Goal: Information Seeking & Learning: Compare options

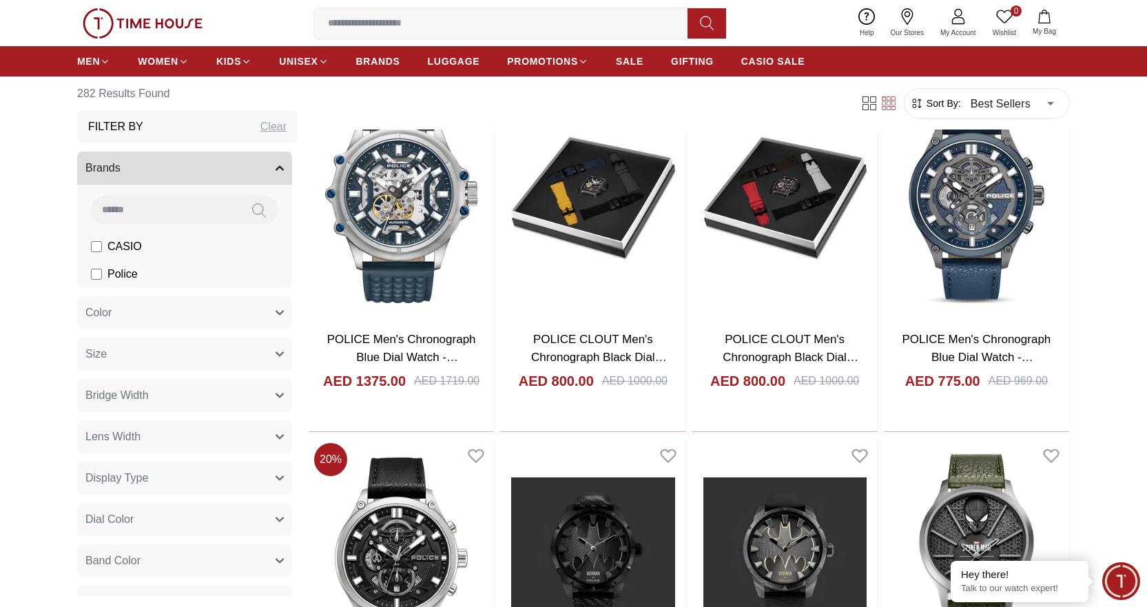
scroll to position [1171, 0]
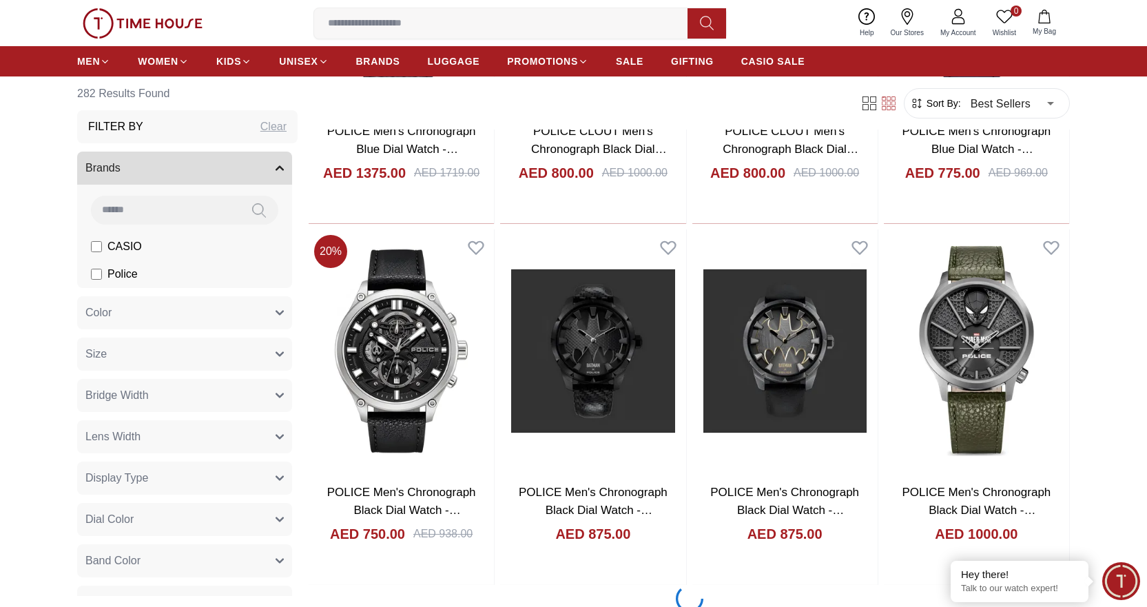
scroll to position [1585, 0]
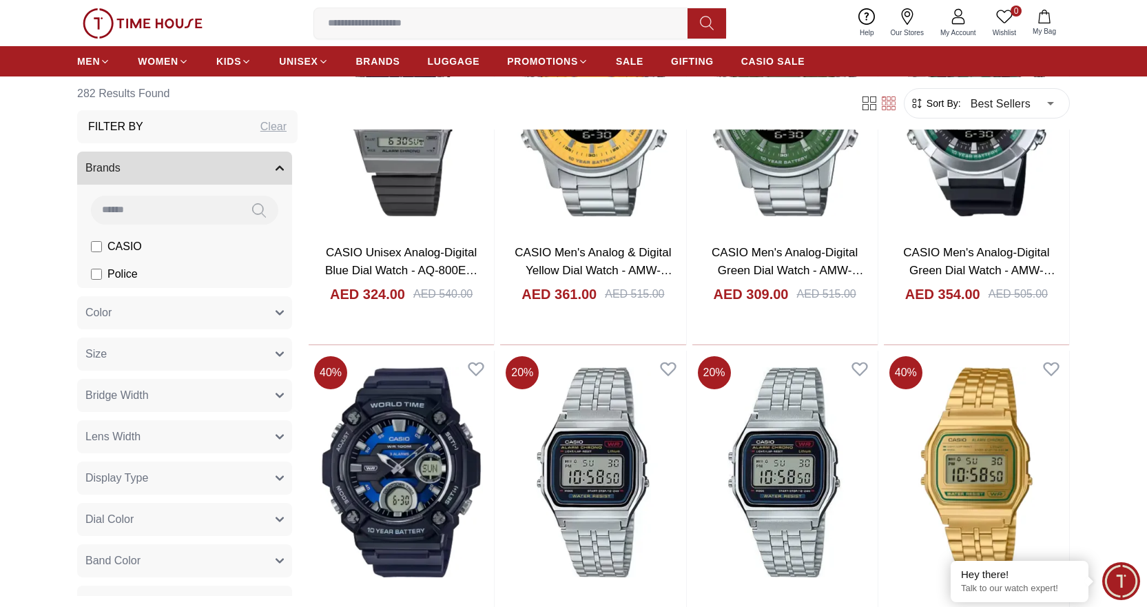
scroll to position [9992, 0]
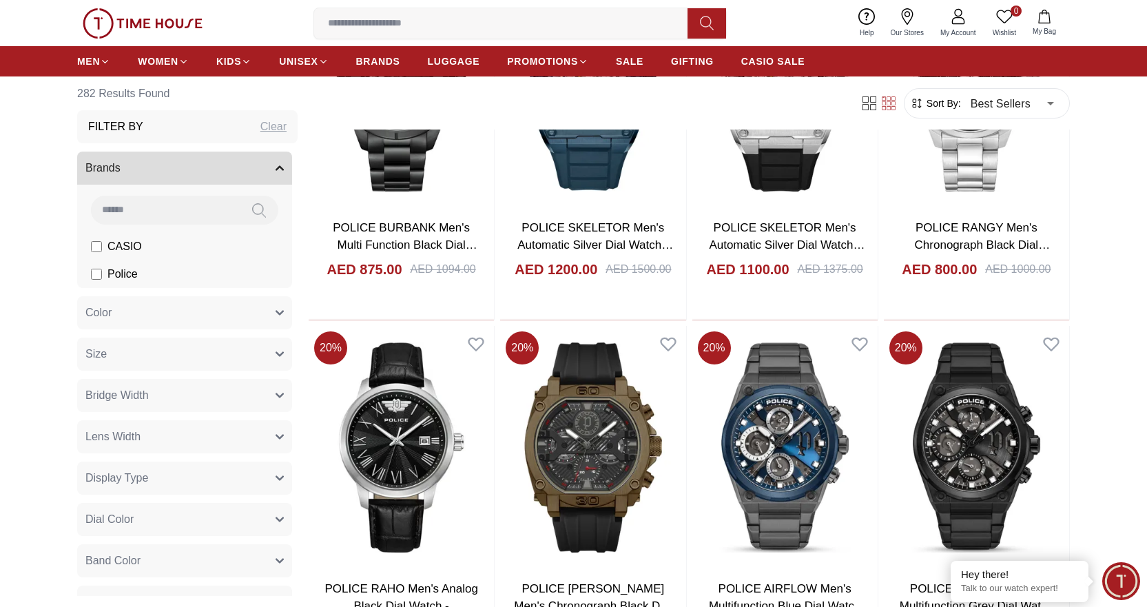
scroll to position [12197, 0]
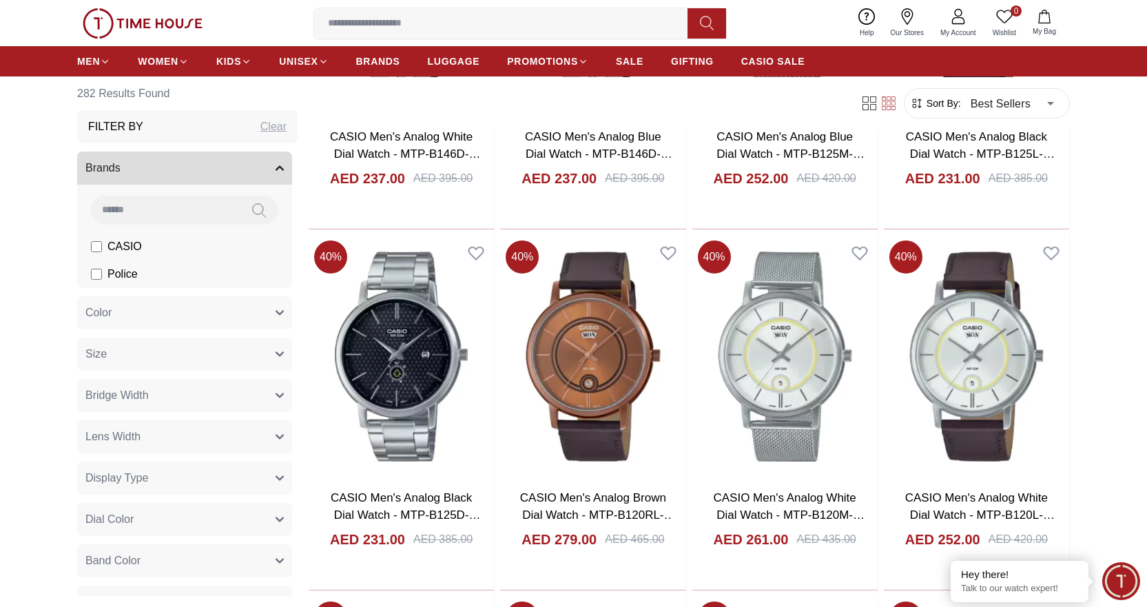
scroll to position [7580, 0]
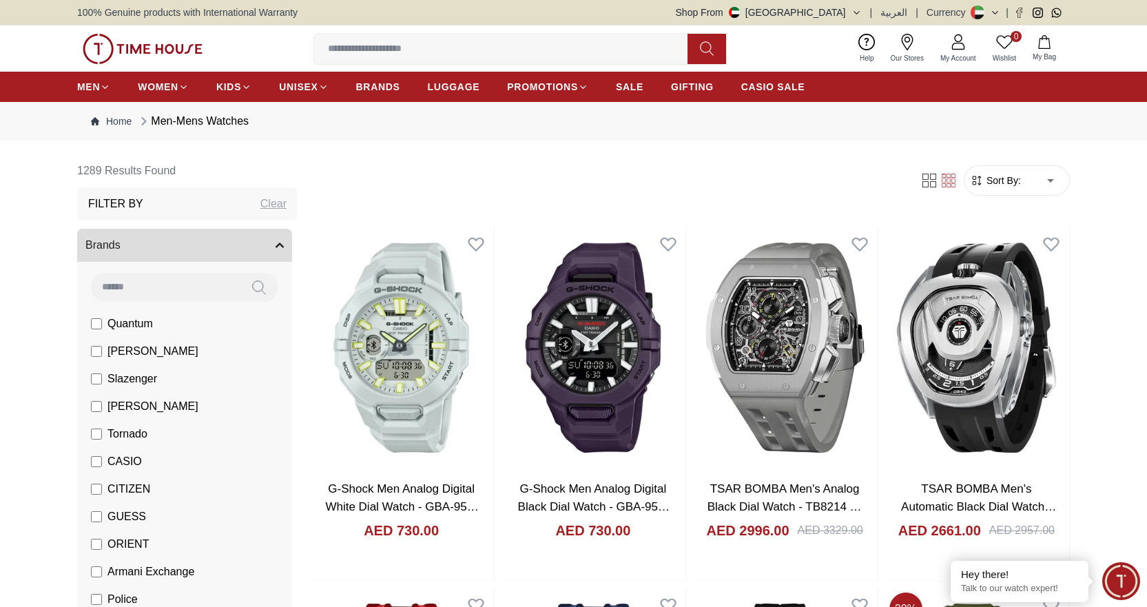
scroll to position [69, 0]
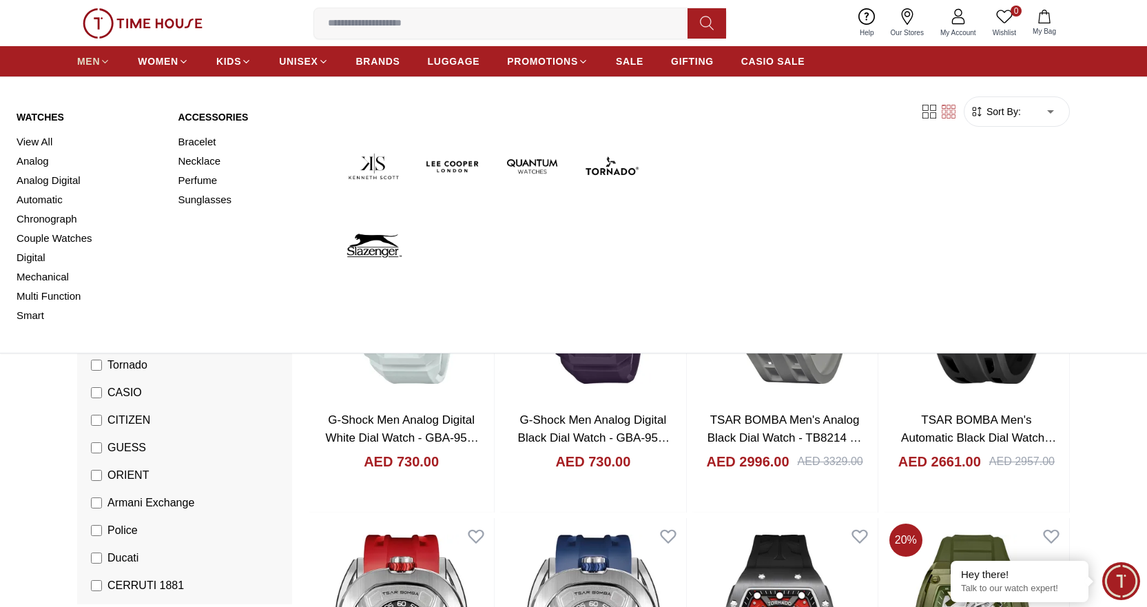
click at [88, 58] on span "MEN" at bounding box center [88, 61] width 23 height 14
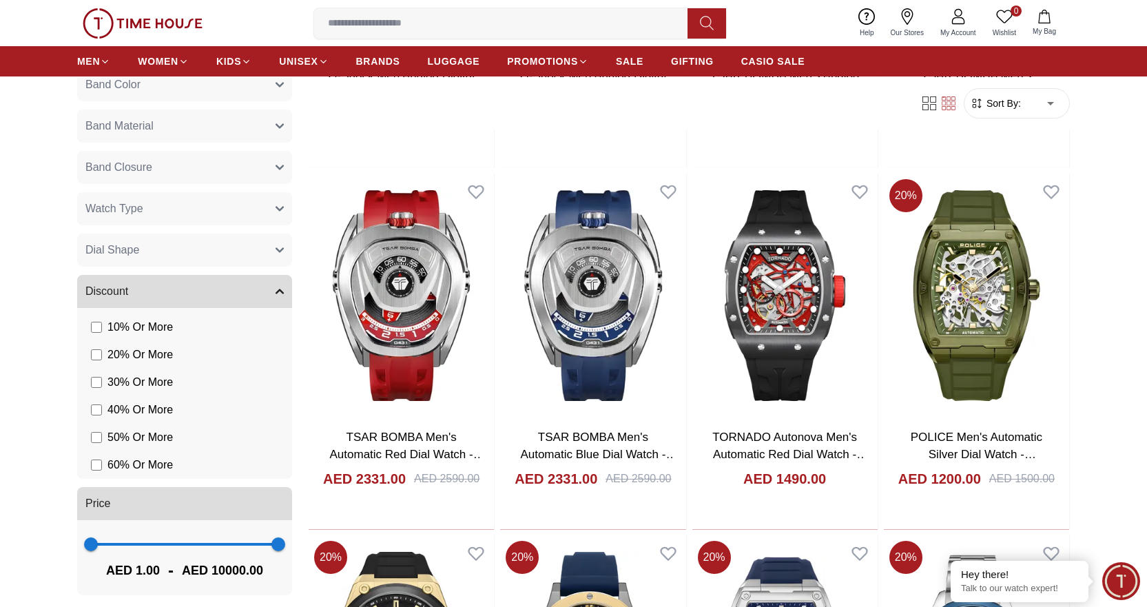
scroll to position [981, 0]
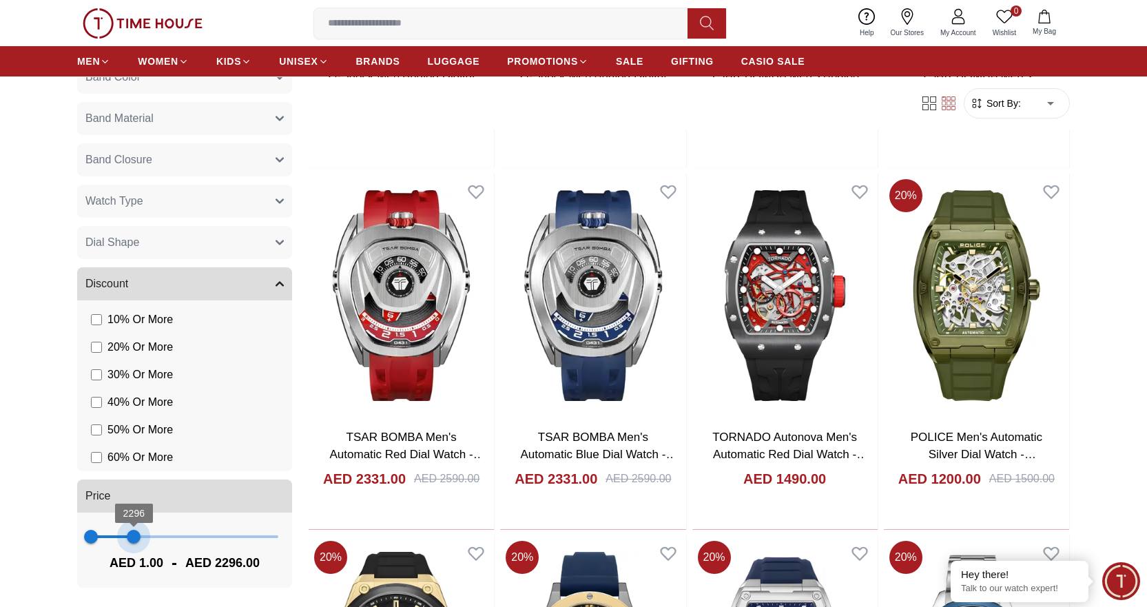
type input "****"
drag, startPoint x: 268, startPoint y: 532, endPoint x: 129, endPoint y: 533, distance: 139.2
click at [129, 533] on span "2141" at bounding box center [131, 537] width 14 height 14
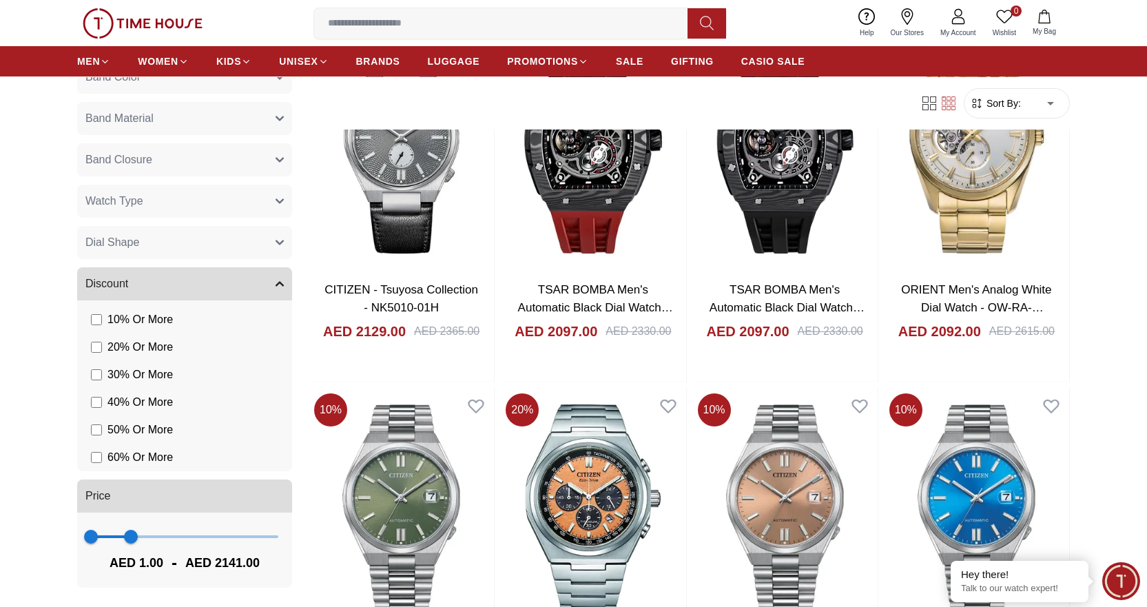
scroll to position [207, 0]
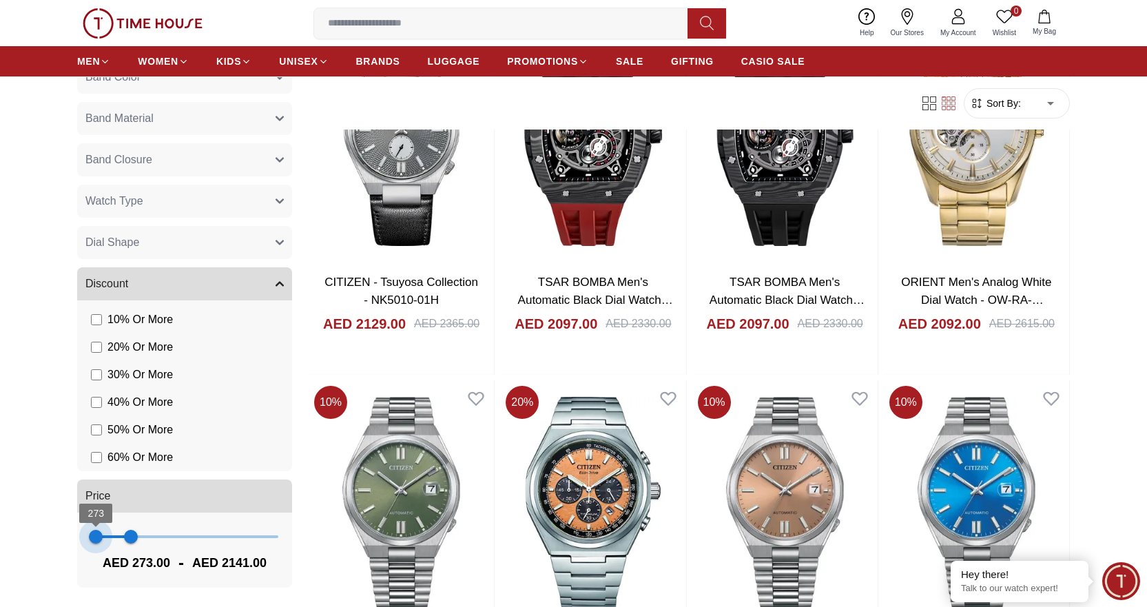
type input "***"
click at [94, 537] on span "157" at bounding box center [94, 537] width 14 height 14
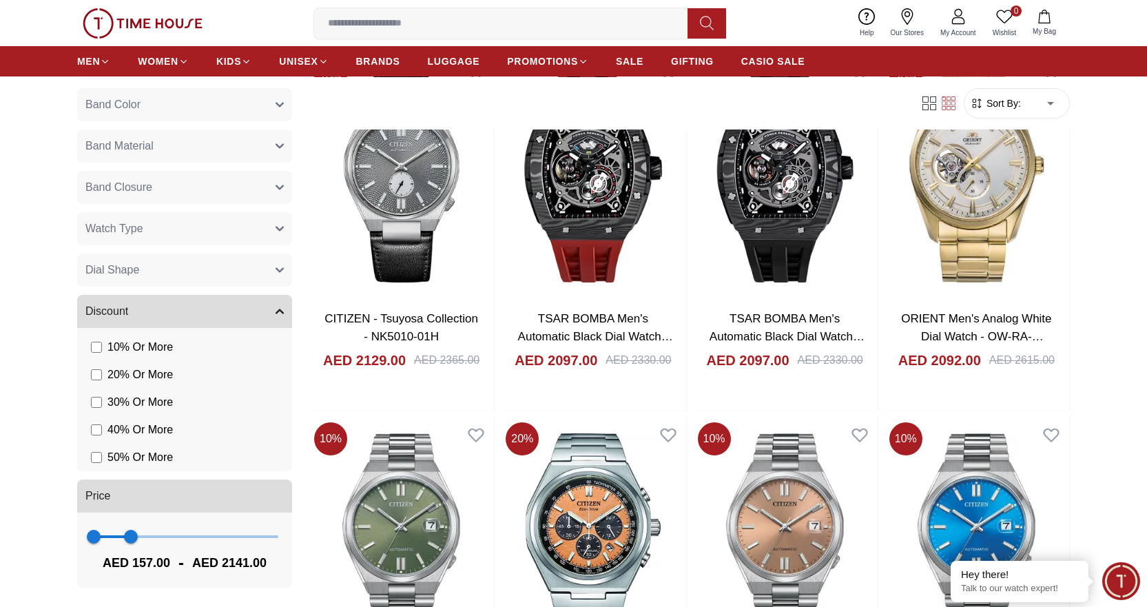
scroll to position [207, 0]
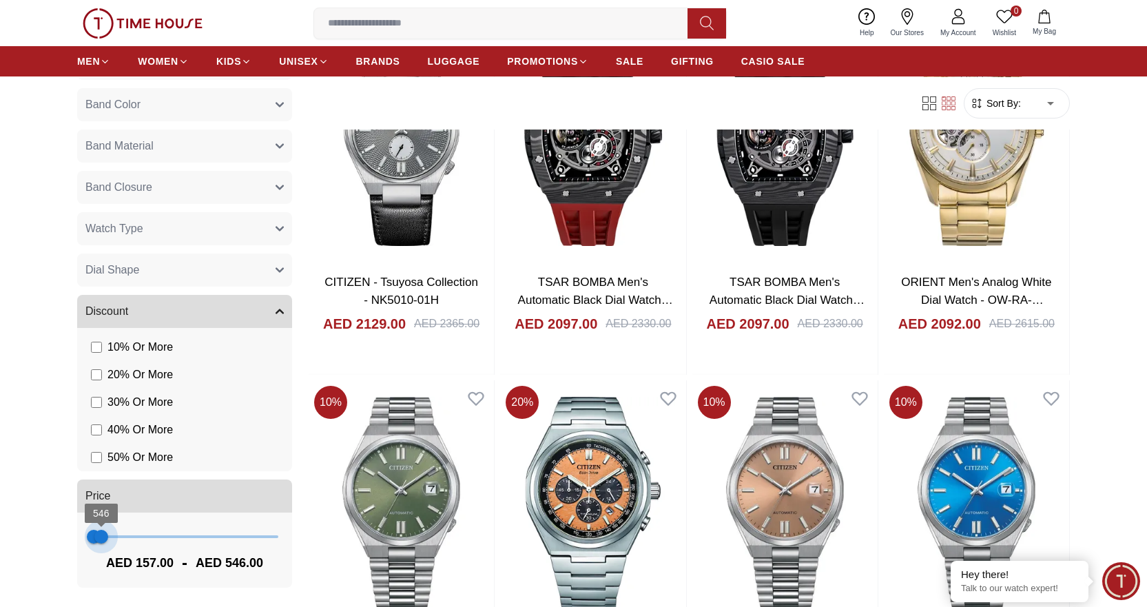
drag, startPoint x: 127, startPoint y: 536, endPoint x: 101, endPoint y: 535, distance: 26.9
click at [101, 535] on span "546" at bounding box center [101, 537] width 14 height 14
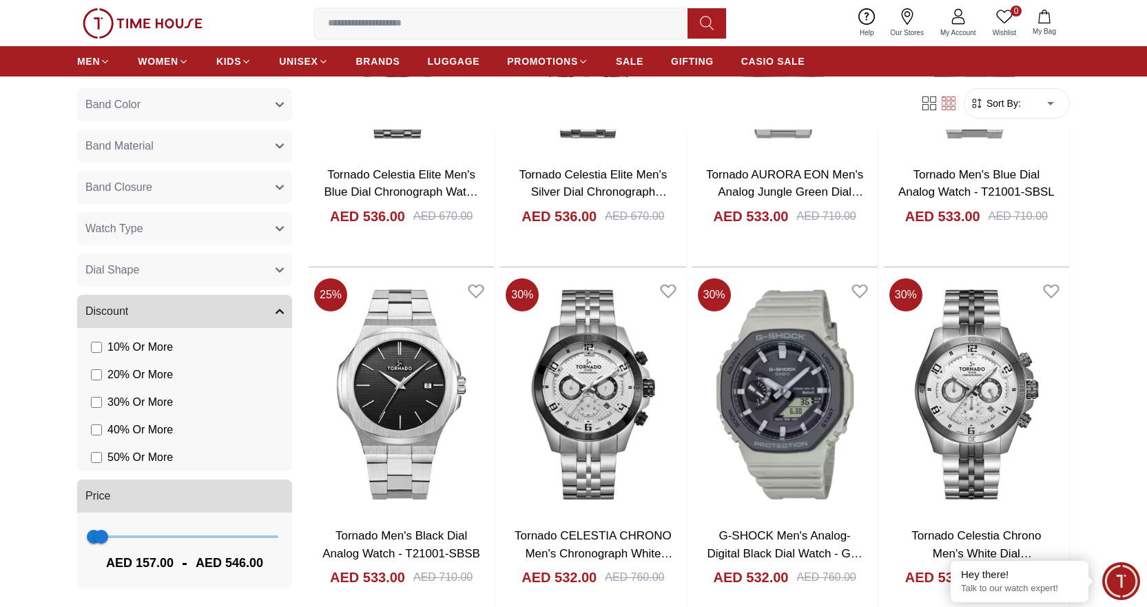
scroll to position [1309, 0]
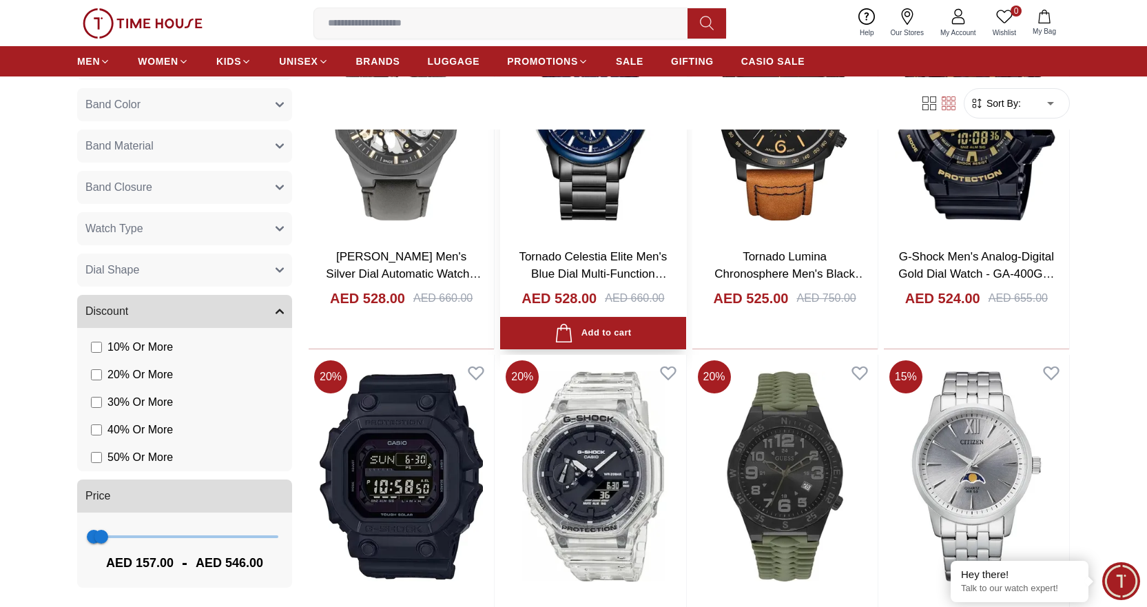
scroll to position [2136, 0]
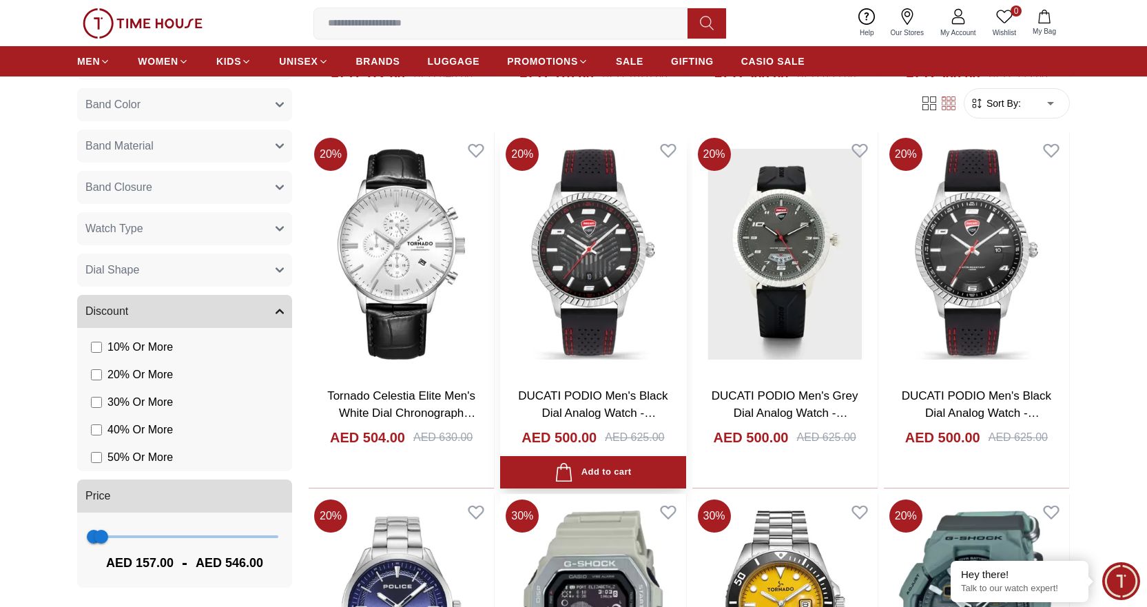
scroll to position [3377, 0]
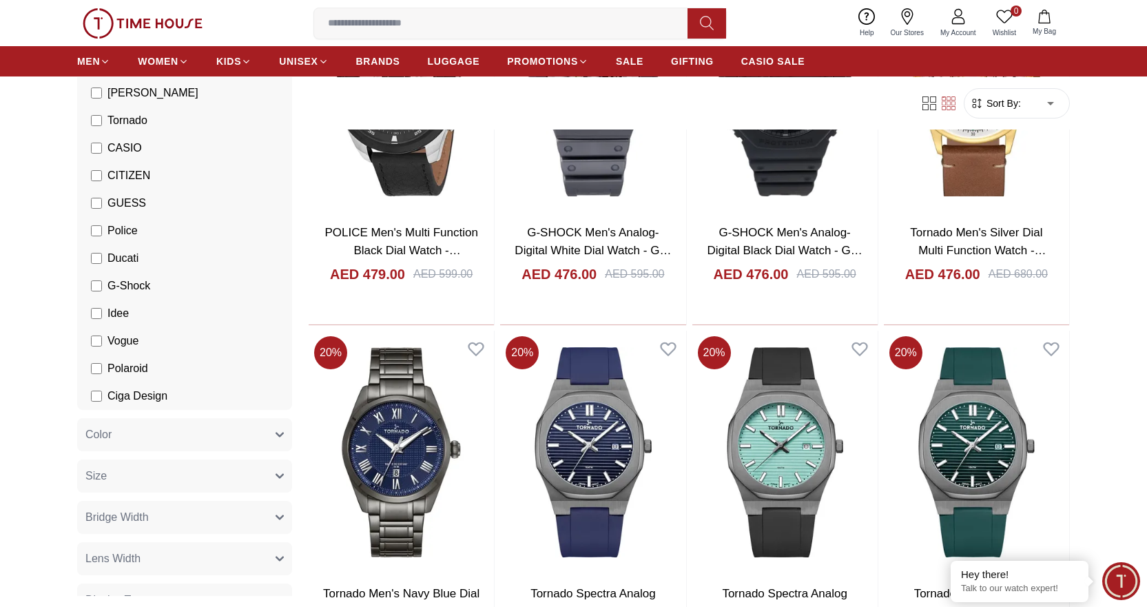
scroll to position [5651, 0]
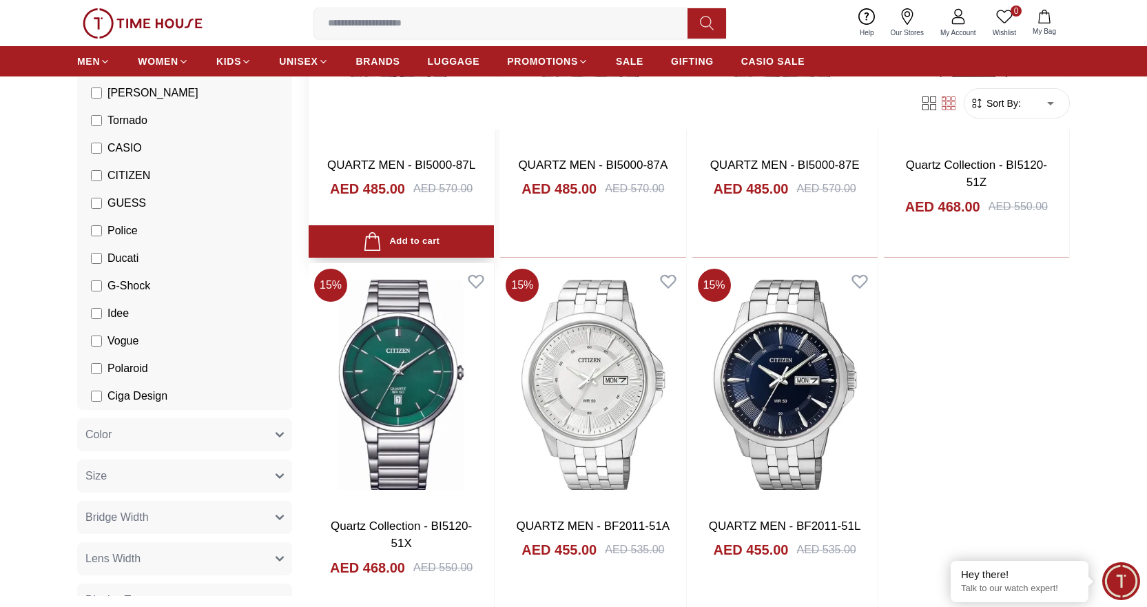
scroll to position [689, 0]
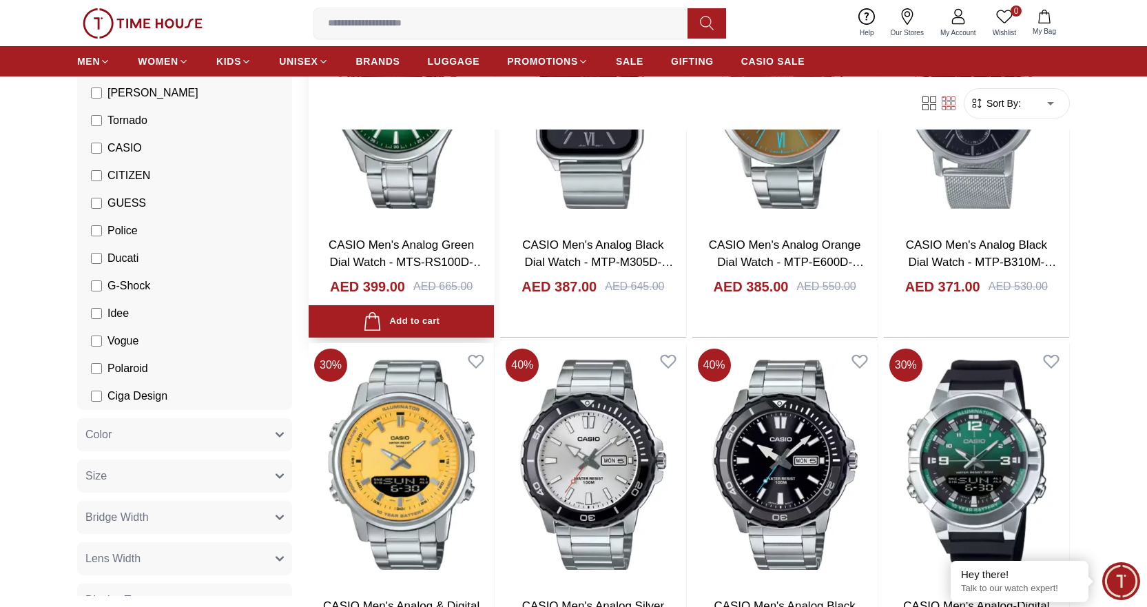
scroll to position [620, 0]
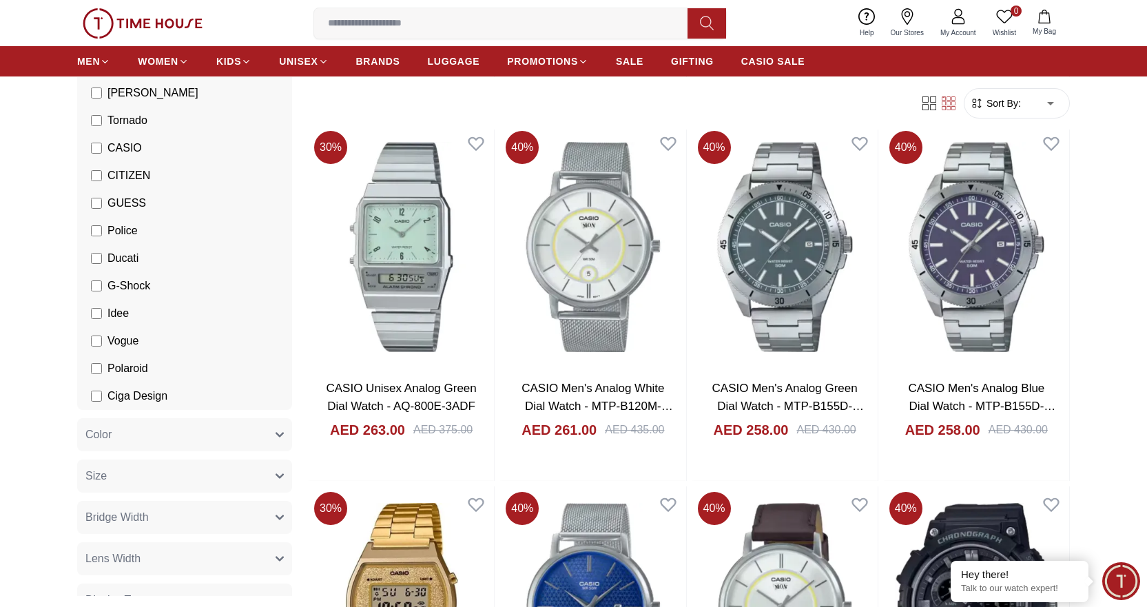
scroll to position [4824, 0]
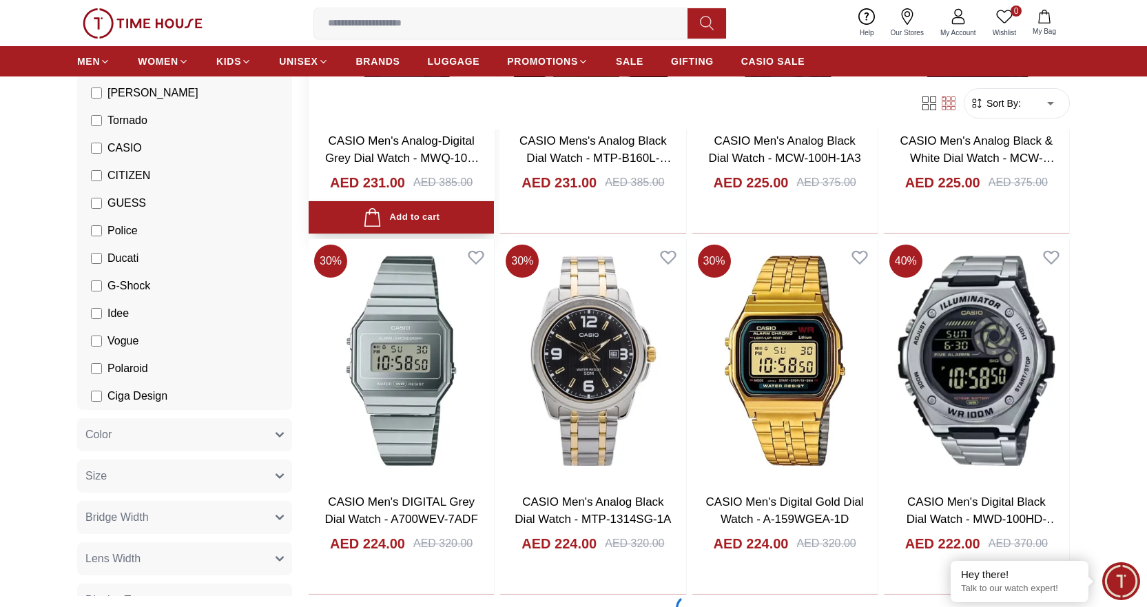
scroll to position [6960, 0]
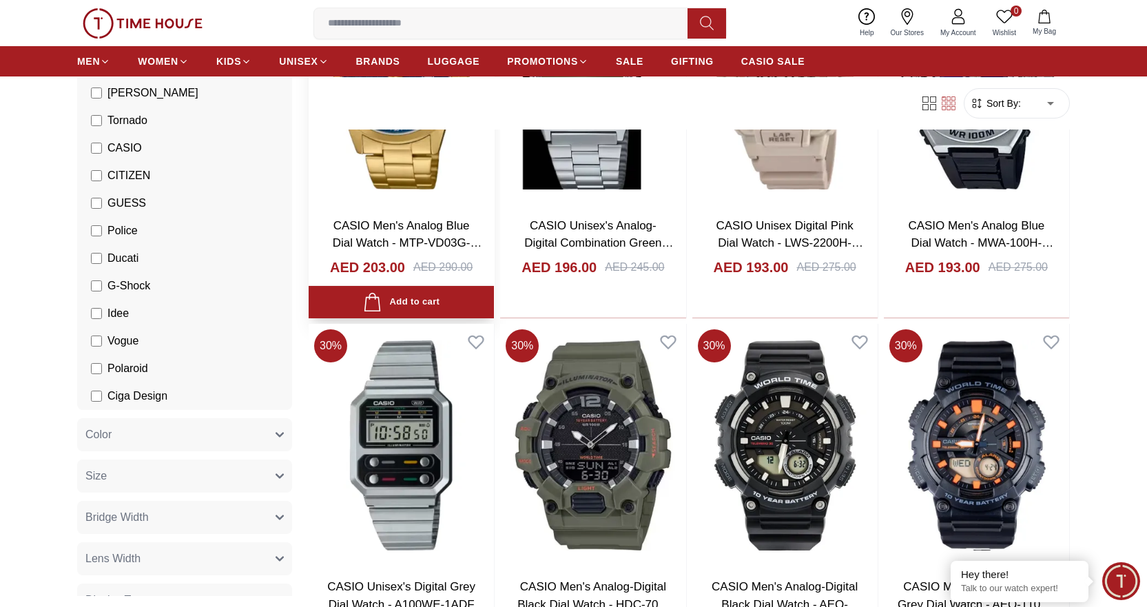
scroll to position [8614, 0]
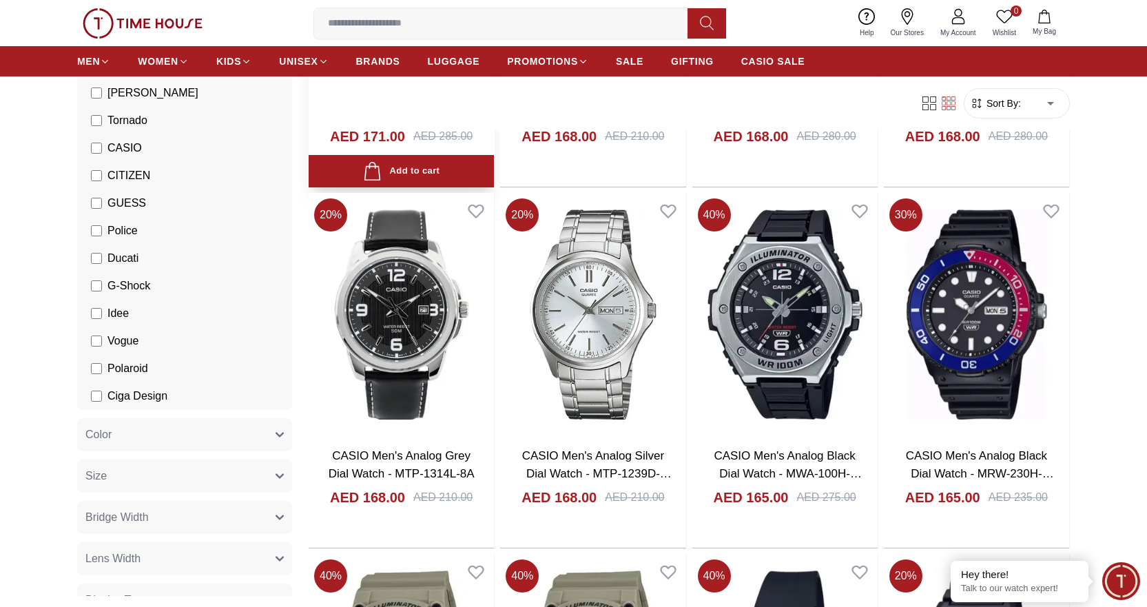
scroll to position [10199, 0]
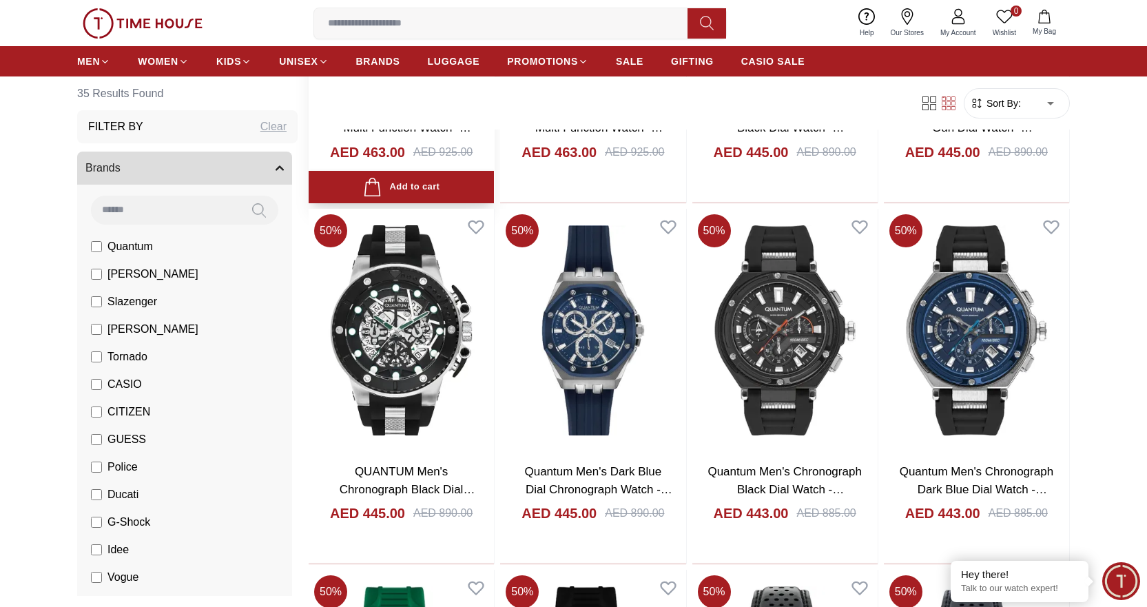
scroll to position [1103, 0]
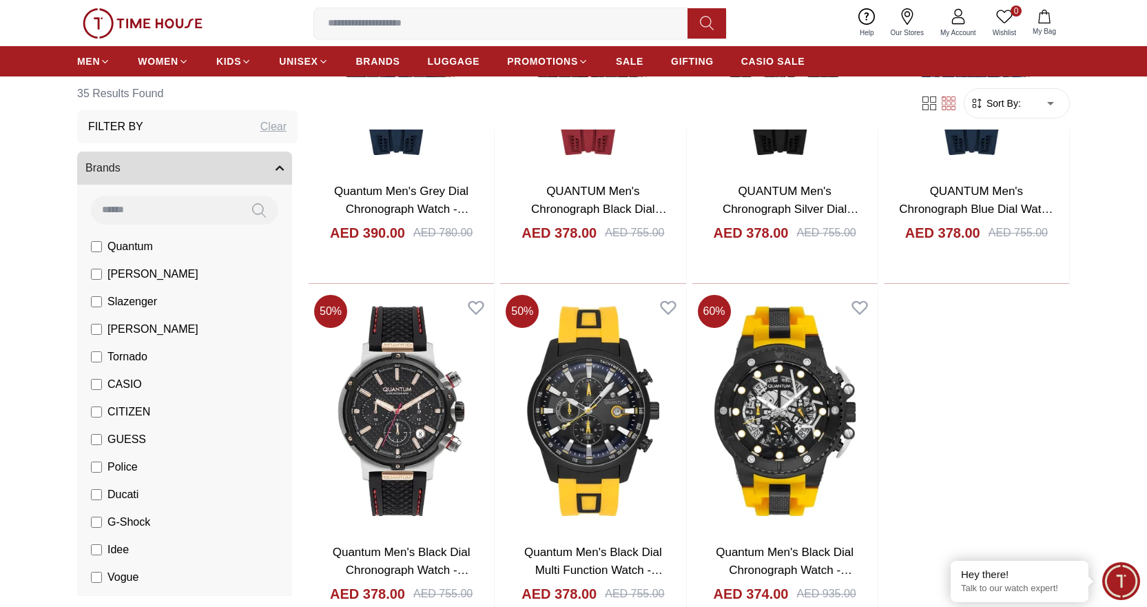
scroll to position [2825, 0]
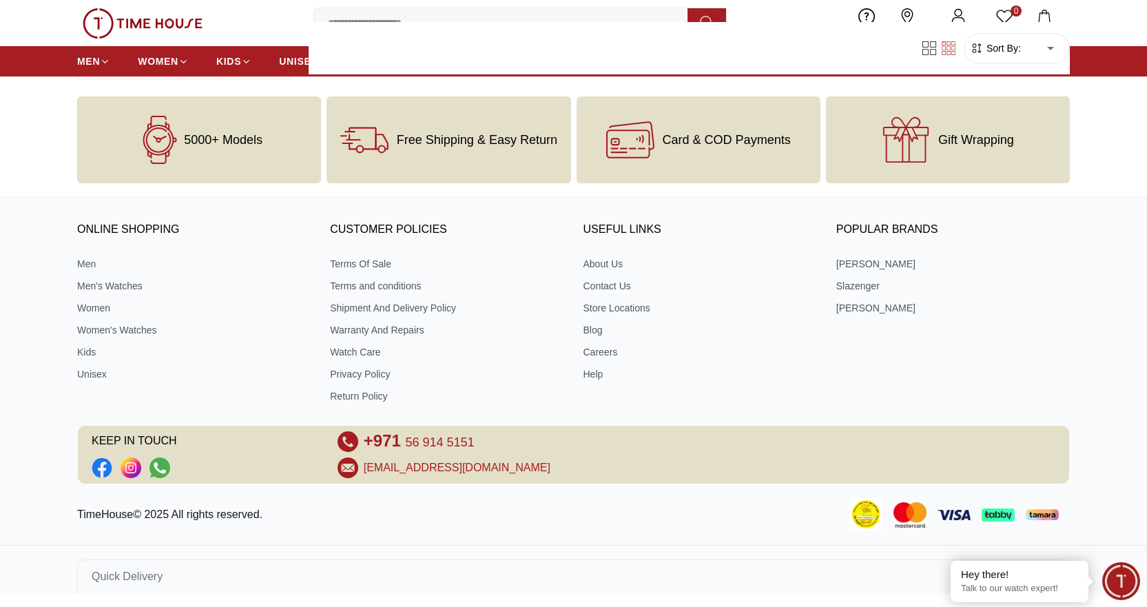
scroll to position [1980, 0]
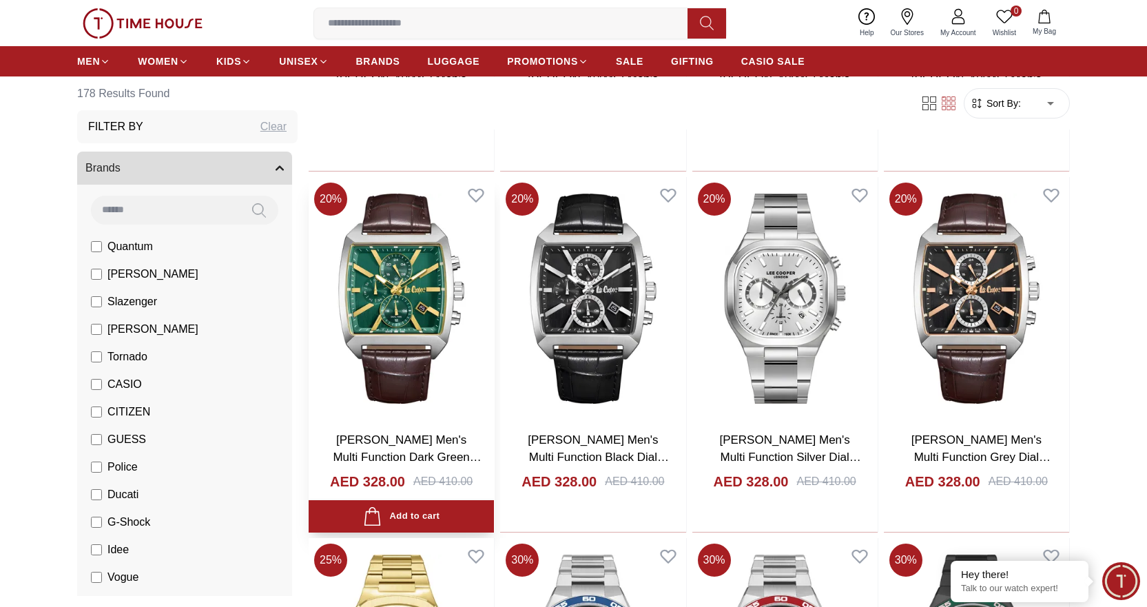
scroll to position [827, 0]
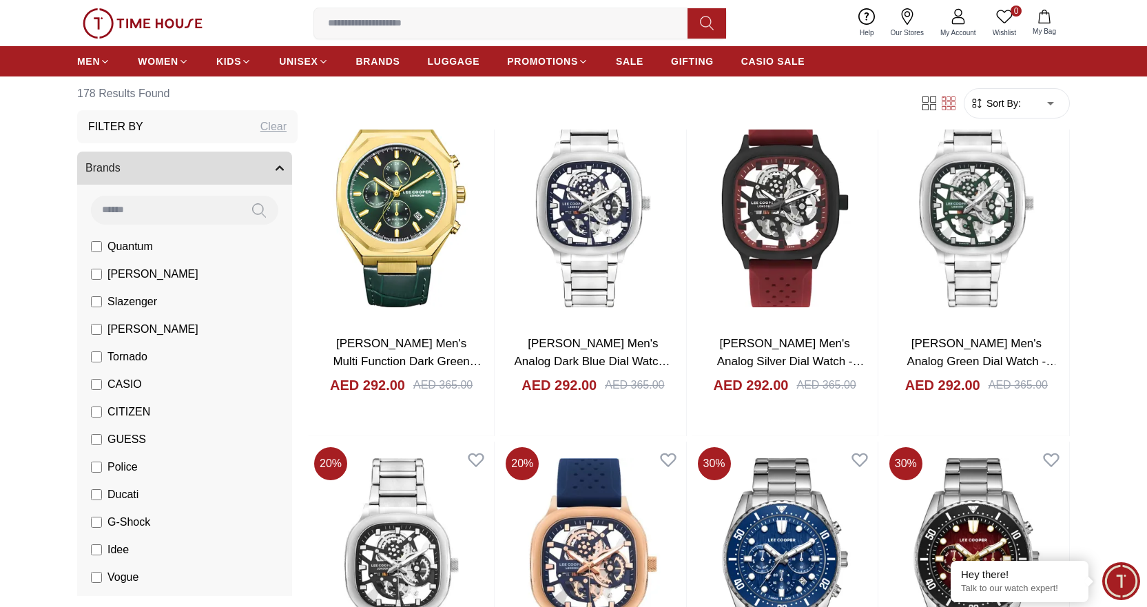
scroll to position [3101, 0]
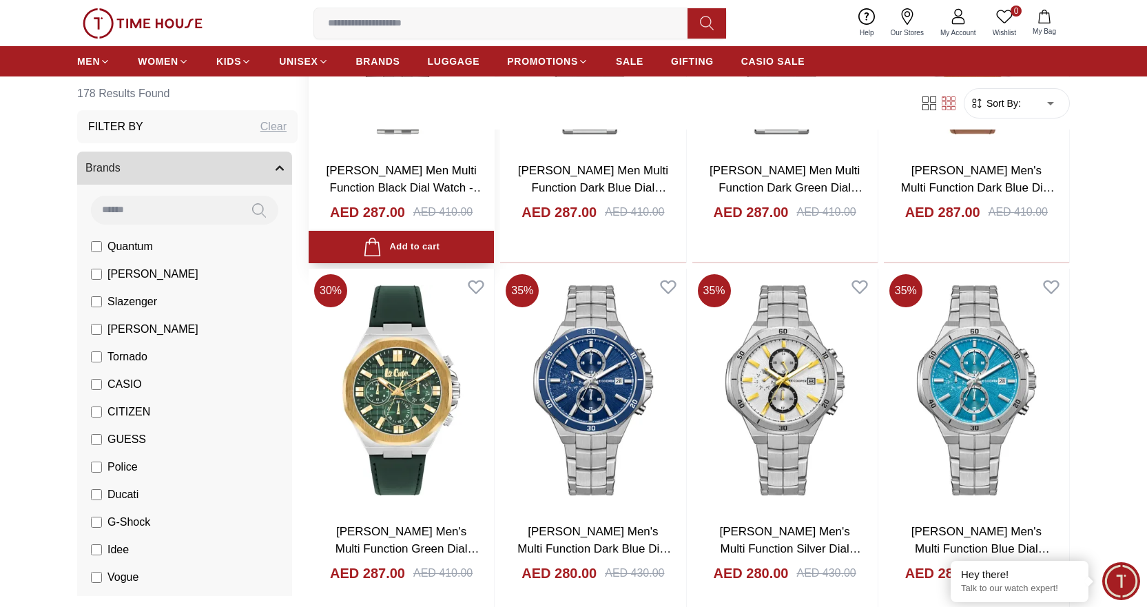
scroll to position [5030, 0]
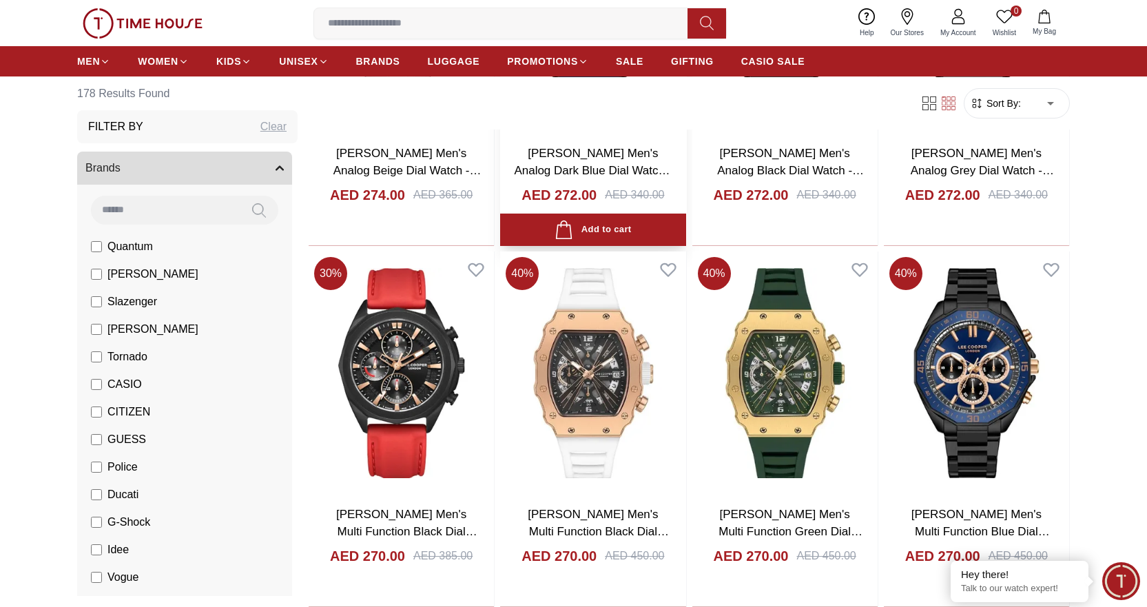
scroll to position [6547, 0]
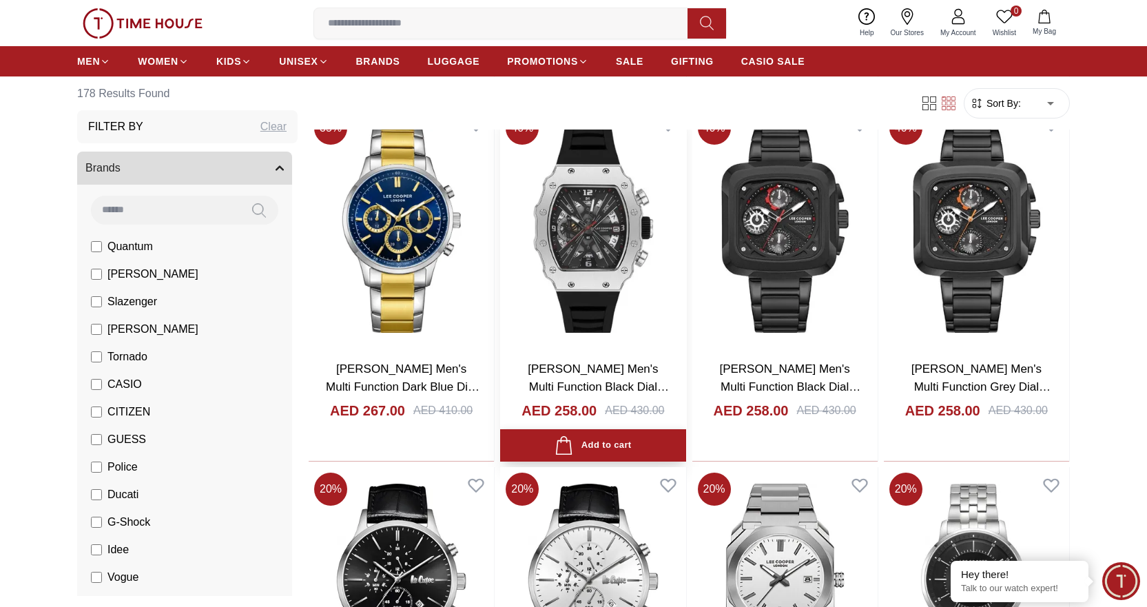
scroll to position [6960, 0]
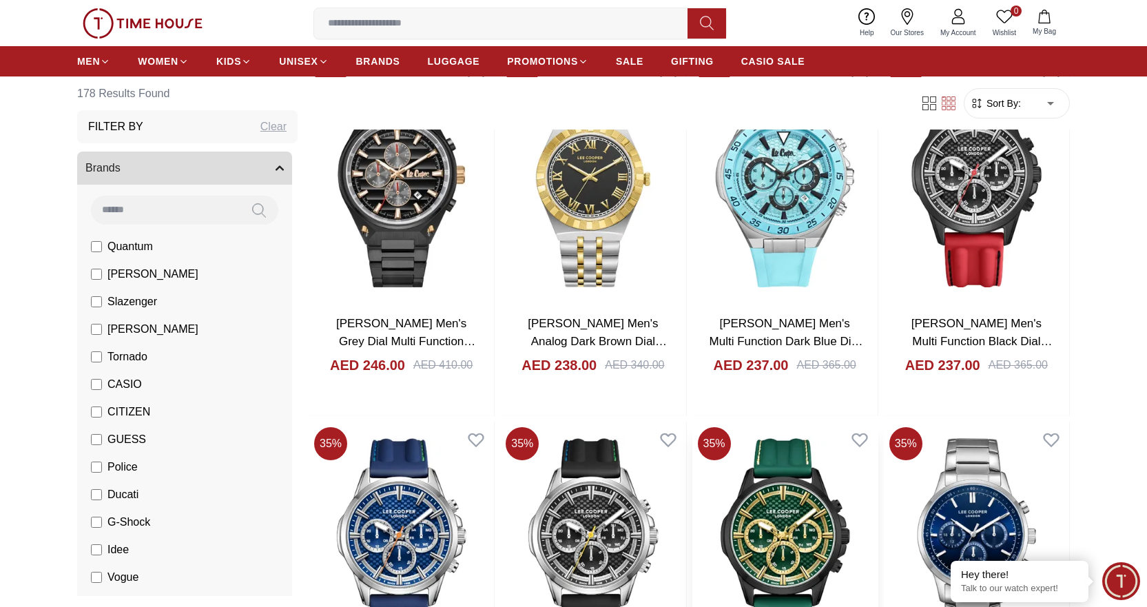
scroll to position [10543, 0]
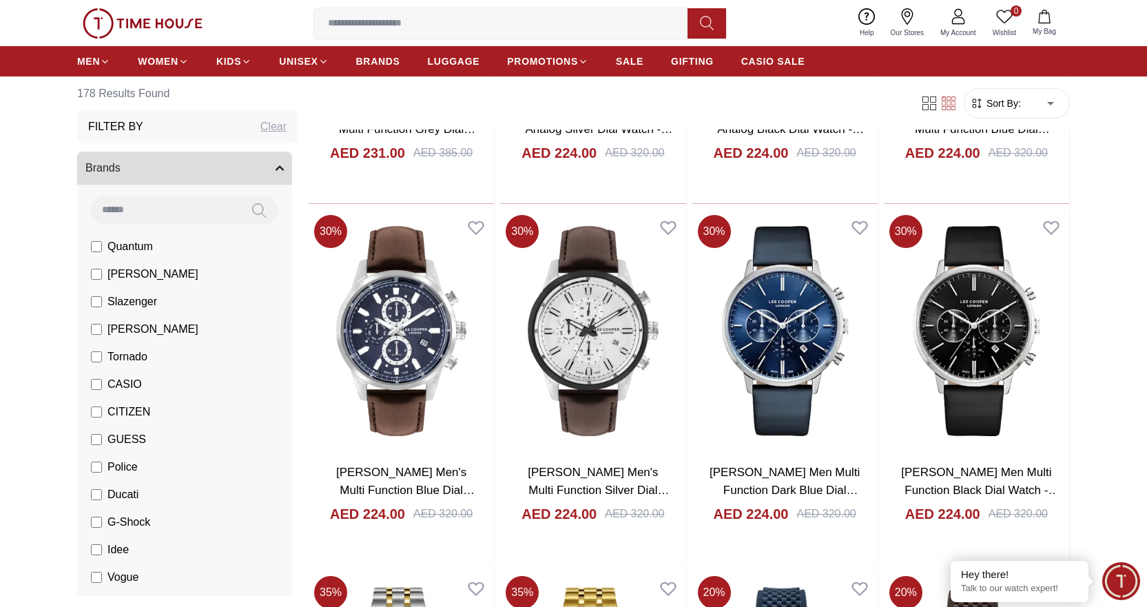
scroll to position [11646, 0]
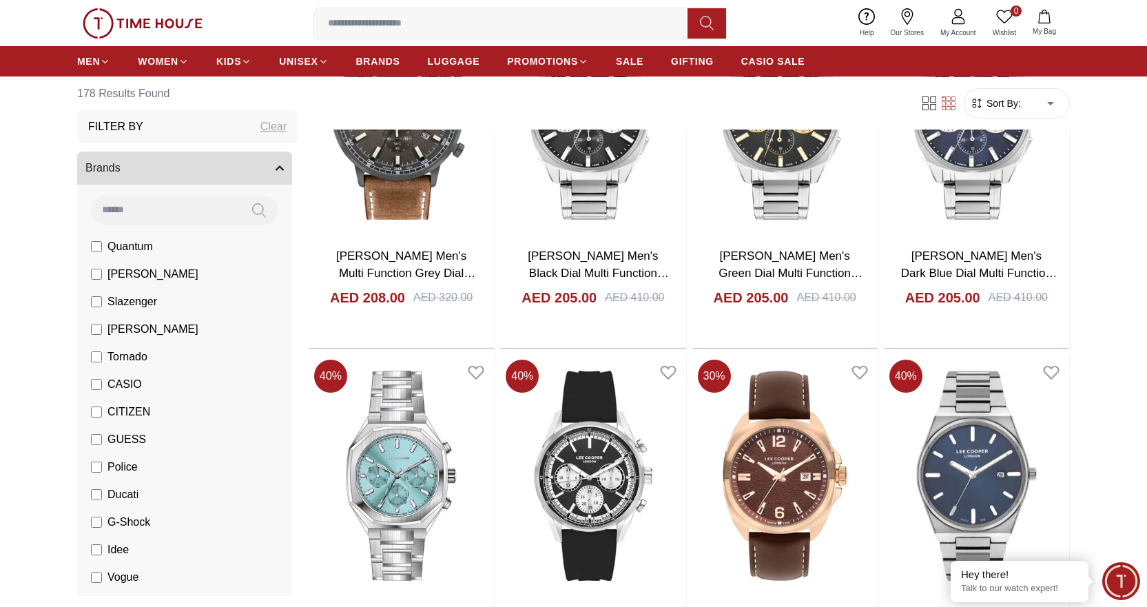
scroll to position [13782, 0]
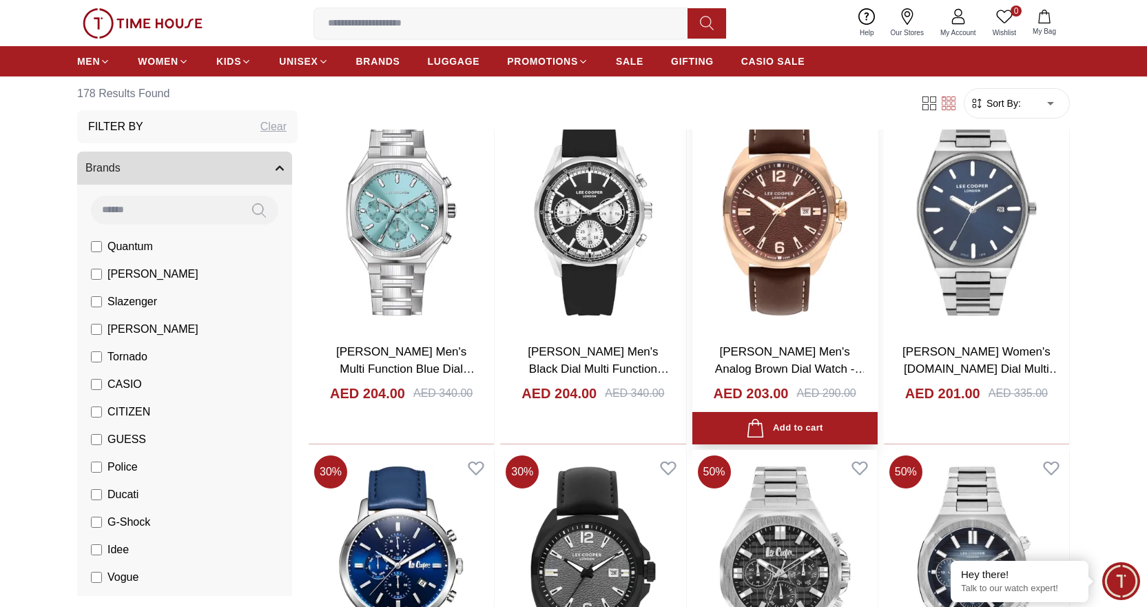
scroll to position [14265, 0]
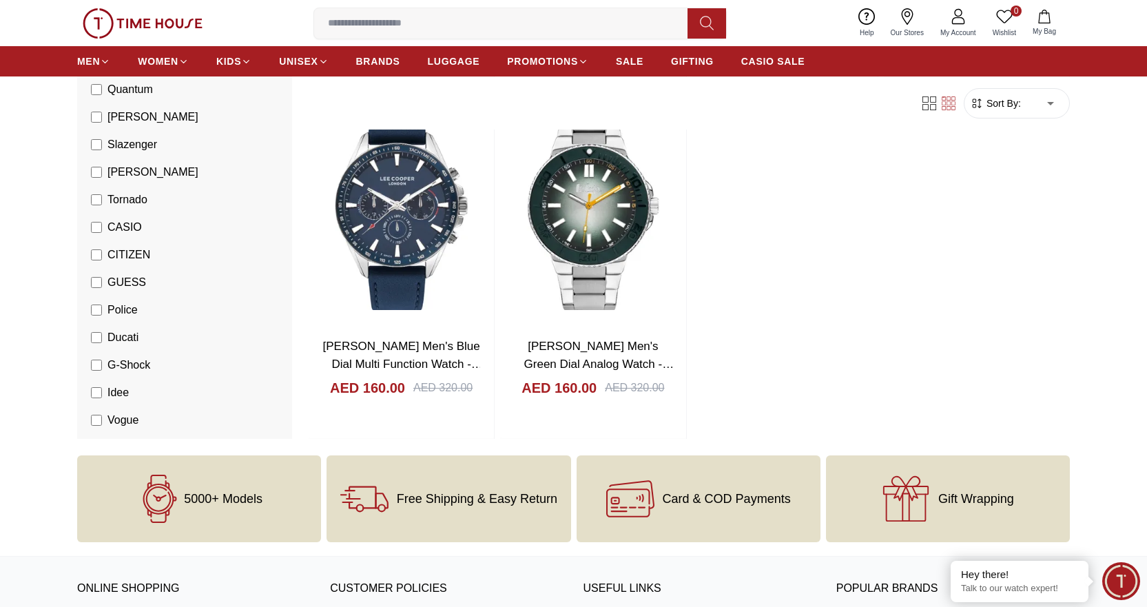
scroll to position [16056, 0]
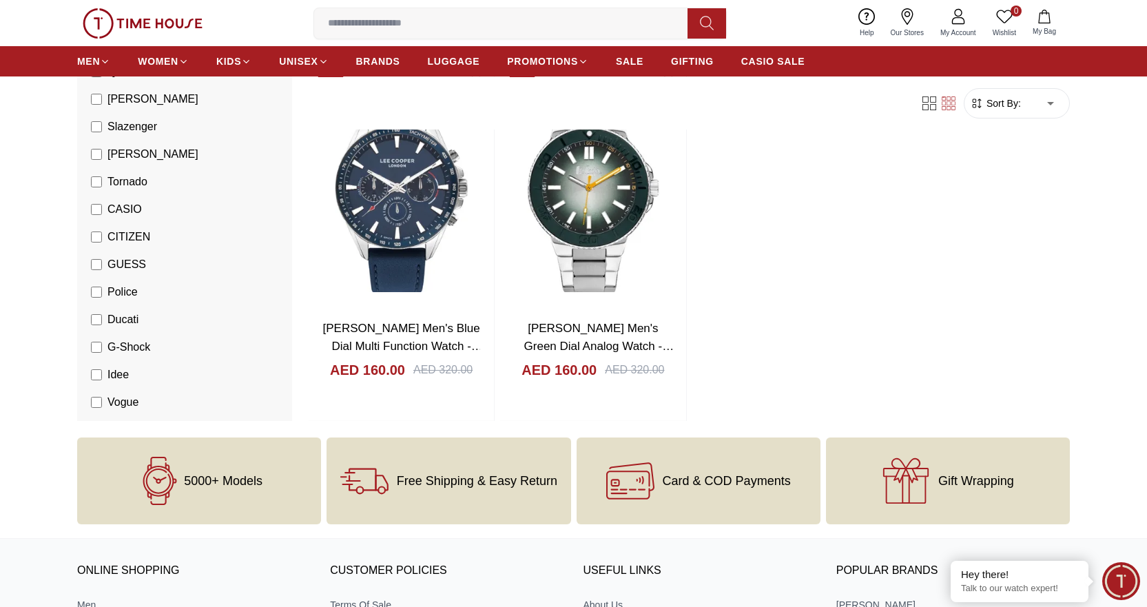
scroll to position [593, 0]
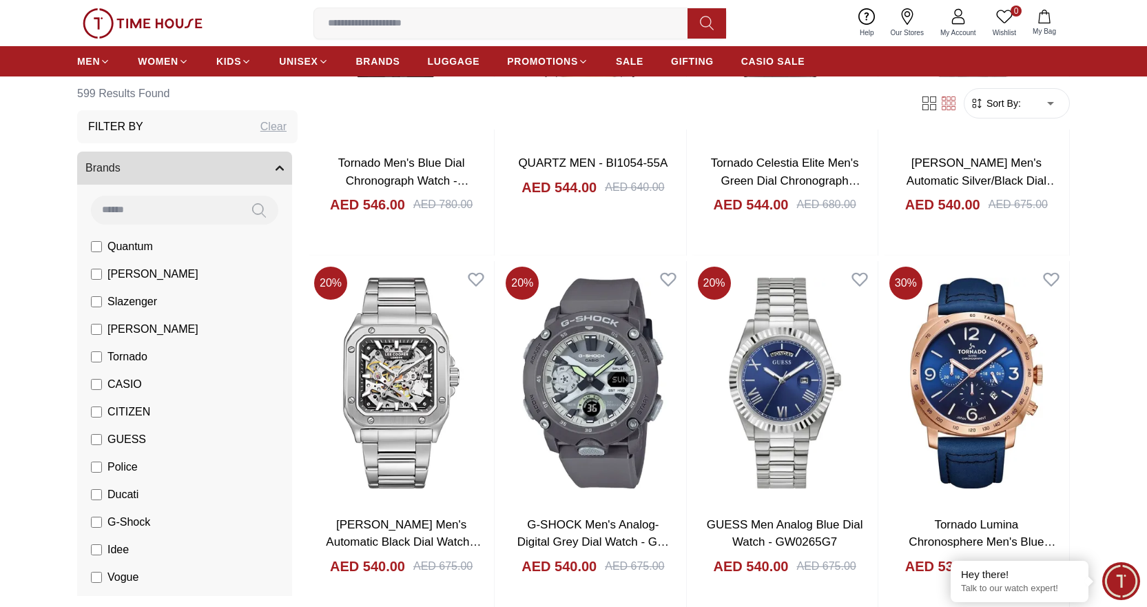
scroll to position [345, 0]
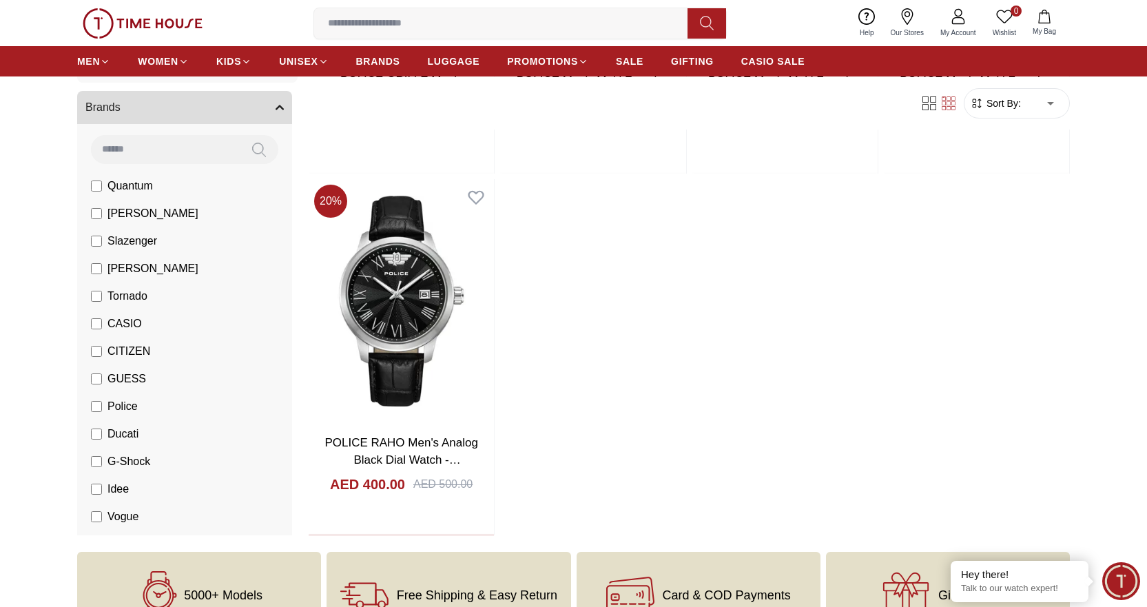
scroll to position [413, 0]
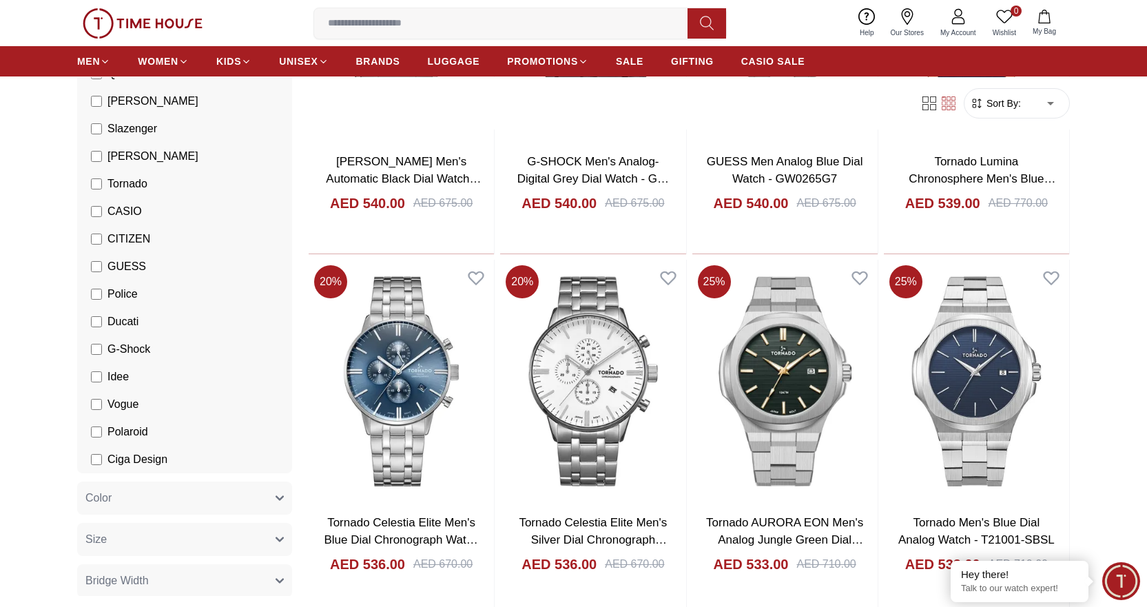
scroll to position [167, 0]
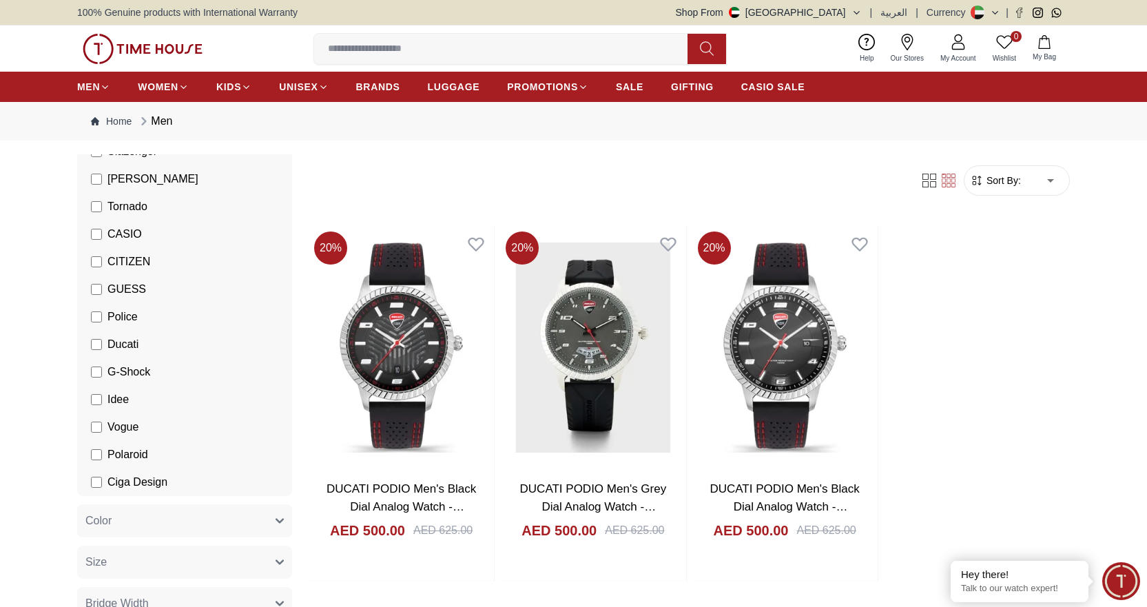
scroll to position [229, 0]
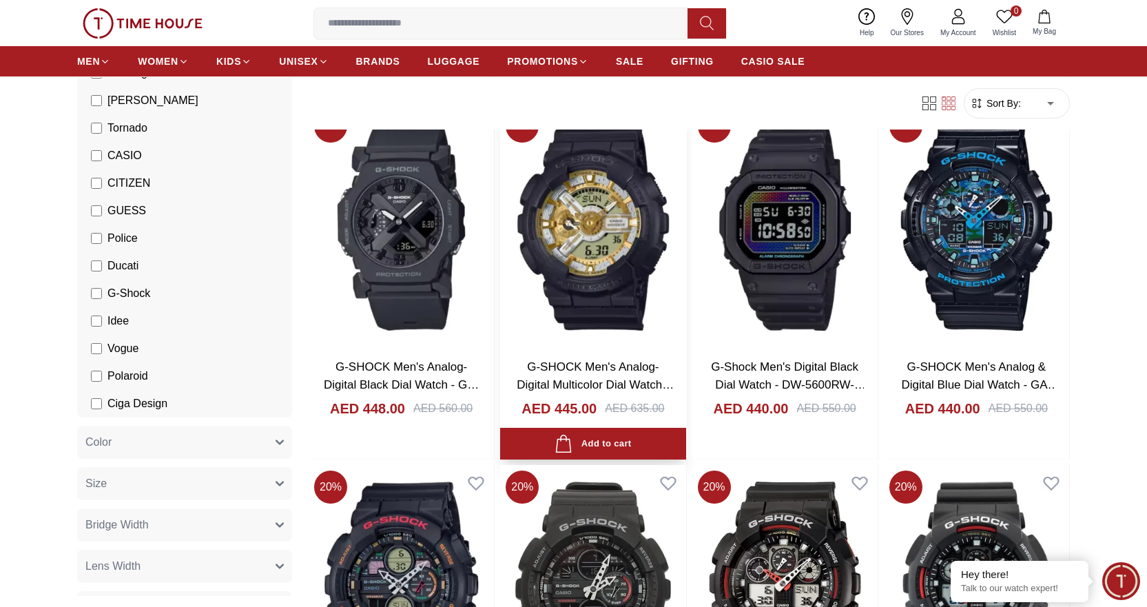
scroll to position [1792, 0]
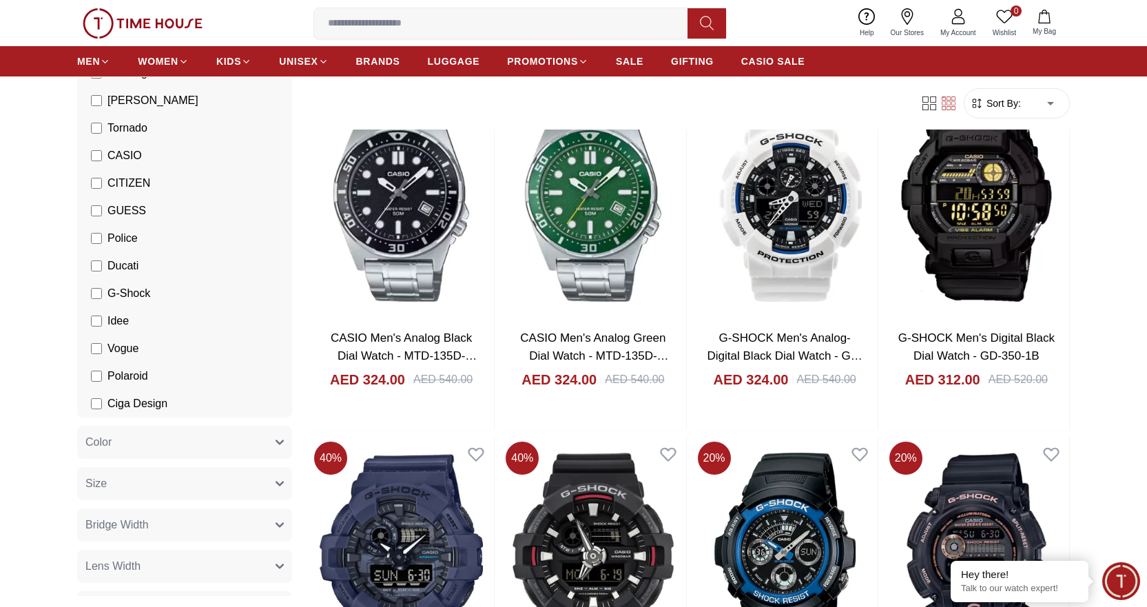
scroll to position [4410, 0]
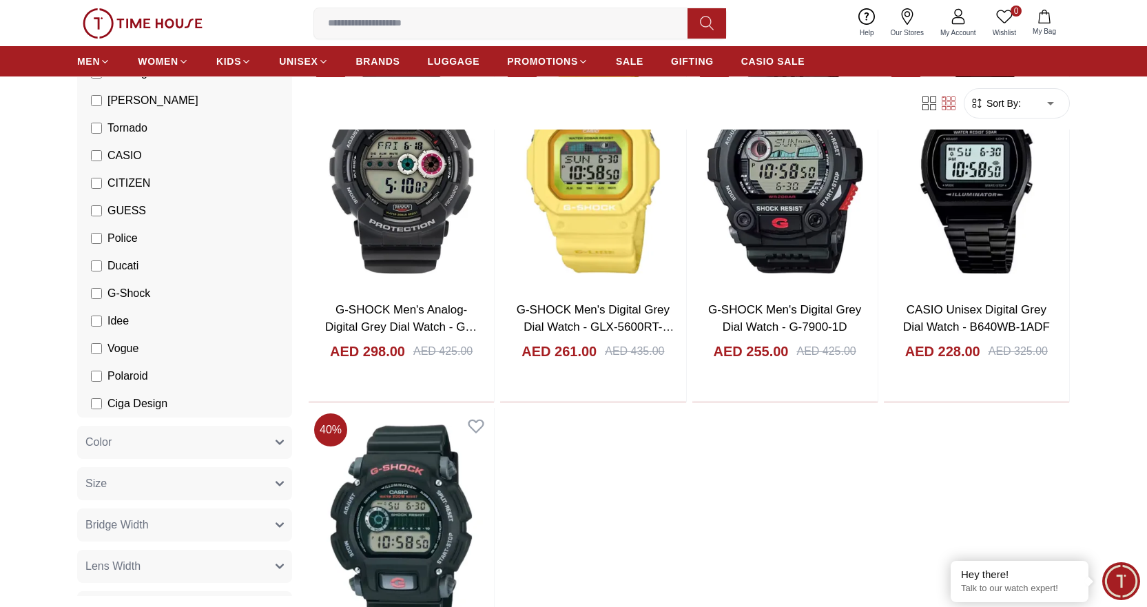
scroll to position [5099, 0]
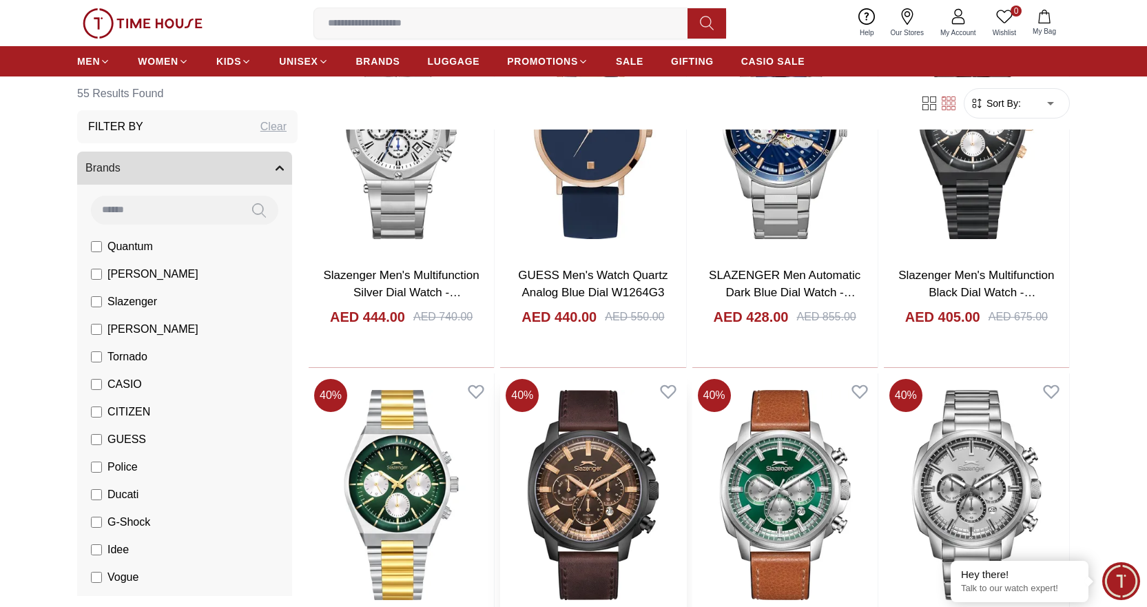
scroll to position [482, 0]
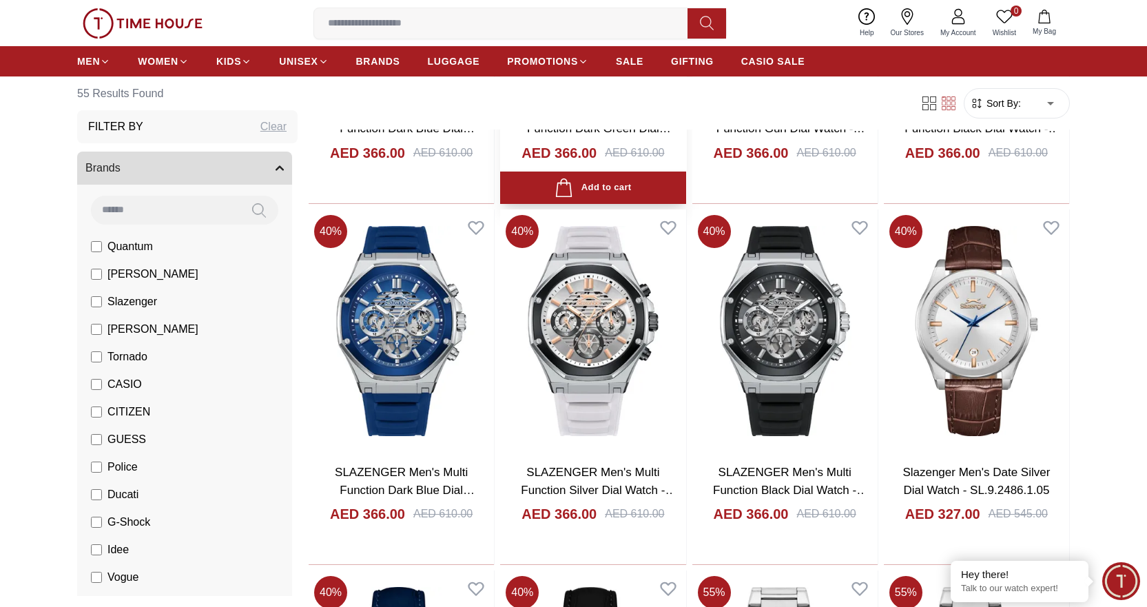
scroll to position [2550, 0]
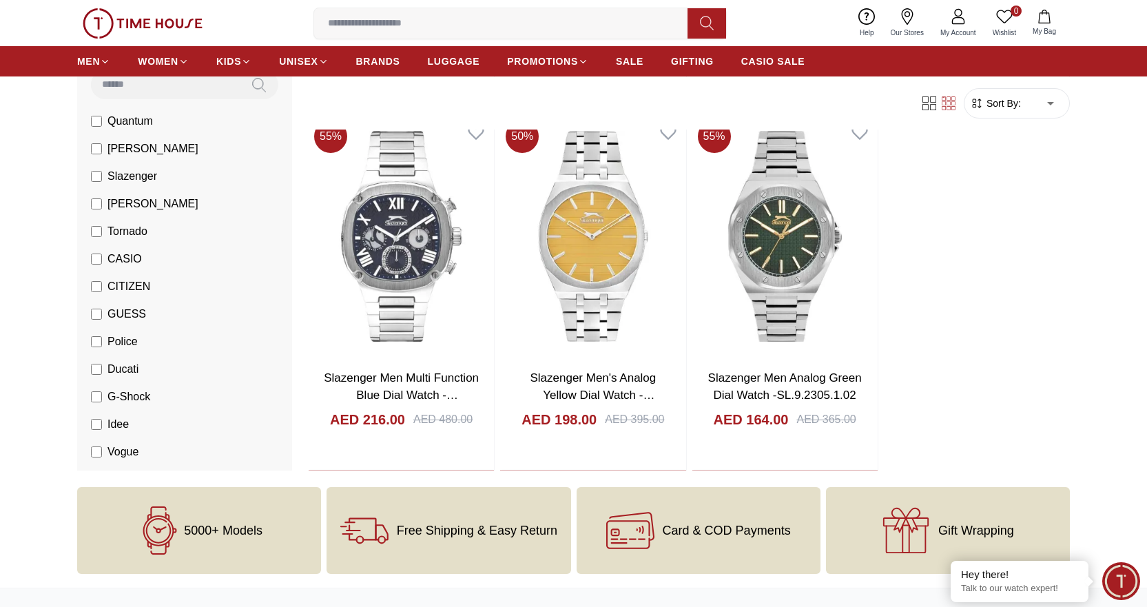
scroll to position [4824, 0]
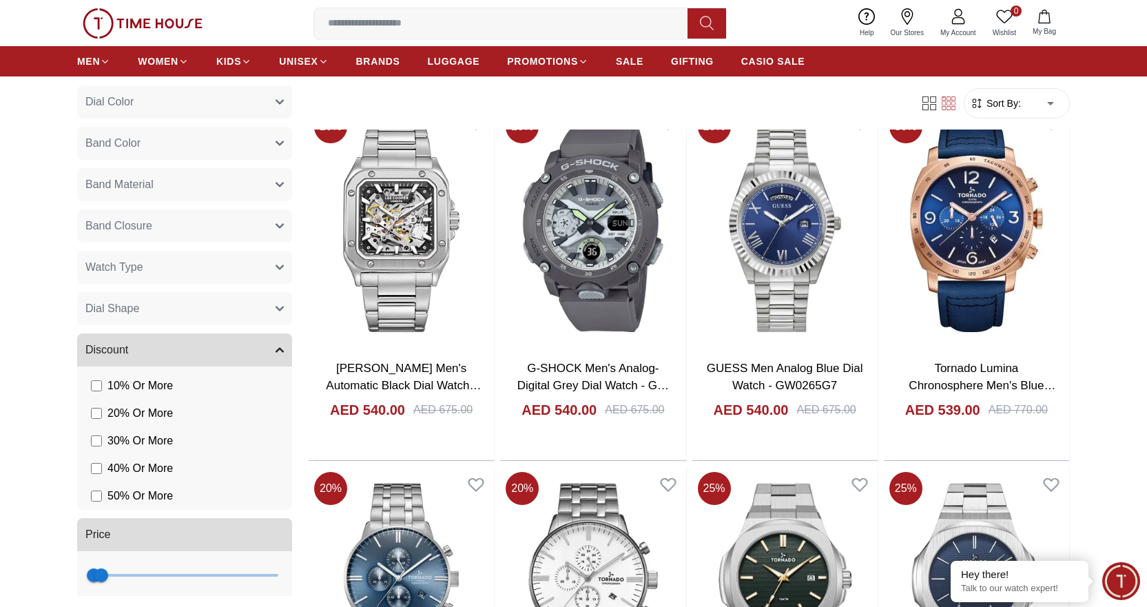
scroll to position [815, 0]
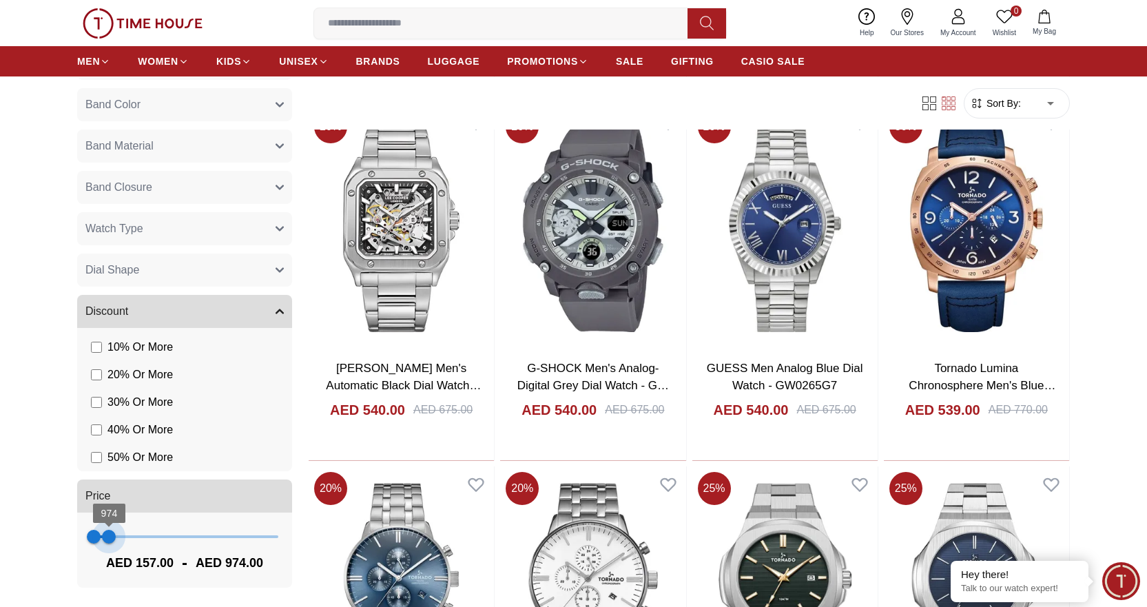
type input "****"
drag, startPoint x: 99, startPoint y: 535, endPoint x: 110, endPoint y: 535, distance: 11.7
click at [110, 535] on span "1090" at bounding box center [112, 537] width 14 height 14
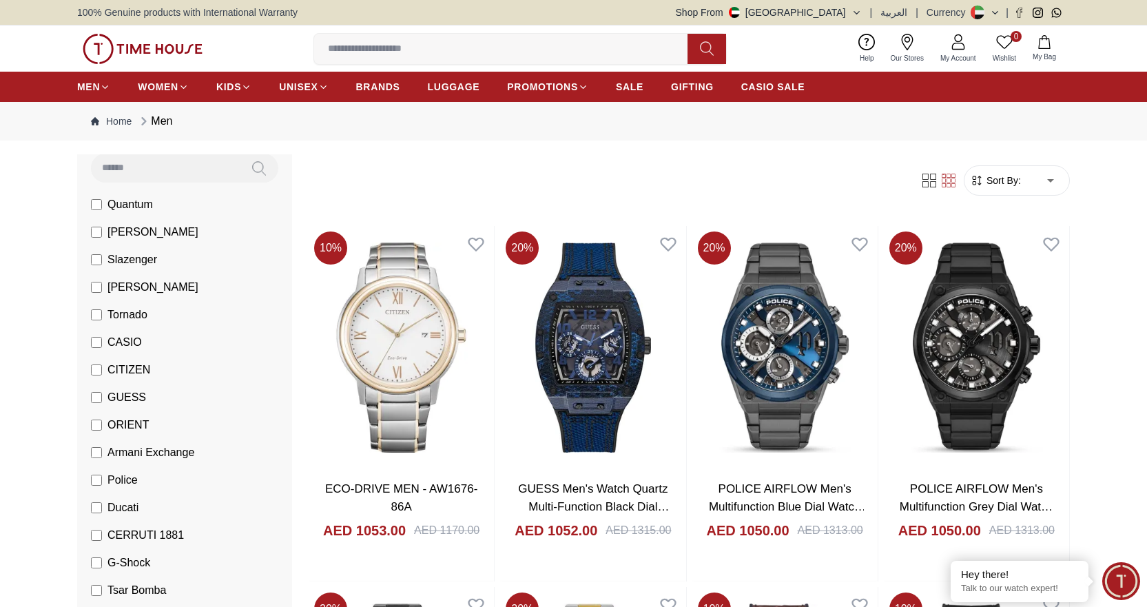
scroll to position [138, 0]
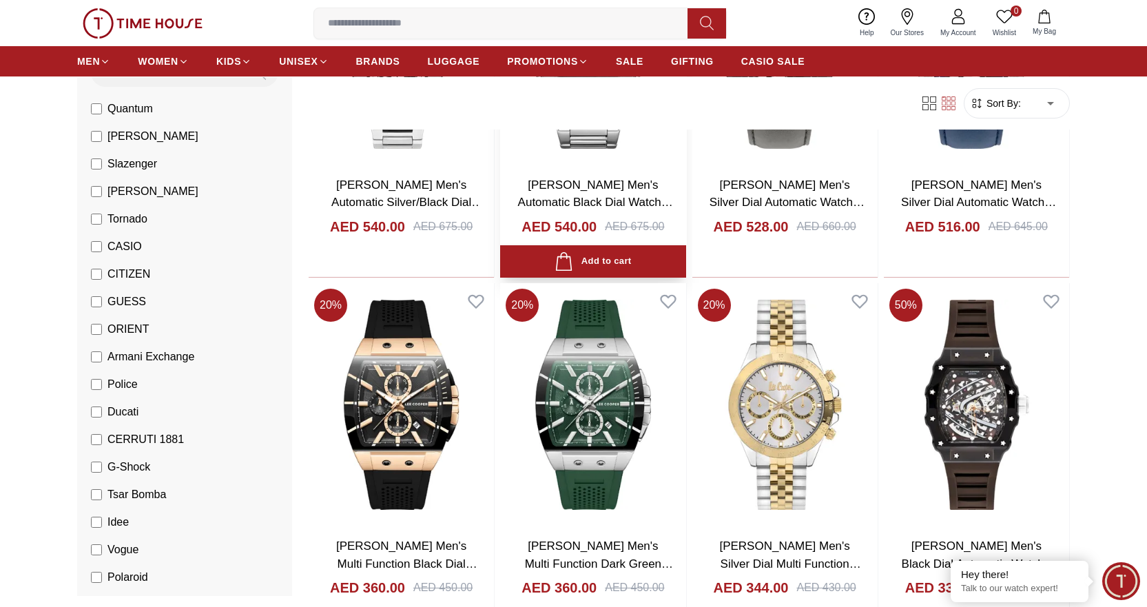
scroll to position [1034, 0]
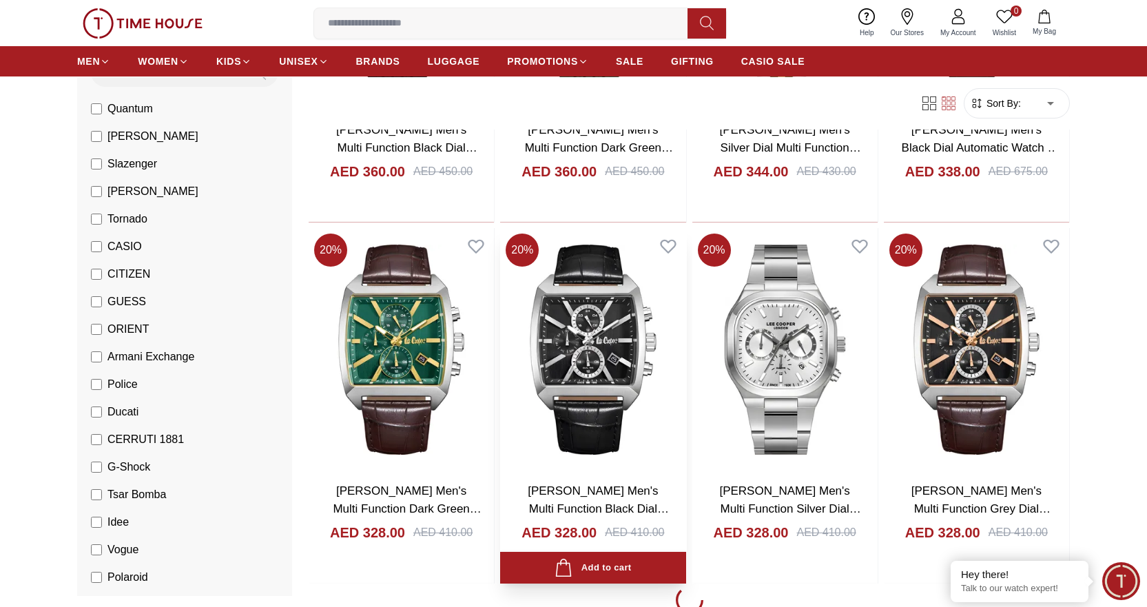
scroll to position [1447, 0]
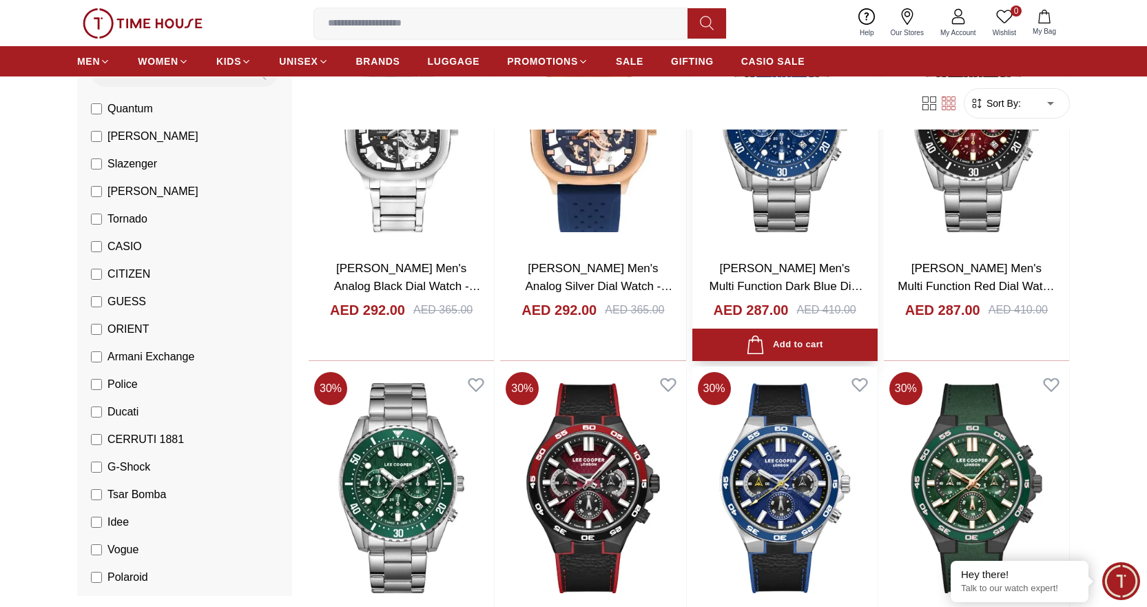
scroll to position [4204, 0]
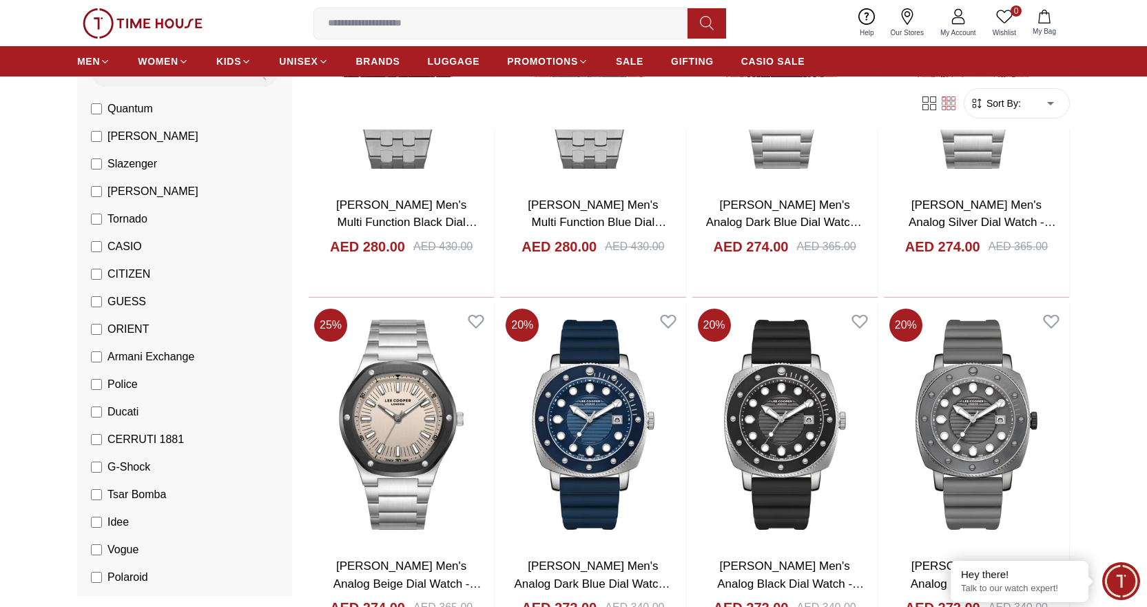
scroll to position [6822, 0]
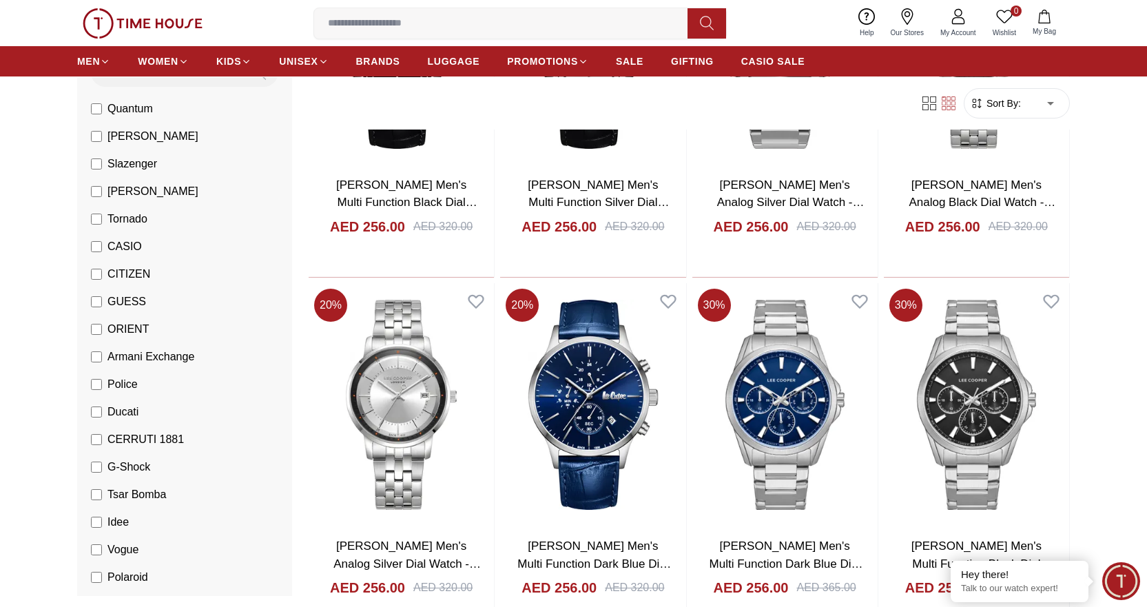
scroll to position [8269, 0]
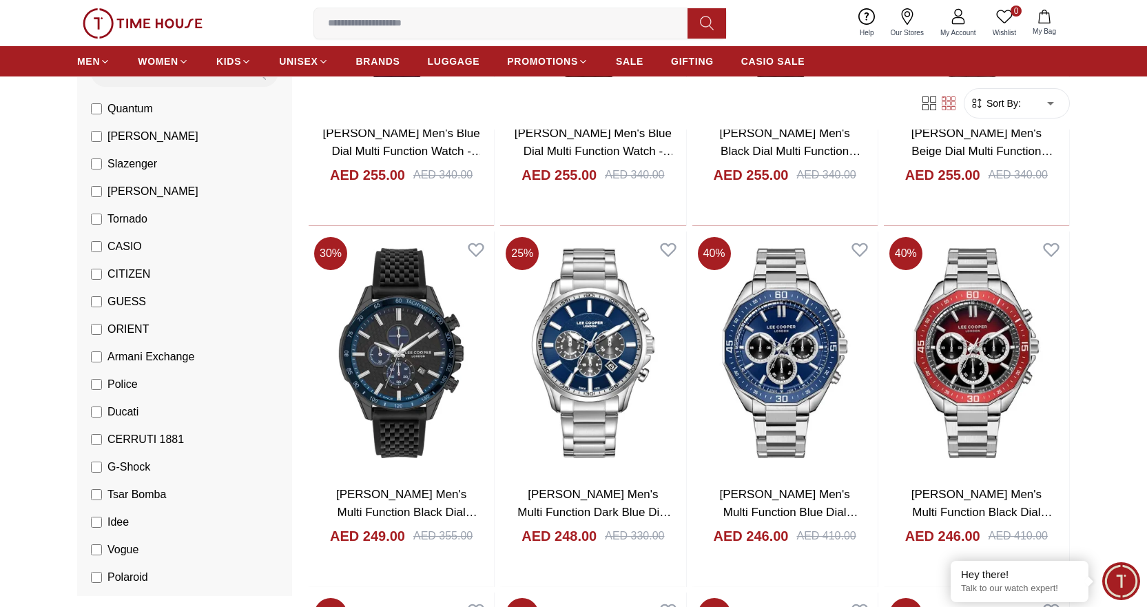
scroll to position [10199, 0]
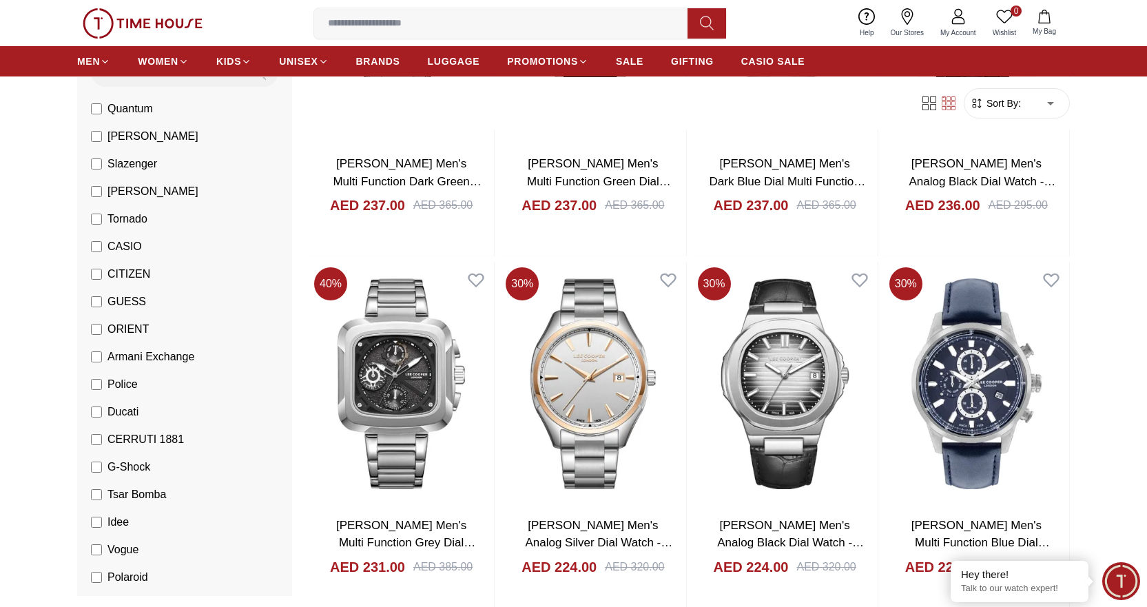
scroll to position [11646, 0]
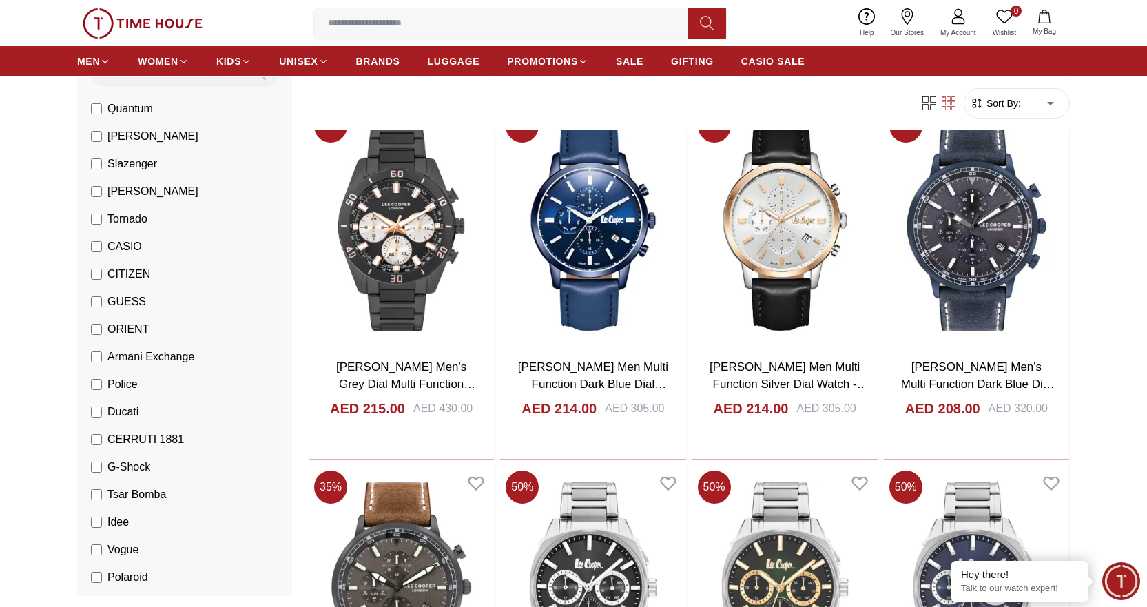
scroll to position [13851, 0]
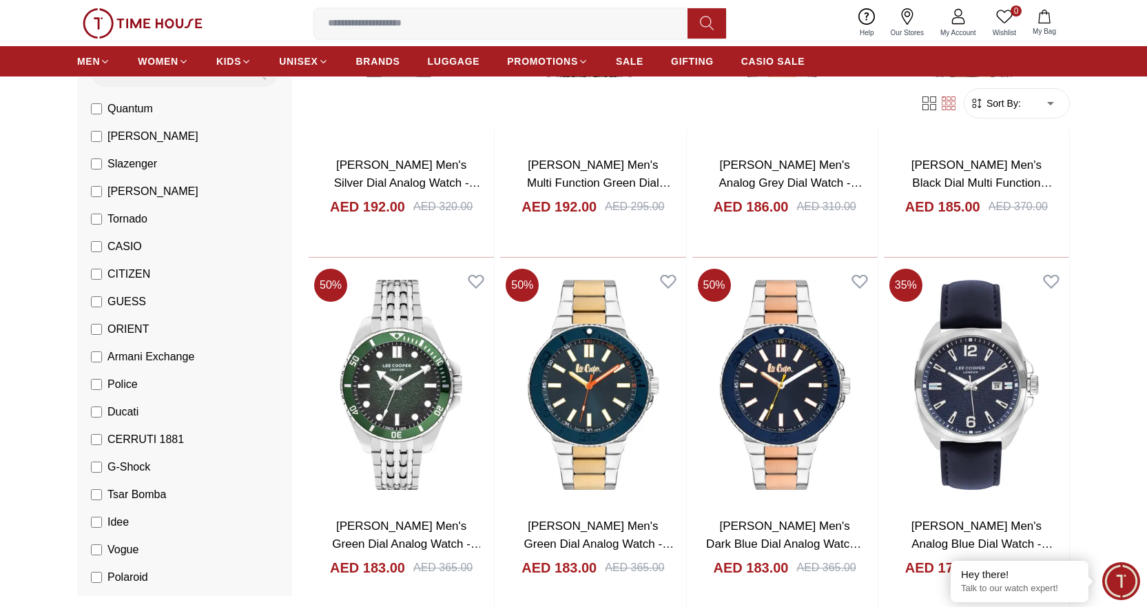
scroll to position [15987, 0]
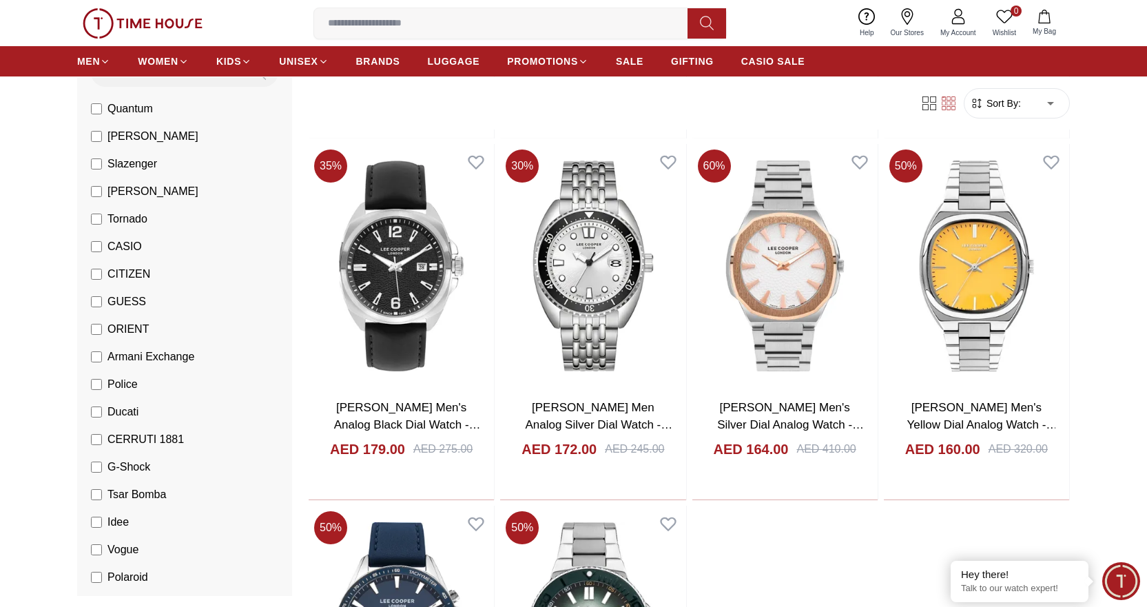
scroll to position [16332, 0]
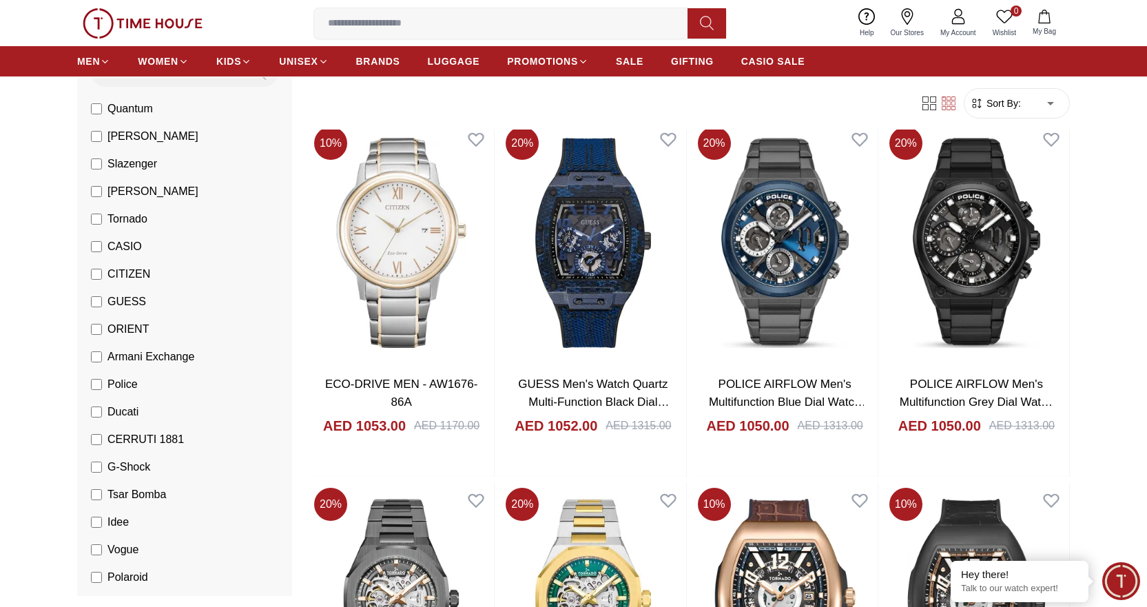
scroll to position [138, 0]
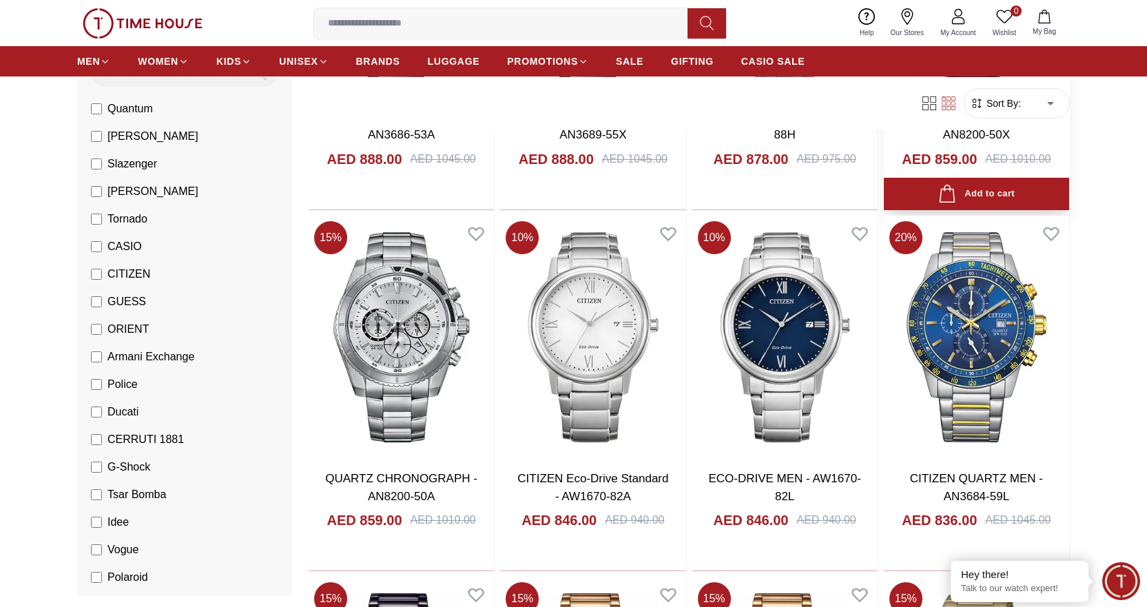
scroll to position [1103, 0]
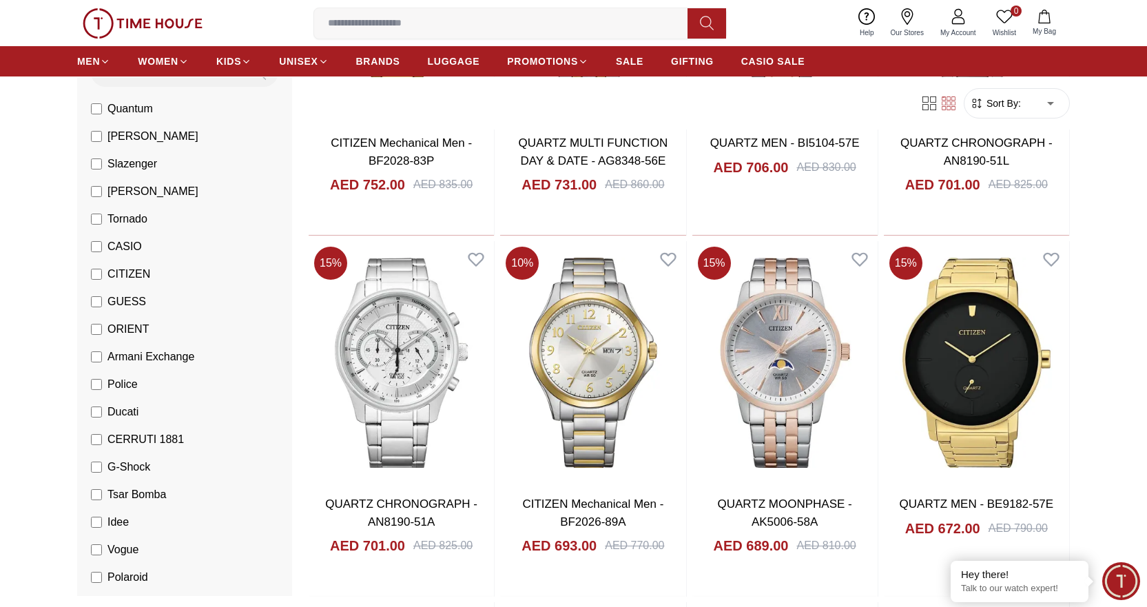
scroll to position [2963, 0]
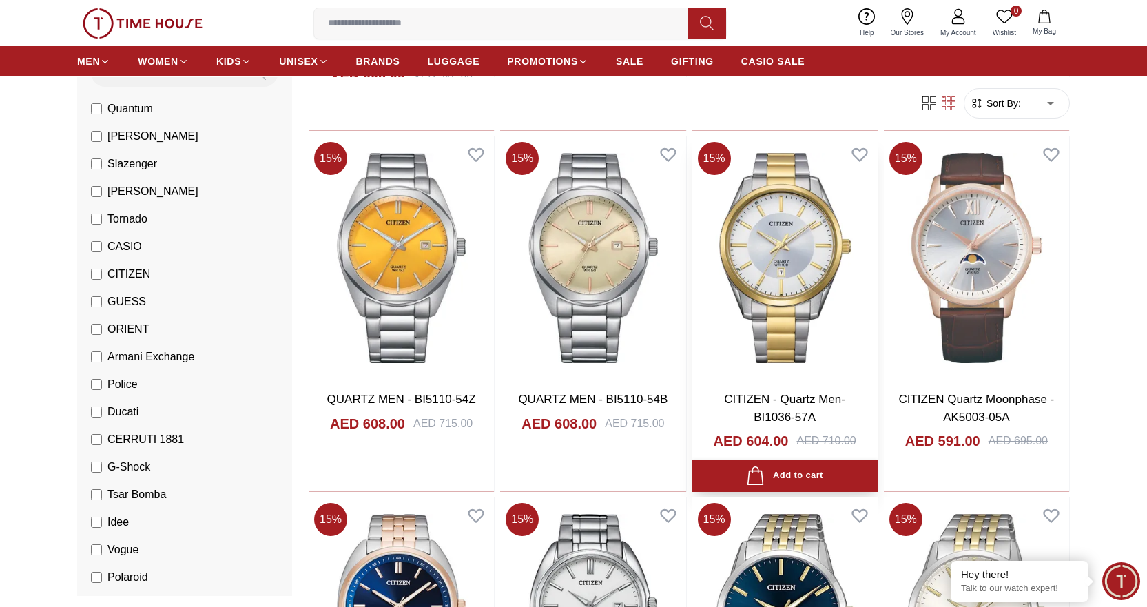
scroll to position [4066, 0]
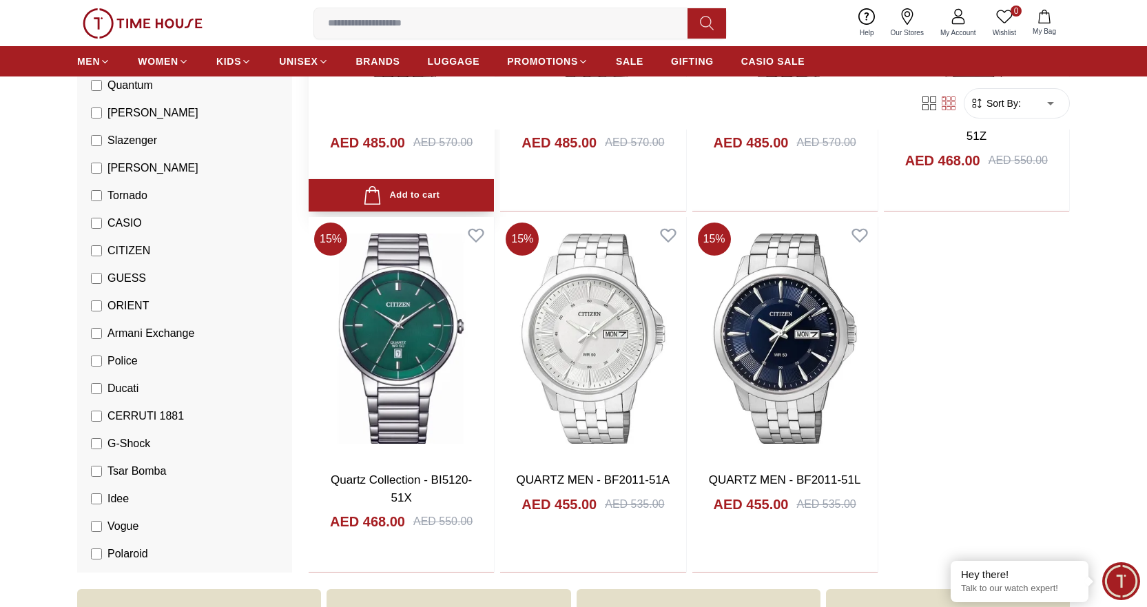
scroll to position [6064, 0]
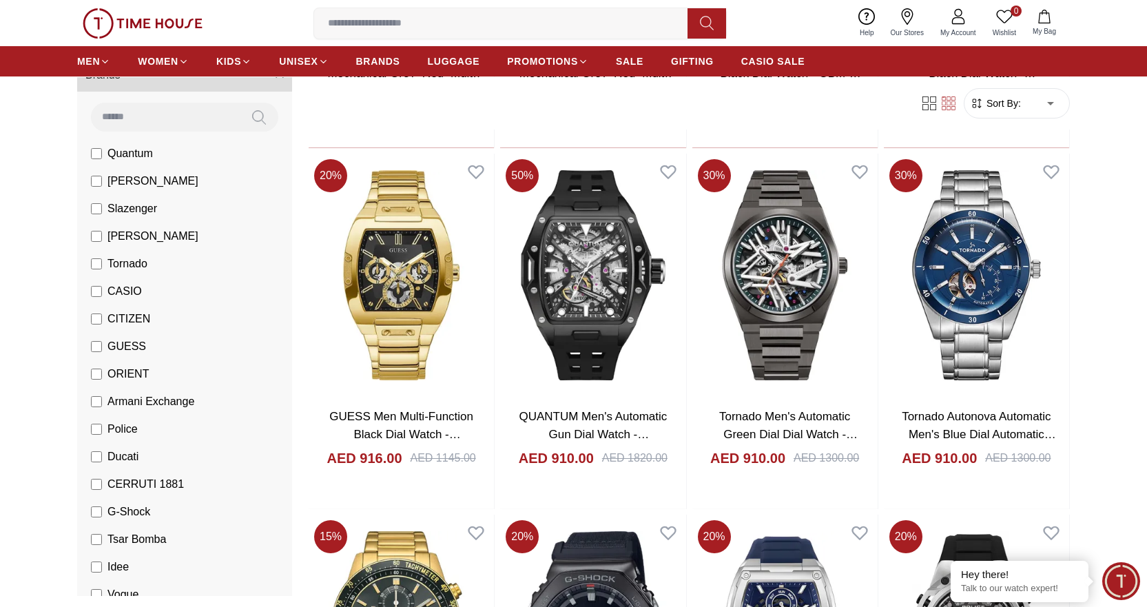
scroll to position [69, 0]
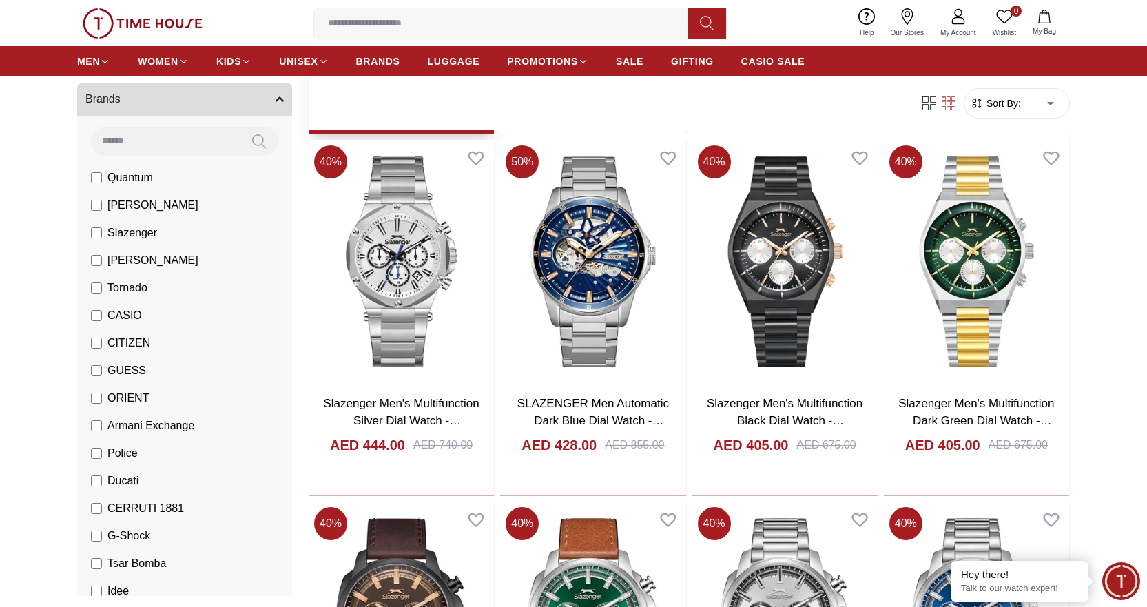
scroll to position [482, 0]
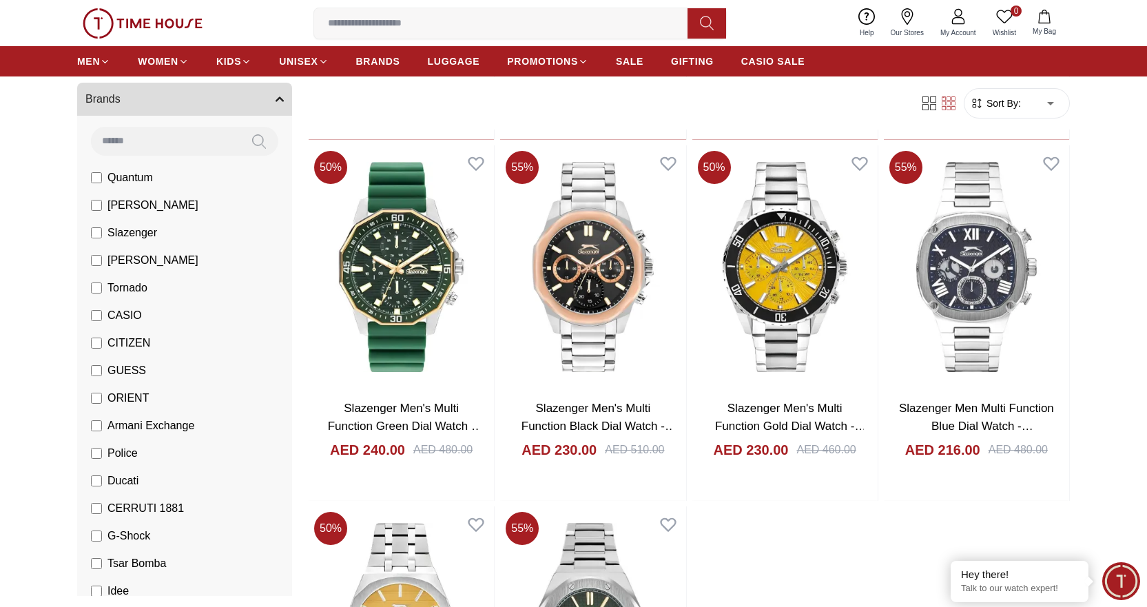
scroll to position [4410, 0]
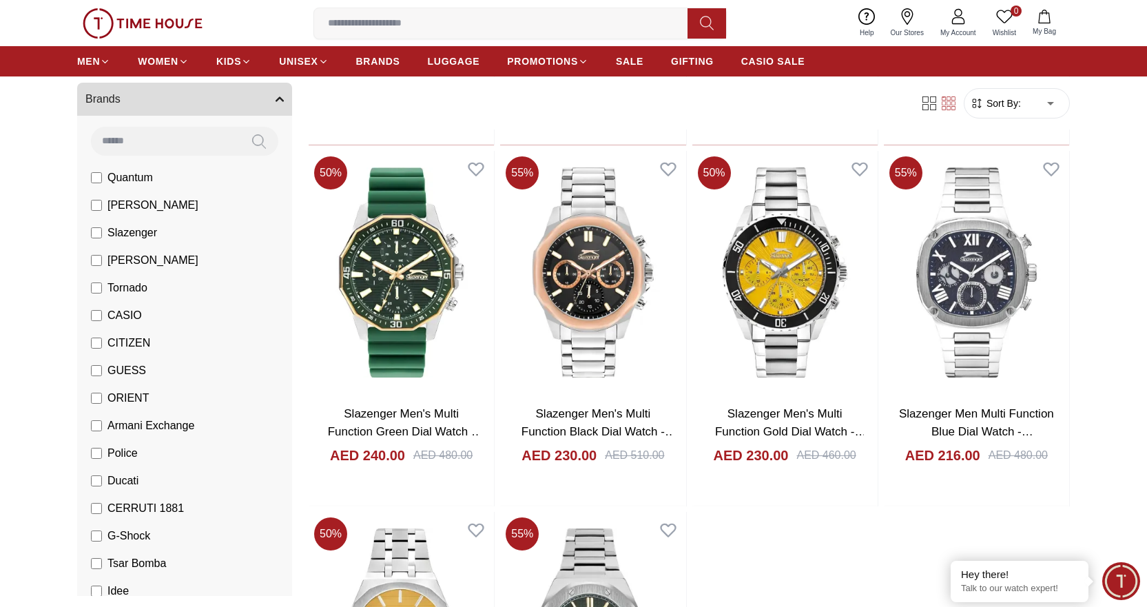
scroll to position [593, 0]
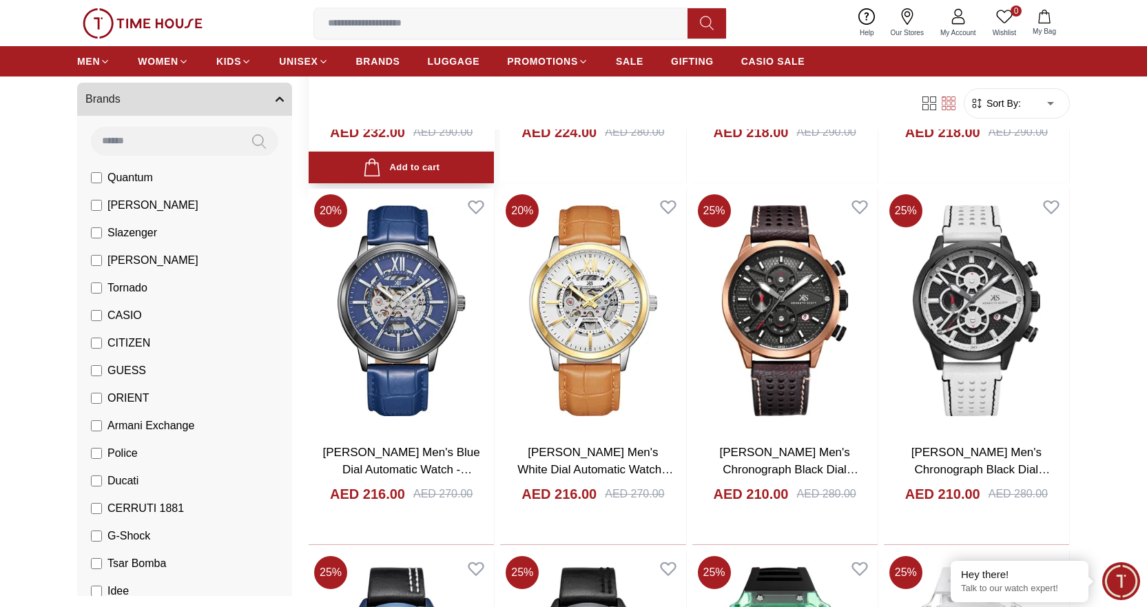
scroll to position [413, 0]
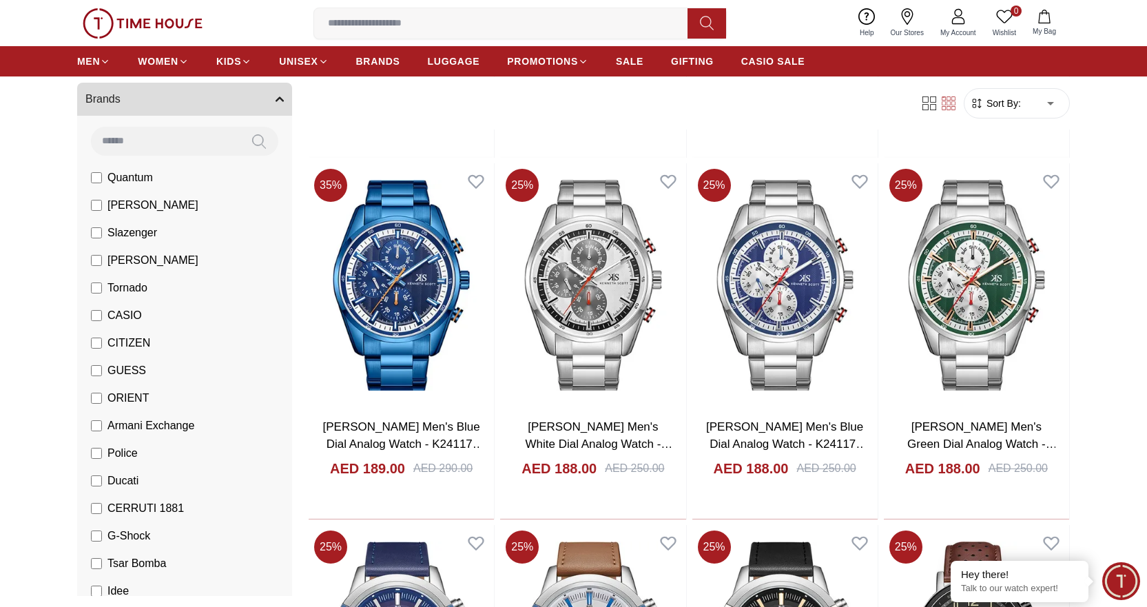
scroll to position [2067, 0]
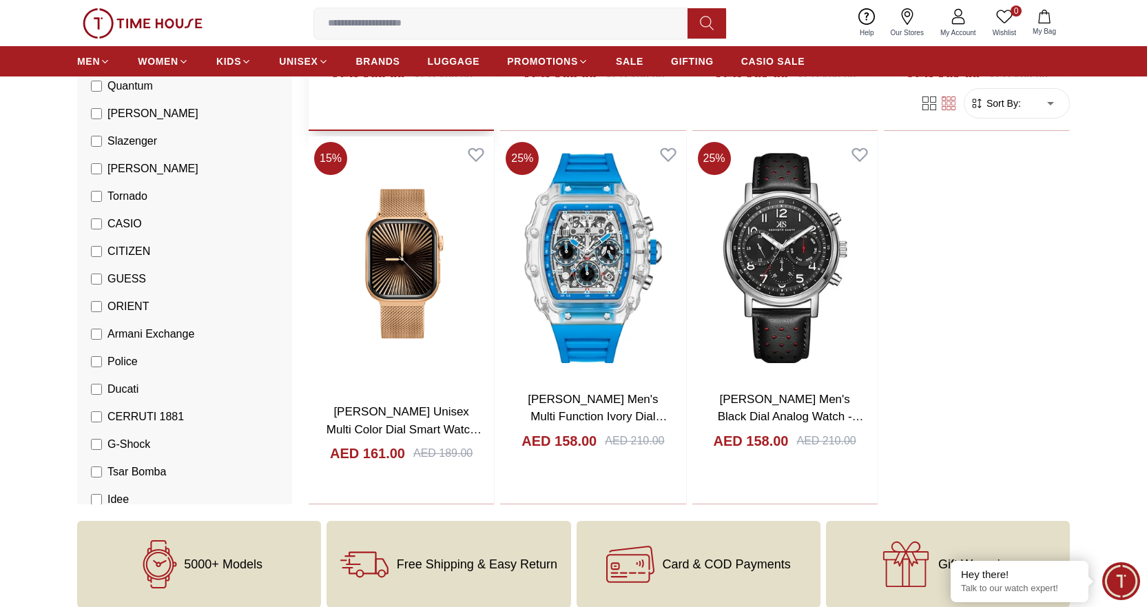
scroll to position [3721, 0]
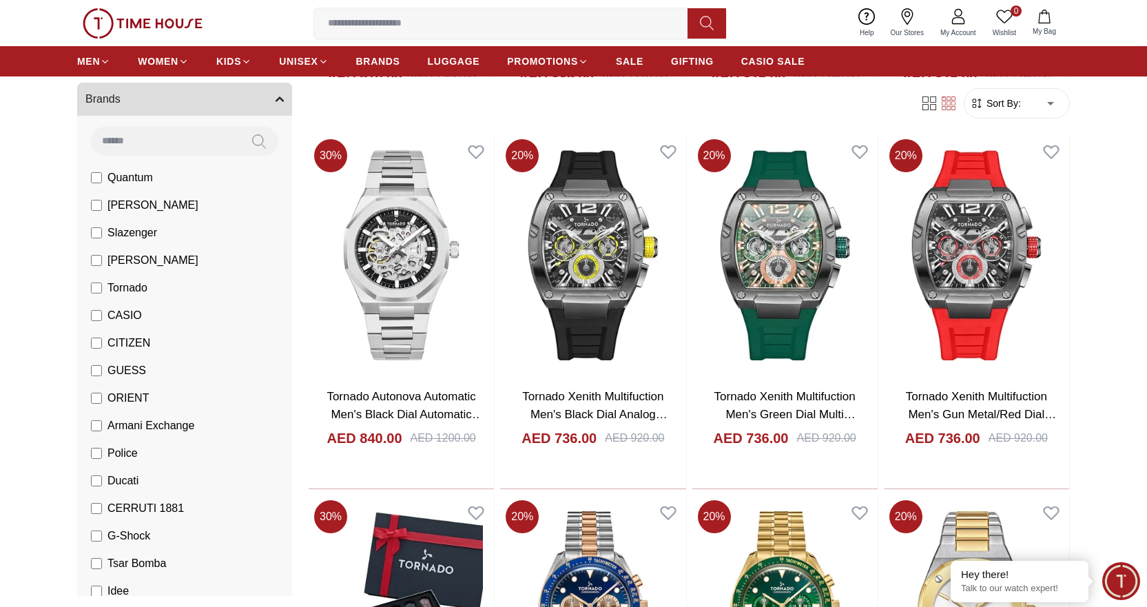
scroll to position [1171, 0]
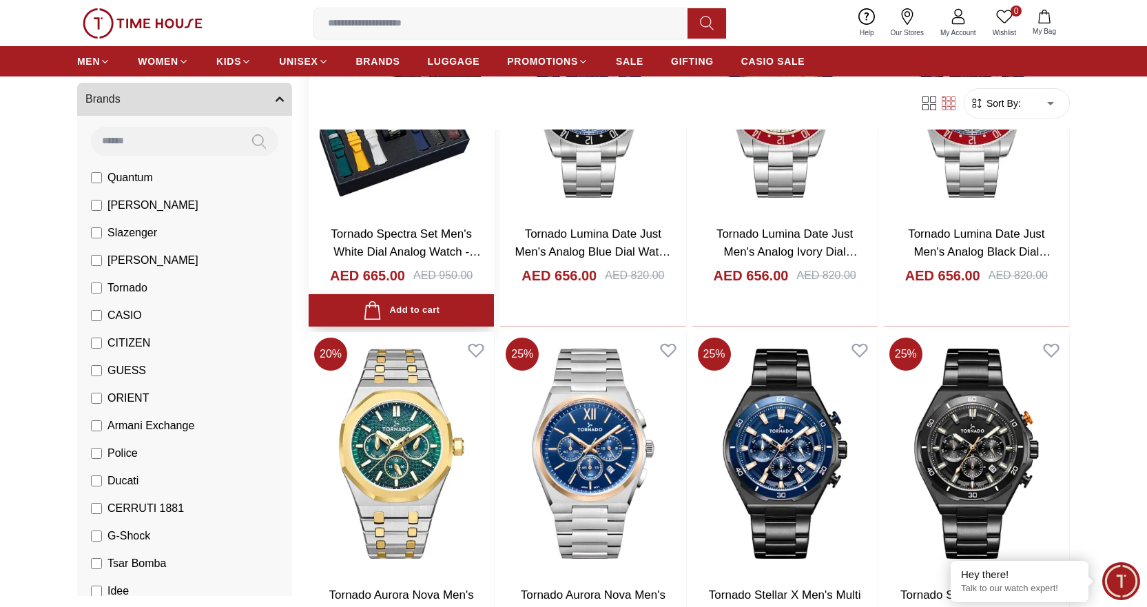
scroll to position [2825, 0]
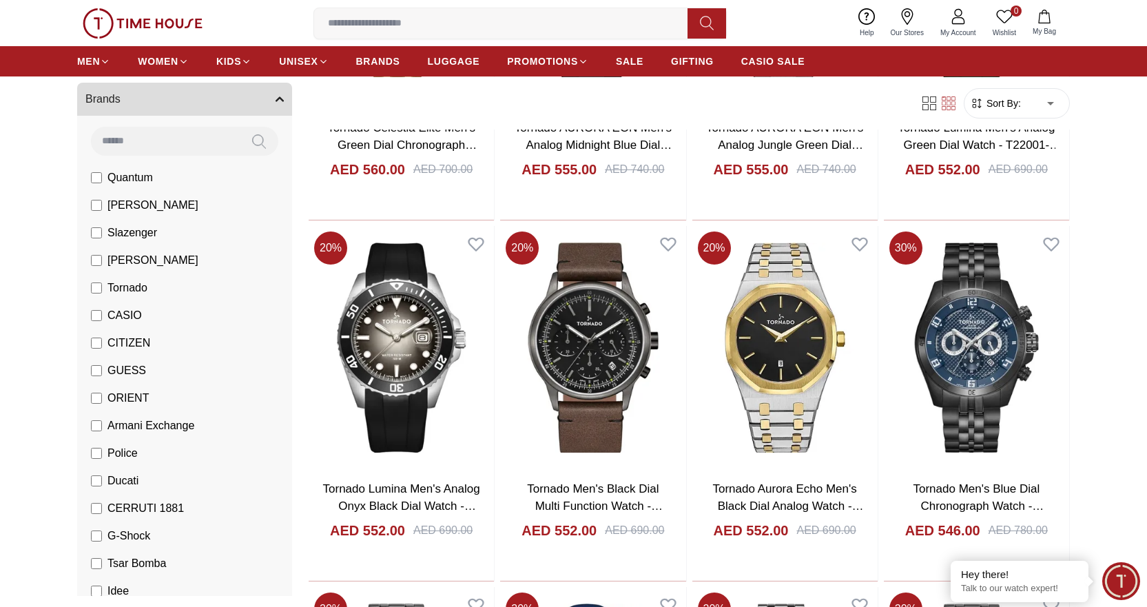
scroll to position [6547, 0]
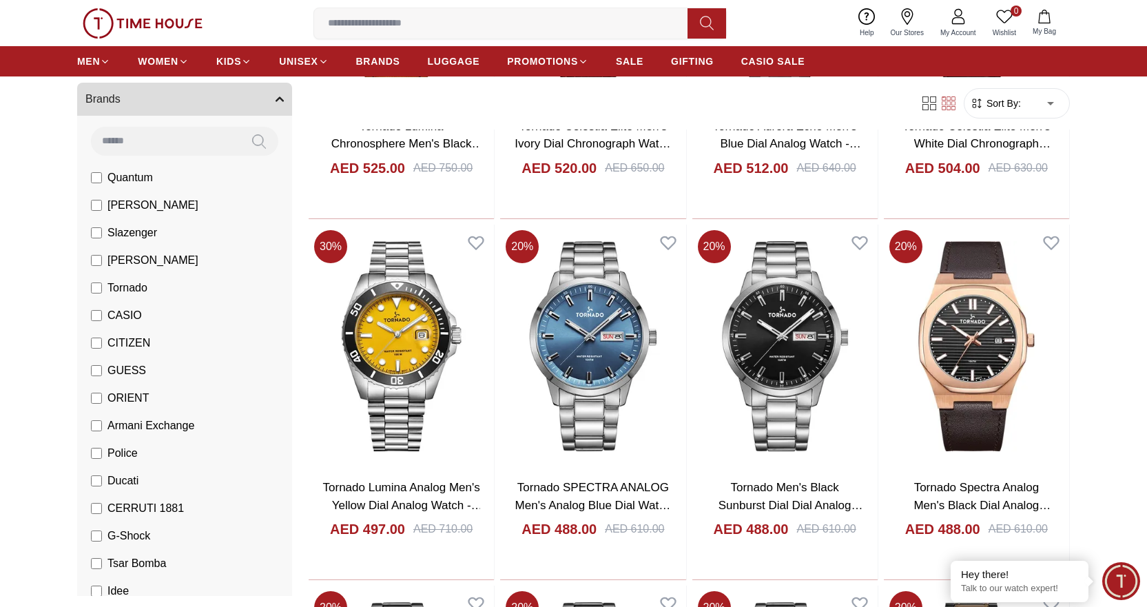
scroll to position [8407, 0]
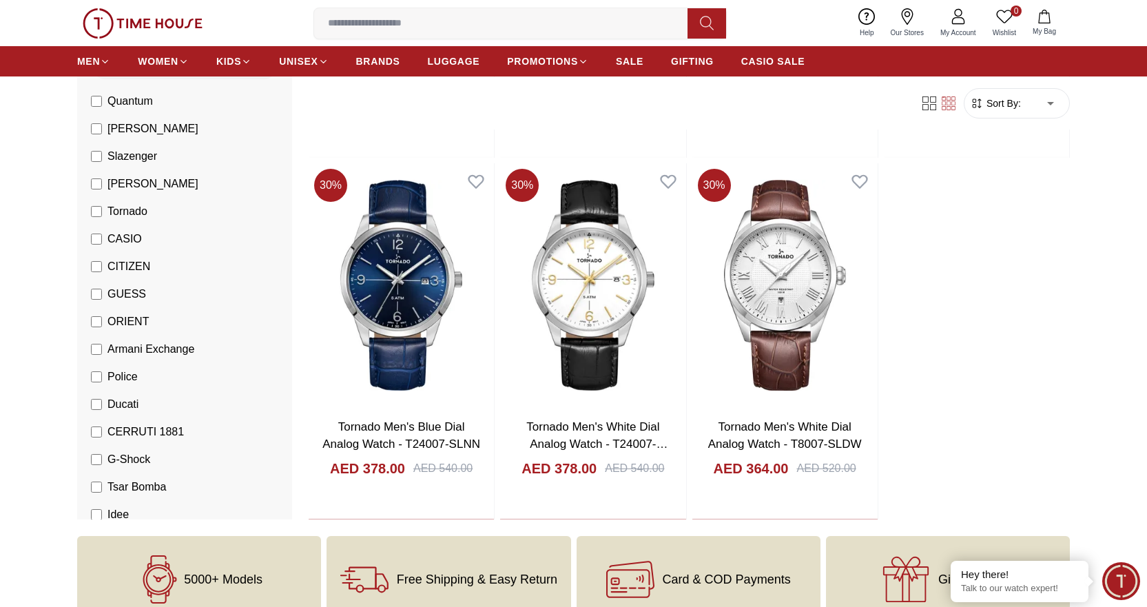
scroll to position [11990, 0]
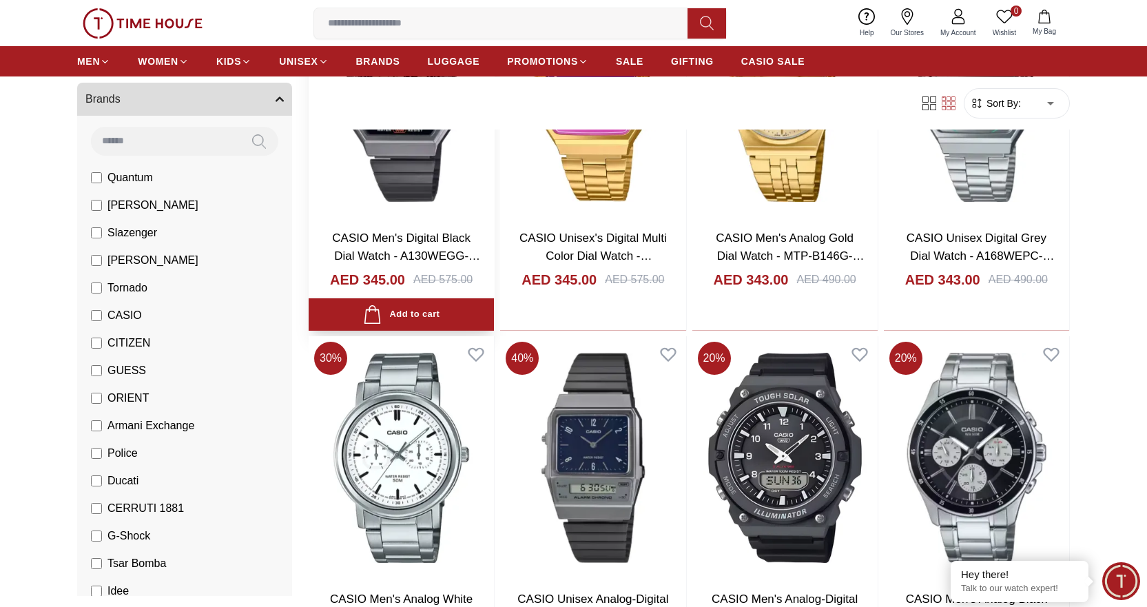
scroll to position [1378, 0]
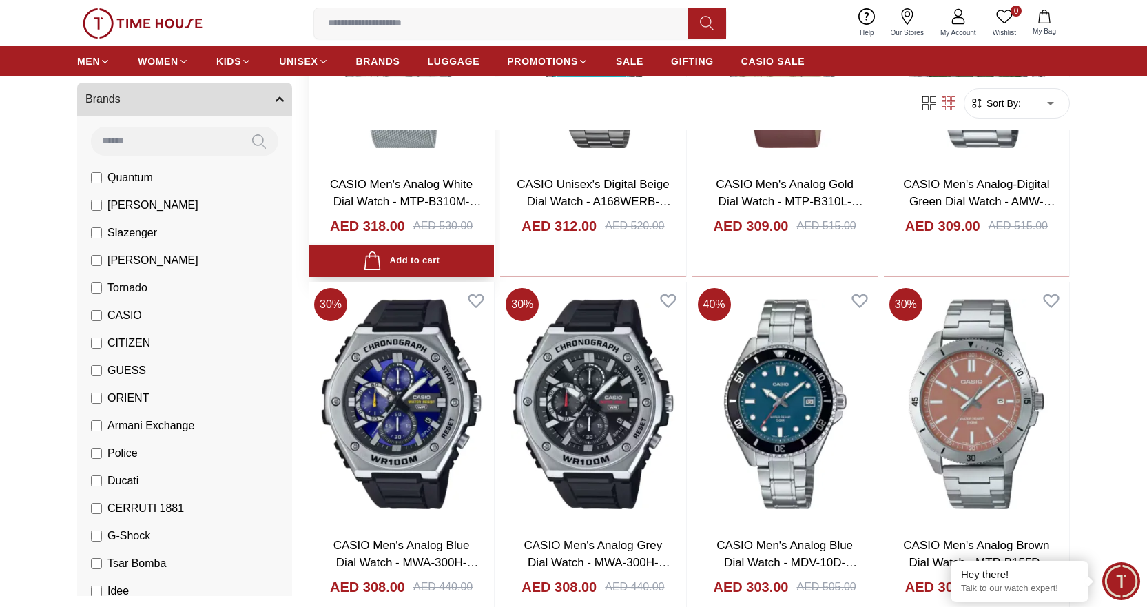
scroll to position [2136, 0]
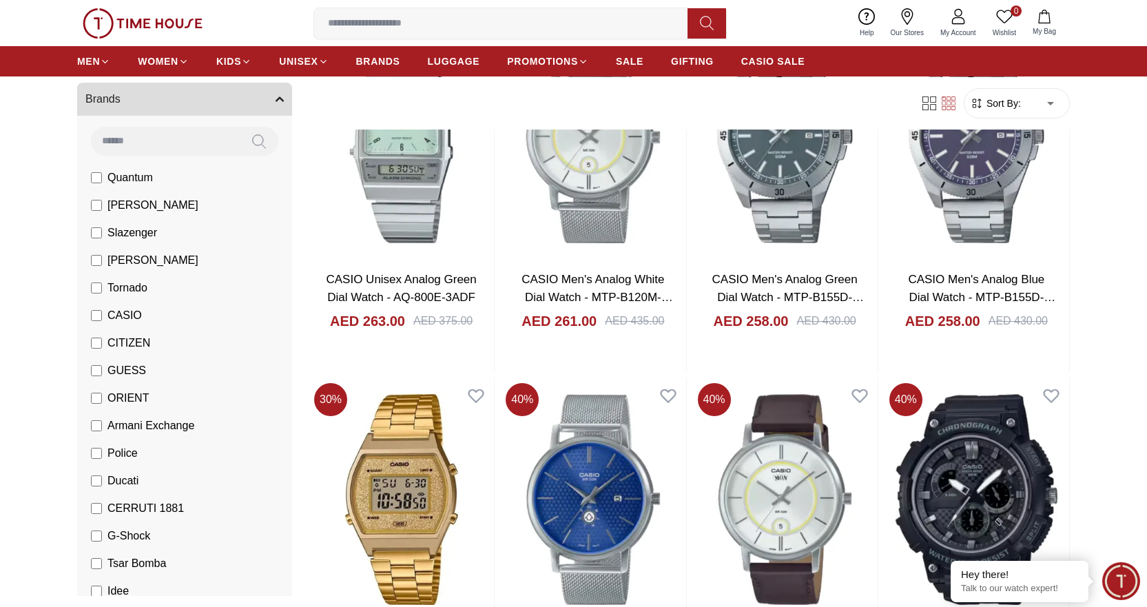
scroll to position [5168, 0]
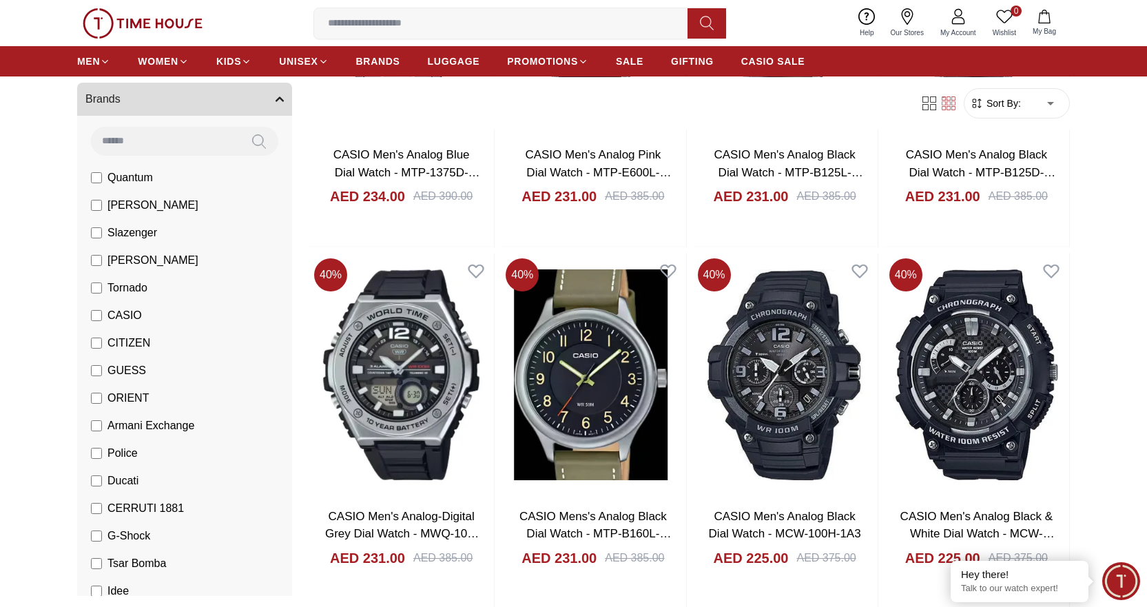
scroll to position [6478, 0]
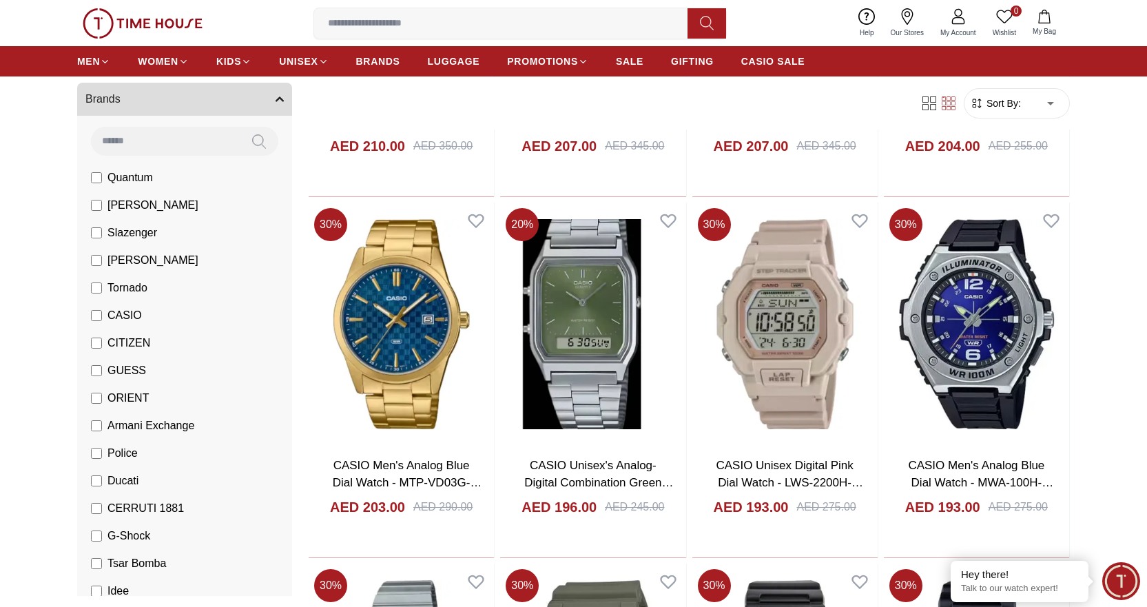
scroll to position [8338, 0]
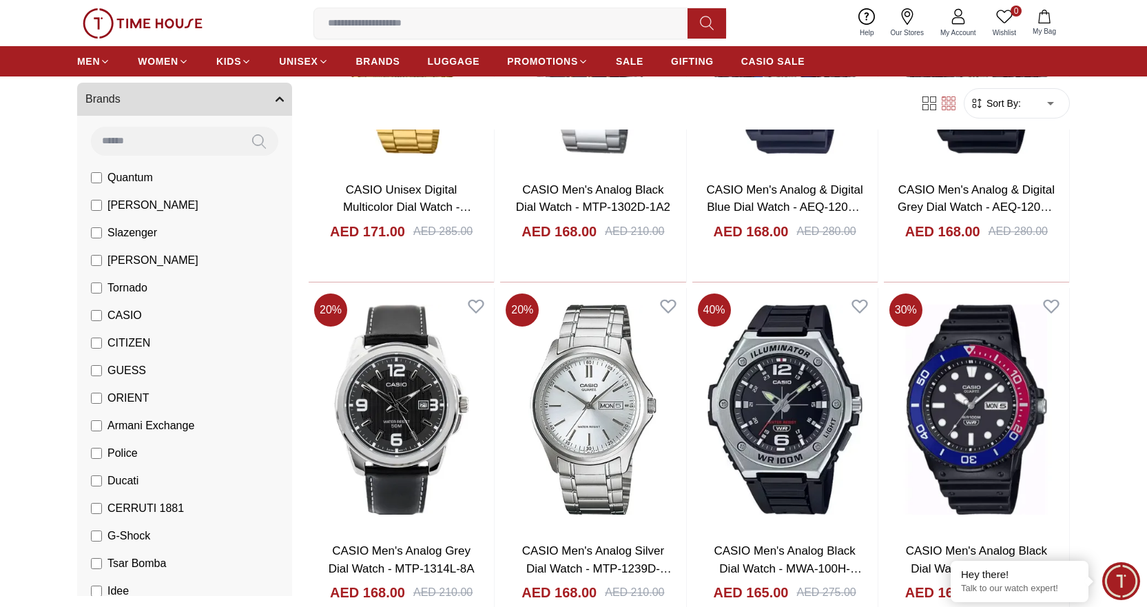
scroll to position [10061, 0]
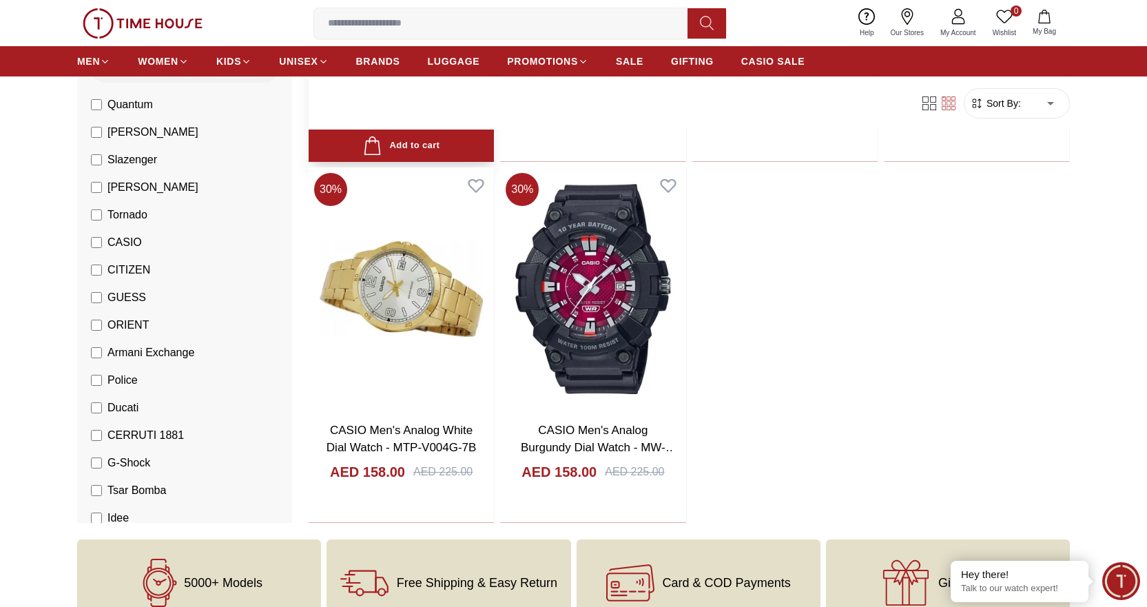
scroll to position [11301, 0]
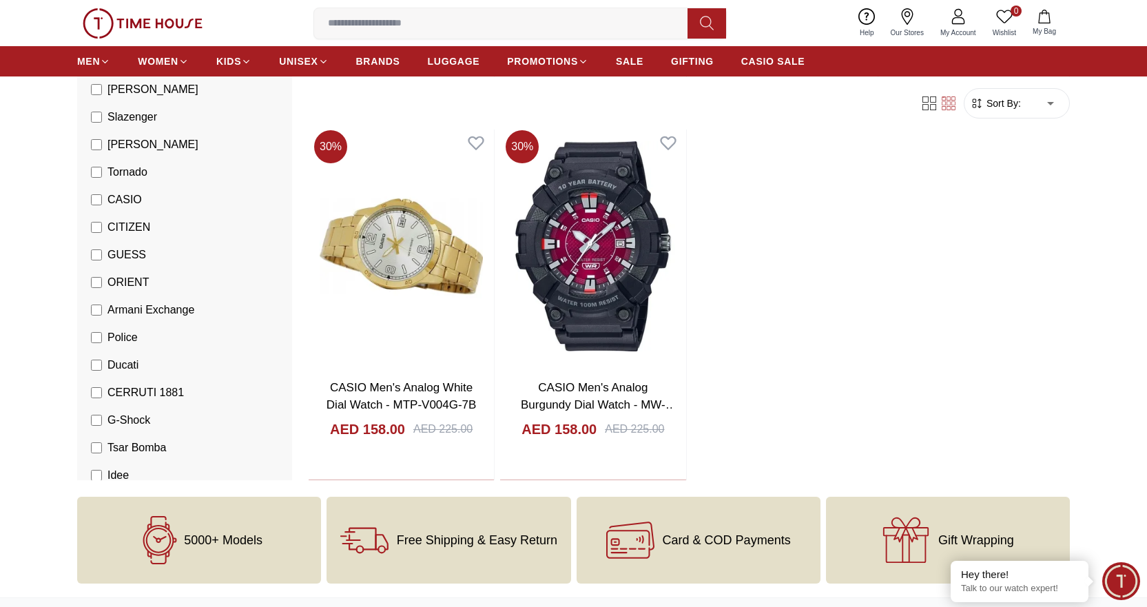
drag, startPoint x: 51, startPoint y: 272, endPoint x: 52, endPoint y: 218, distance: 53.1
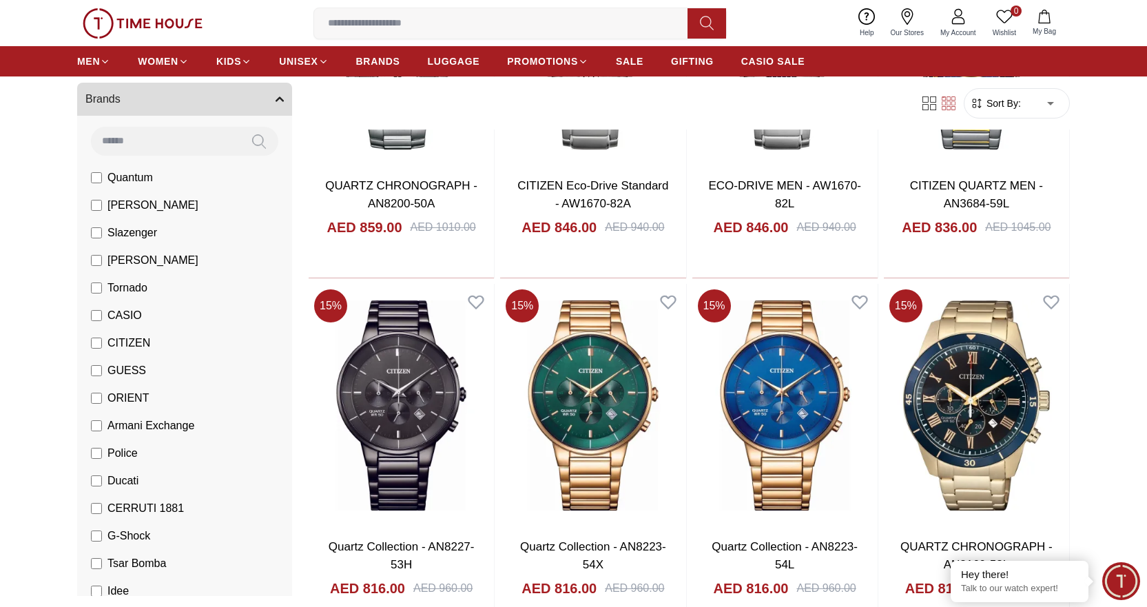
scroll to position [1447, 0]
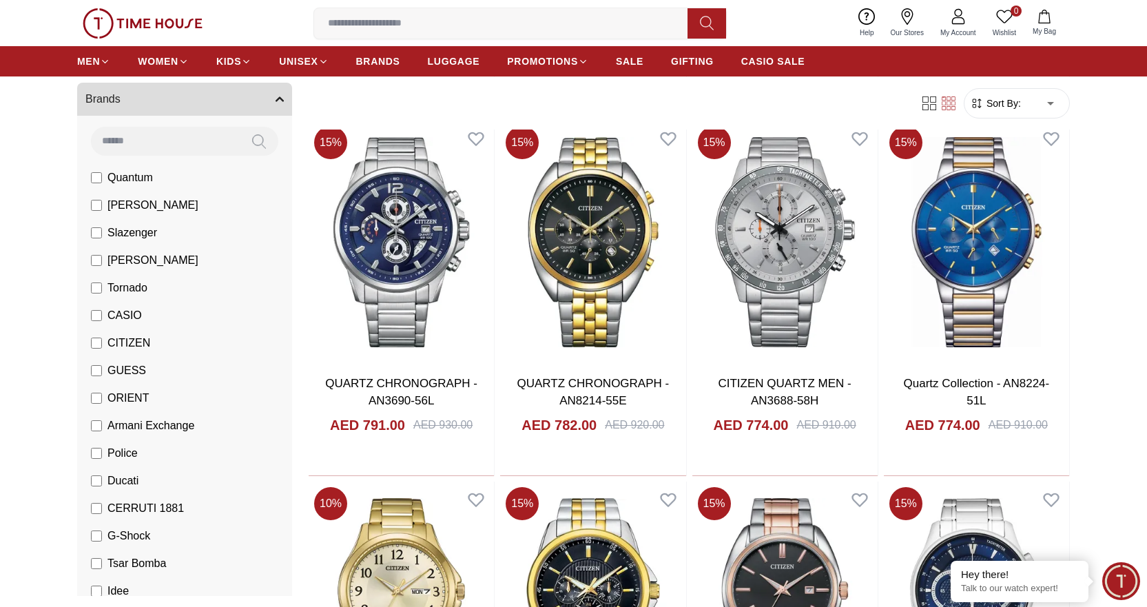
scroll to position [2274, 0]
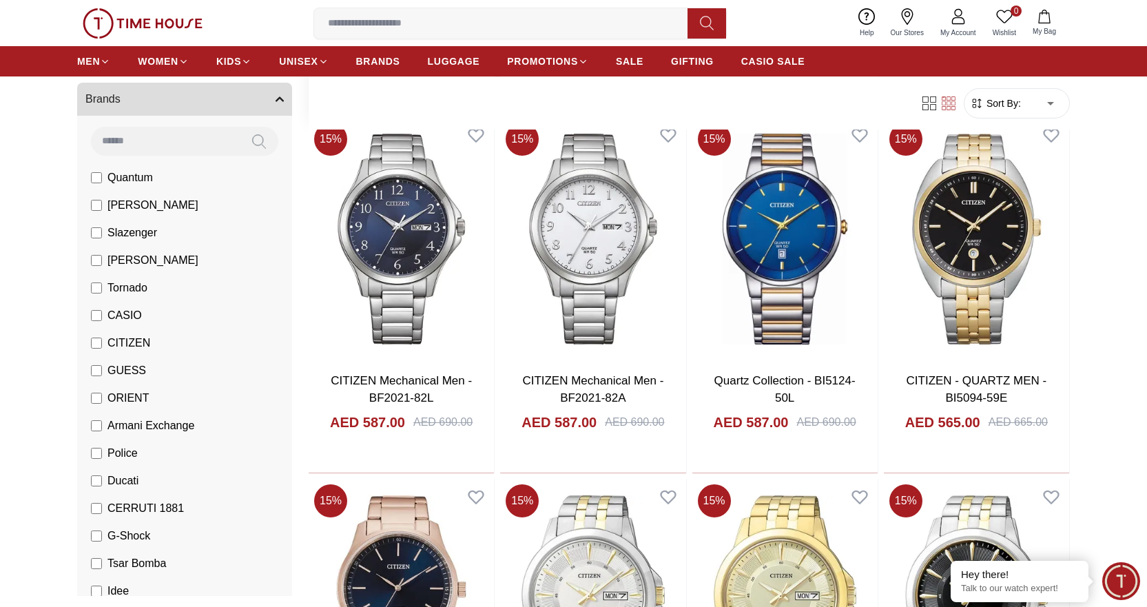
scroll to position [4893, 0]
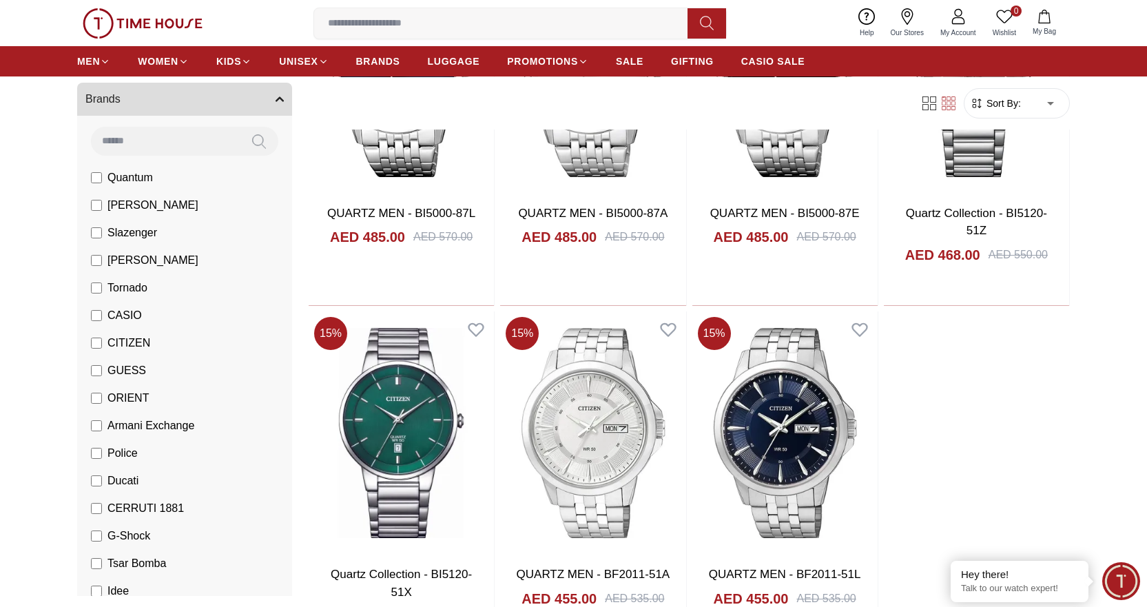
scroll to position [5995, 0]
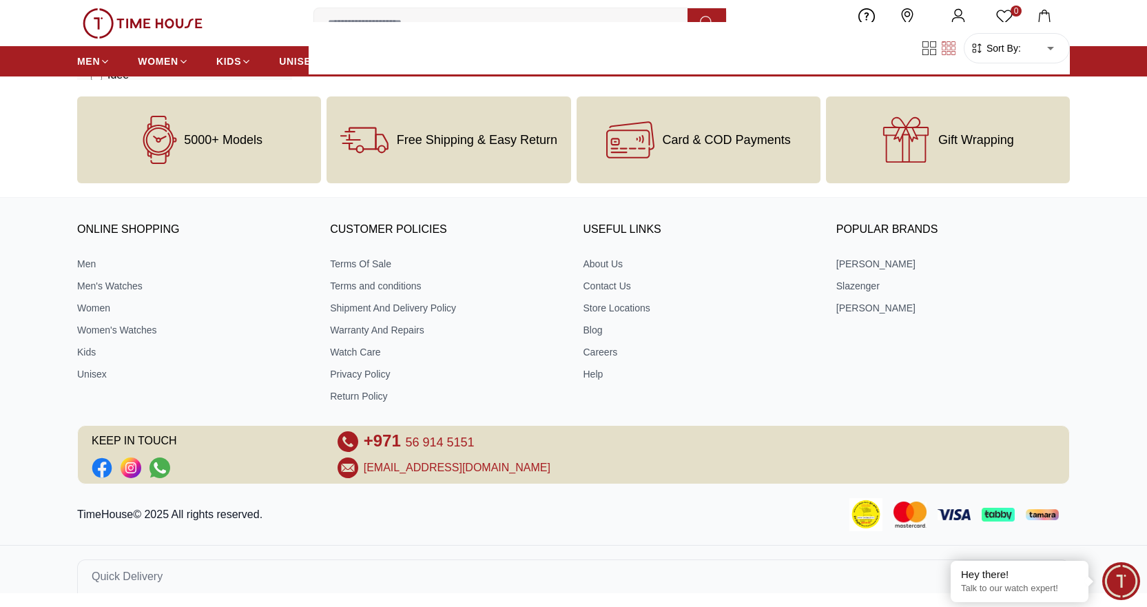
scroll to position [593, 0]
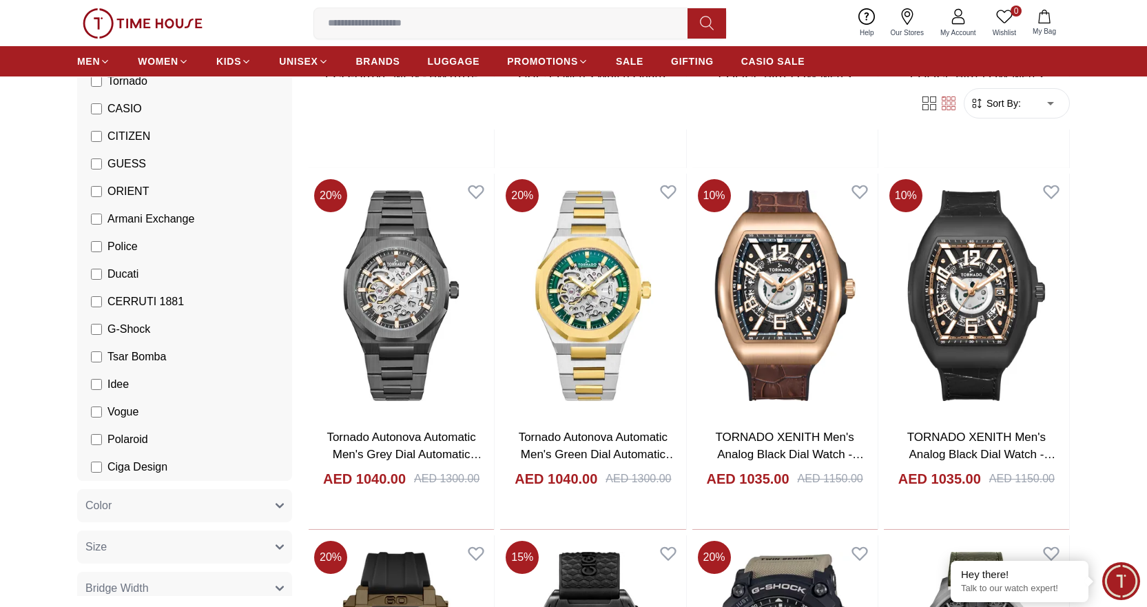
scroll to position [345, 0]
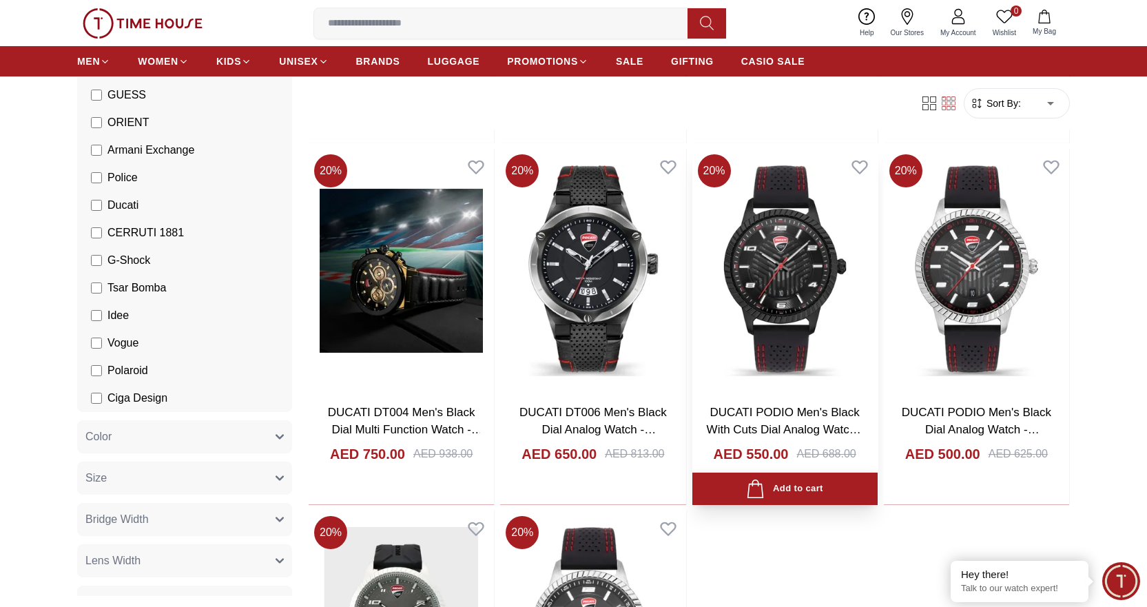
scroll to position [413, 0]
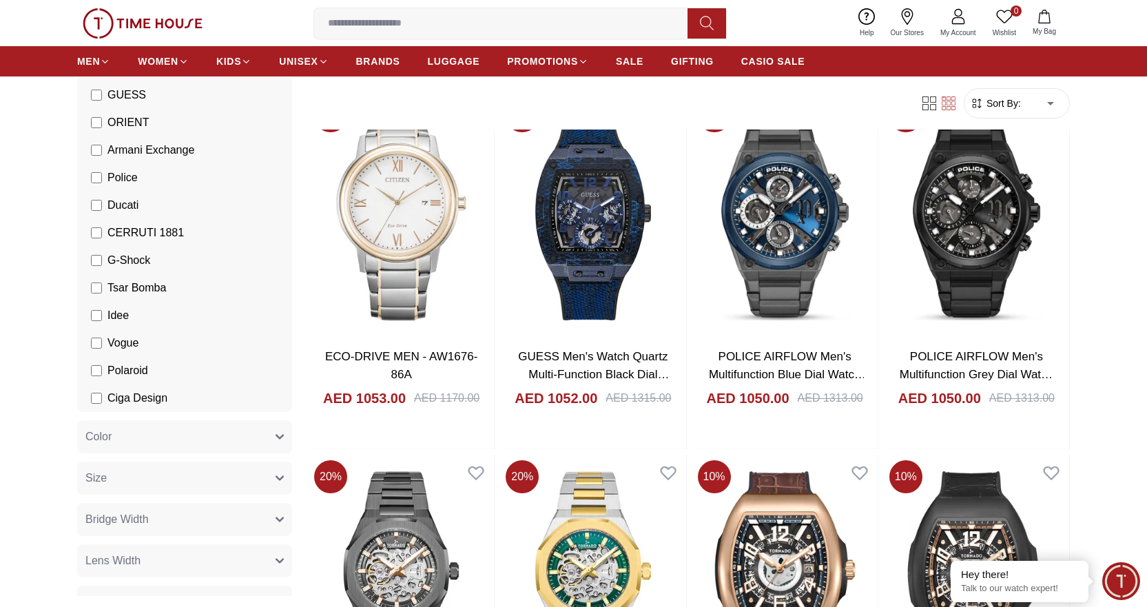
scroll to position [138, 0]
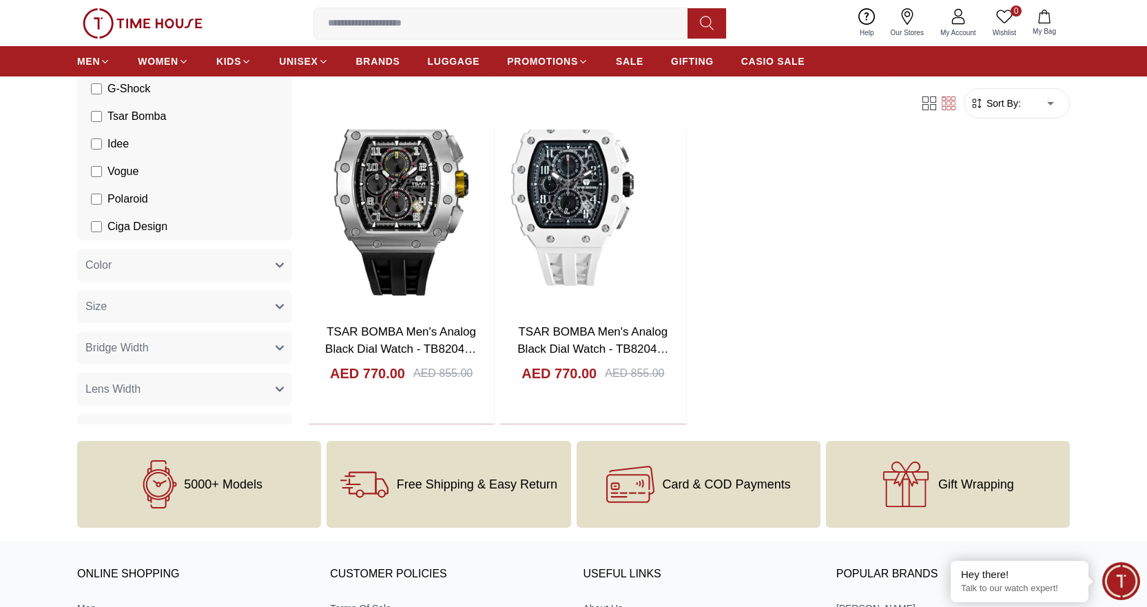
scroll to position [482, 0]
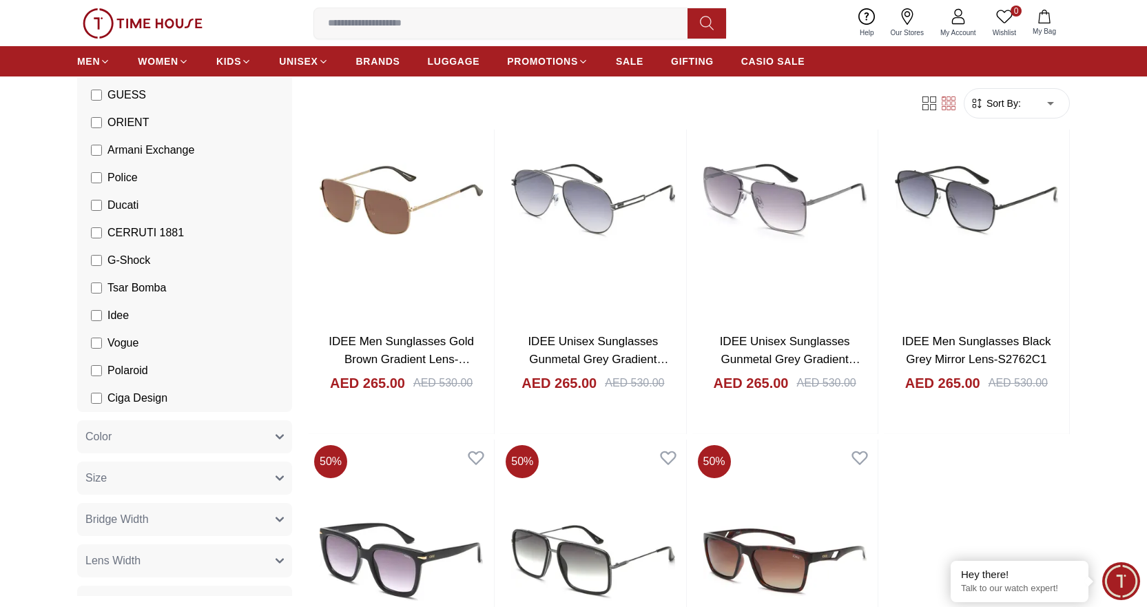
scroll to position [138, 0]
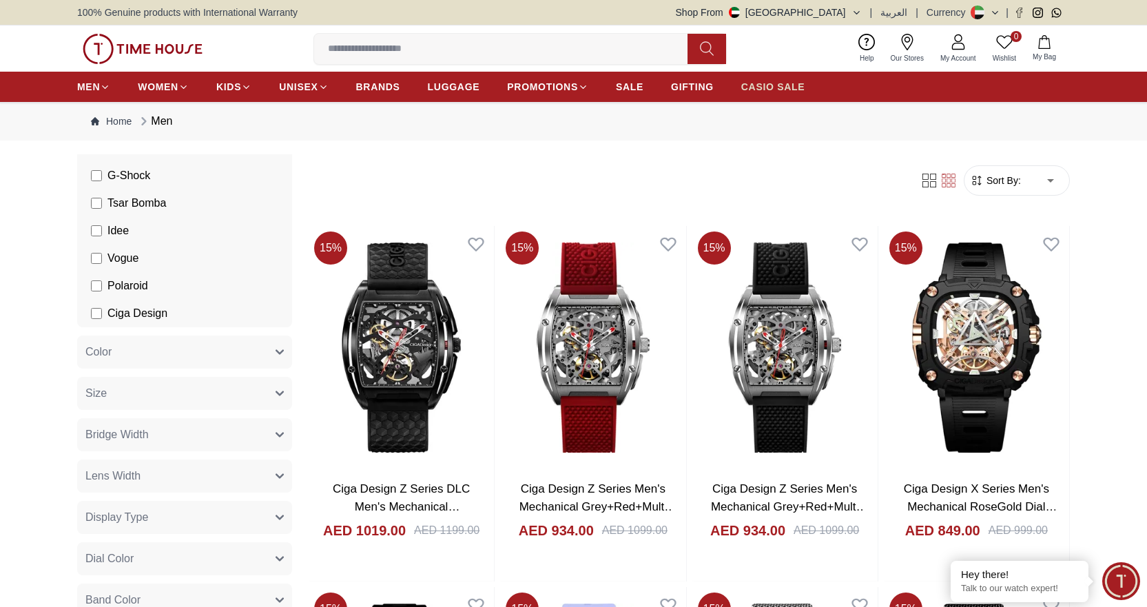
click at [741, 87] on span "CASIO SALE" at bounding box center [773, 87] width 64 height 14
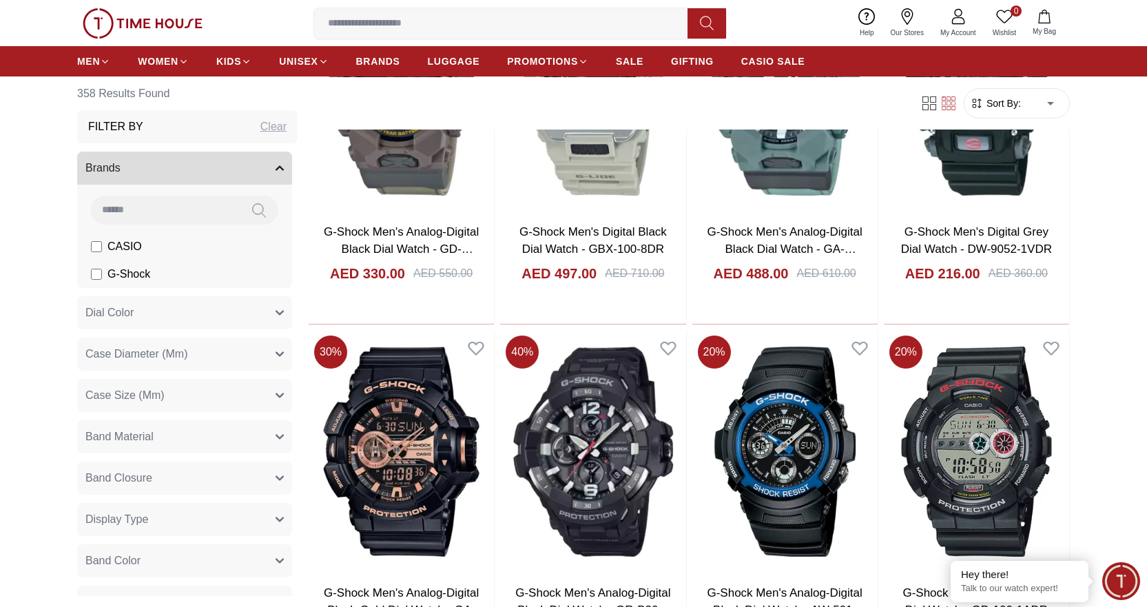
scroll to position [2205, 0]
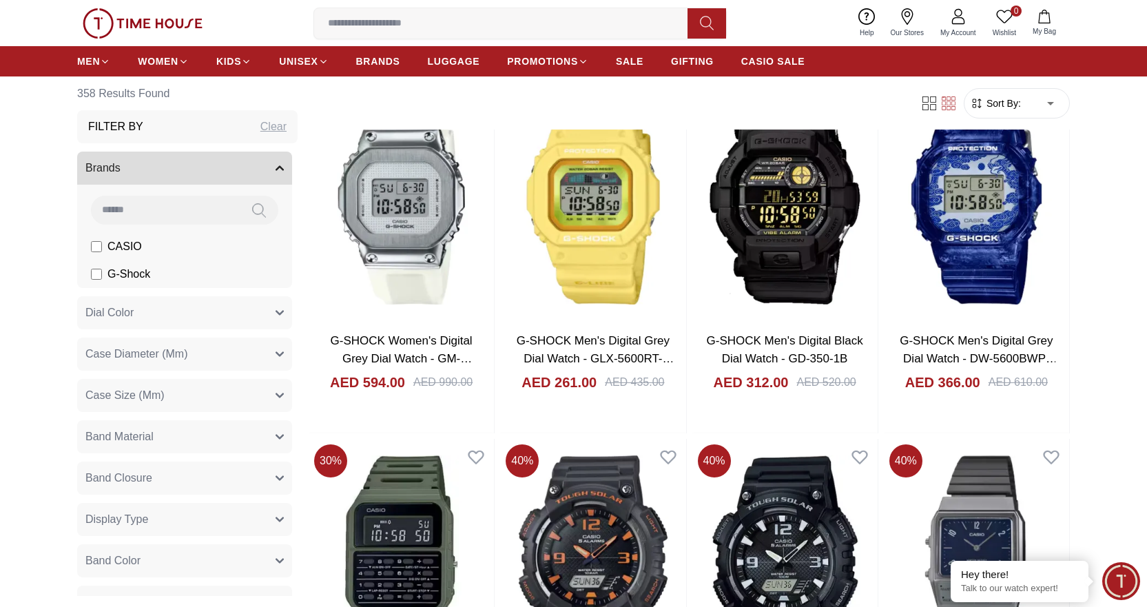
scroll to position [11990, 0]
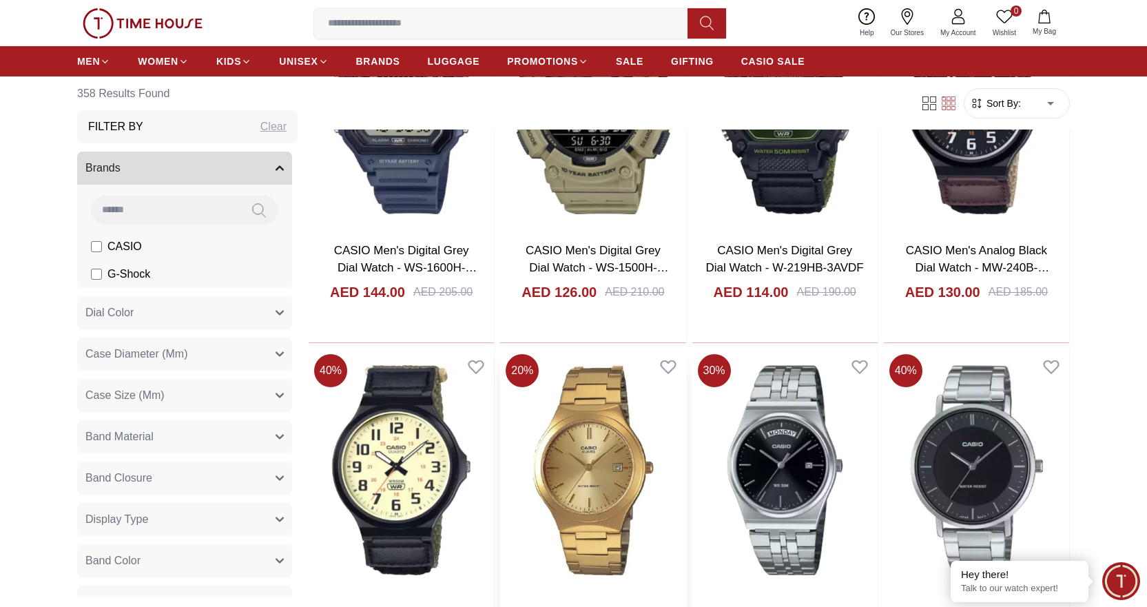
scroll to position [14954, 0]
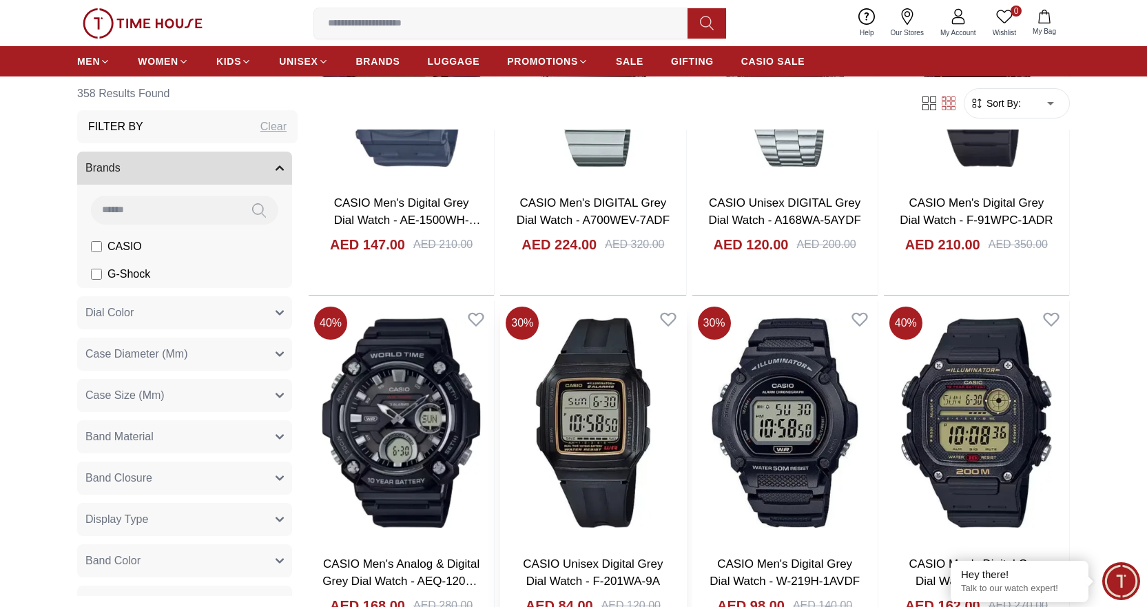
scroll to position [18261, 0]
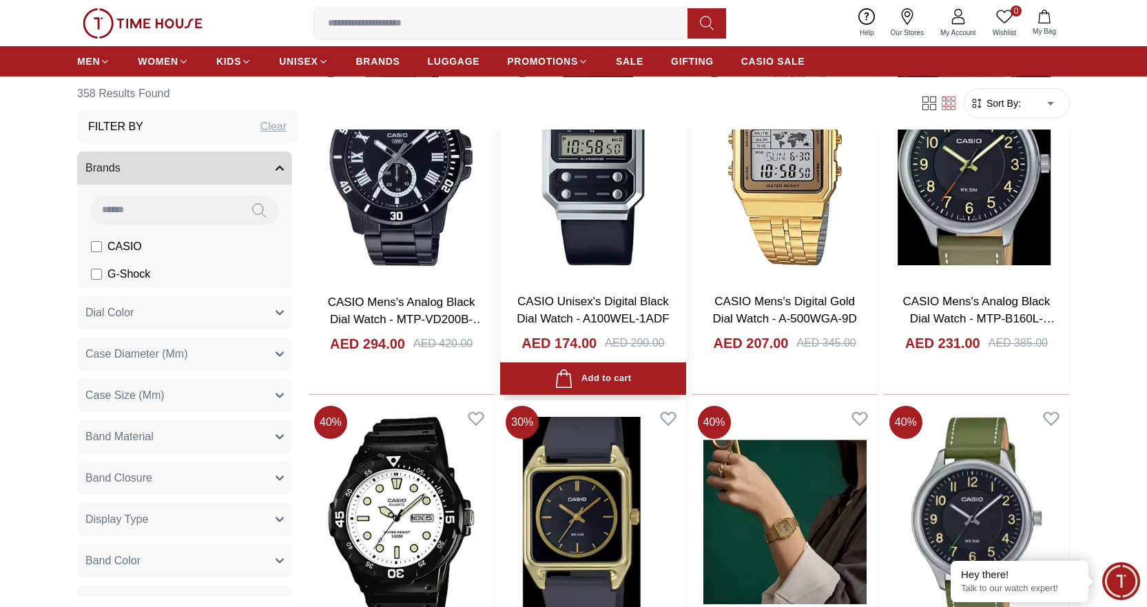
scroll to position [19861, 0]
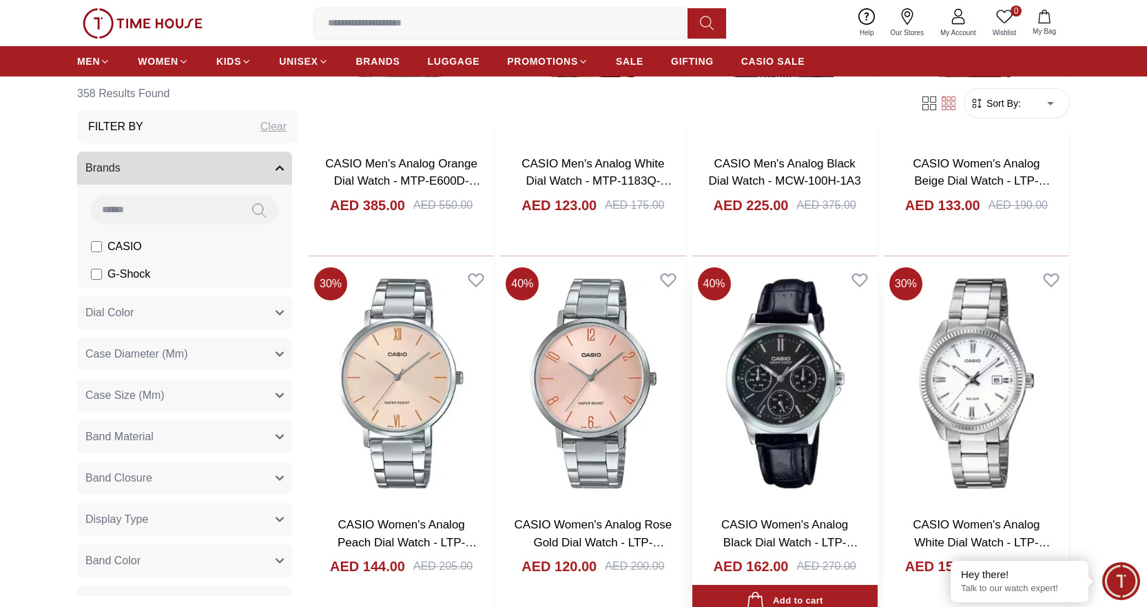
scroll to position [21655, 0]
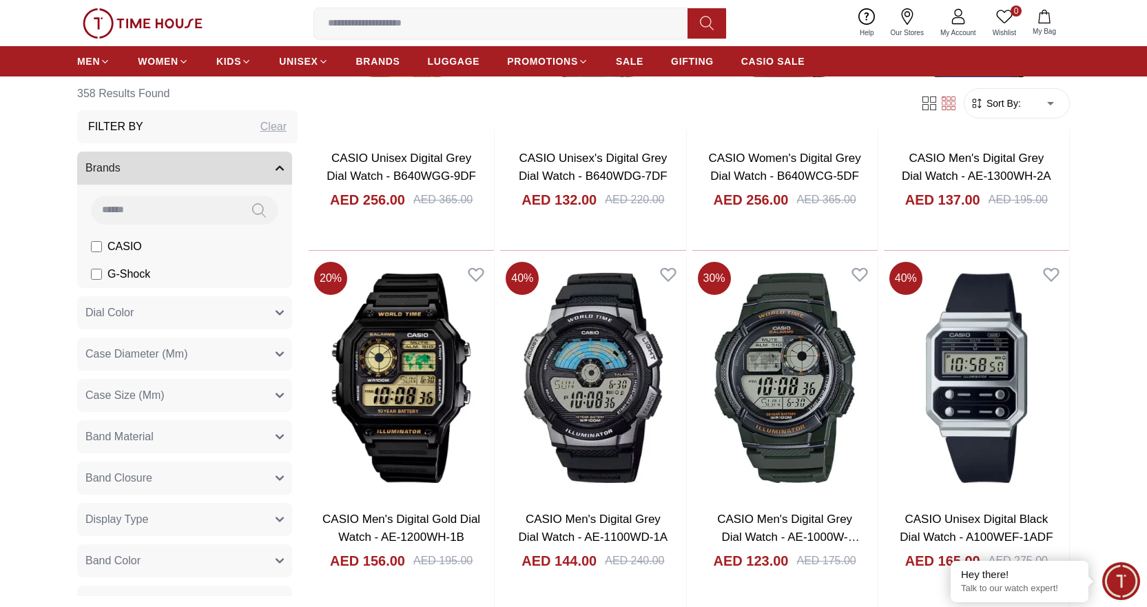
scroll to position [23636, 0]
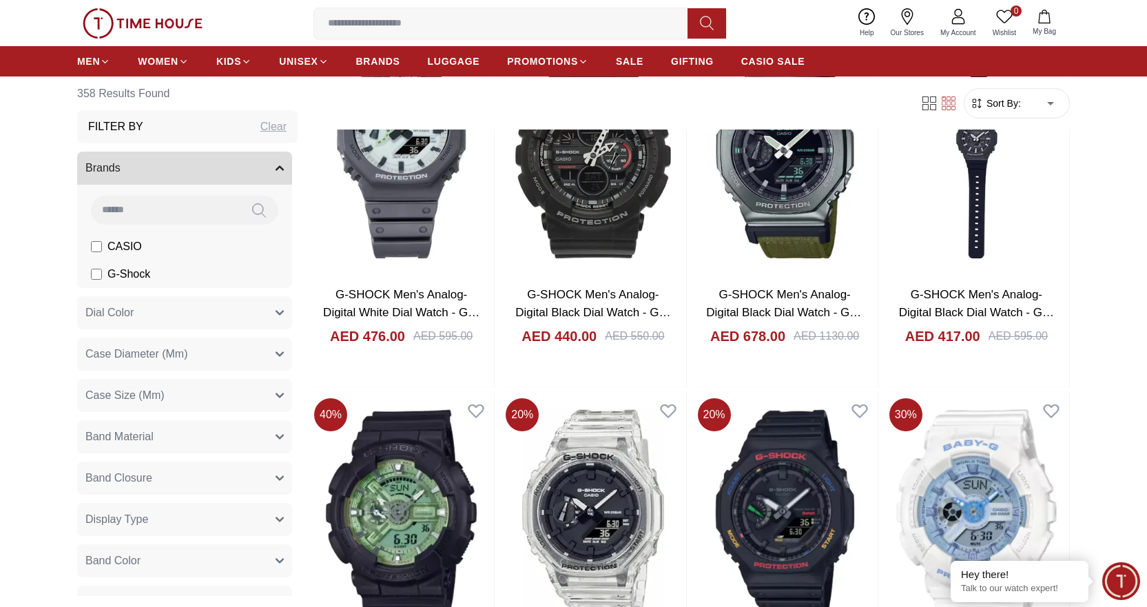
scroll to position [25257, 0]
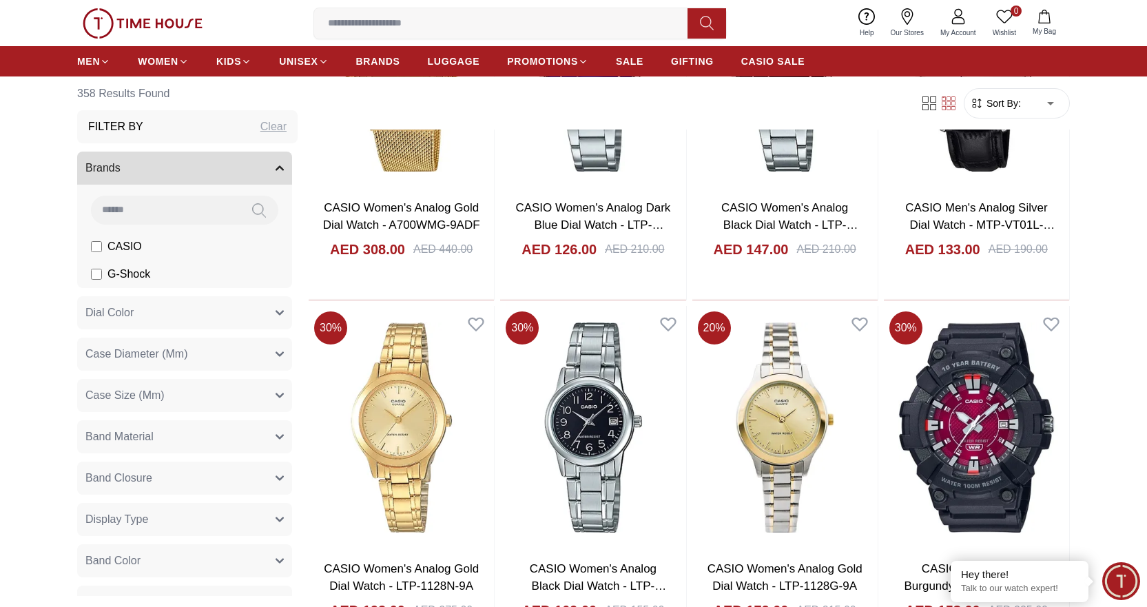
scroll to position [27112, 0]
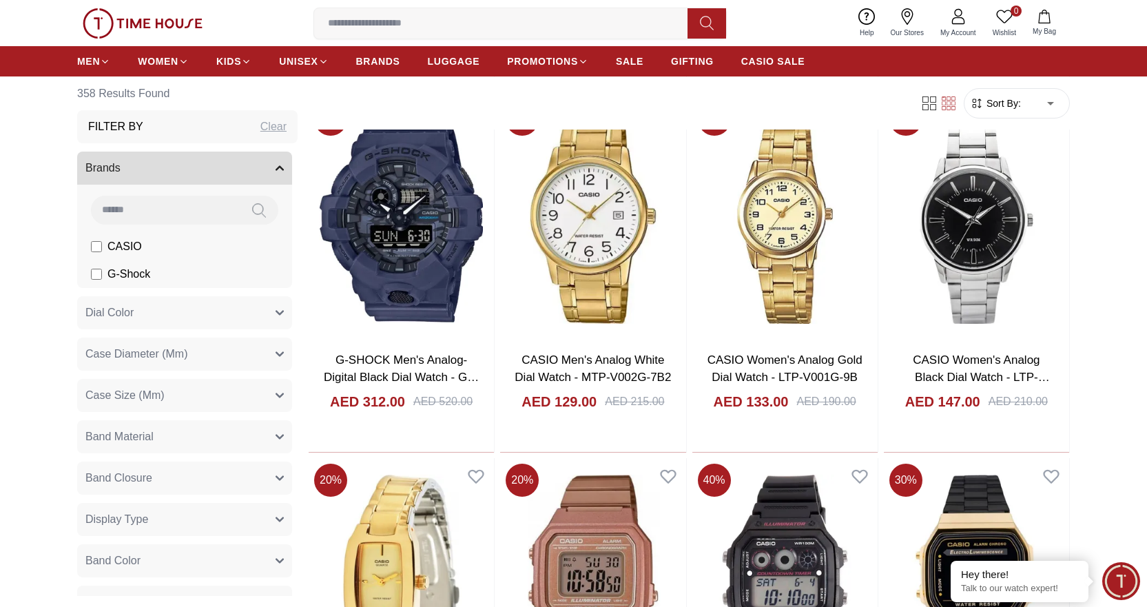
scroll to position [28874, 0]
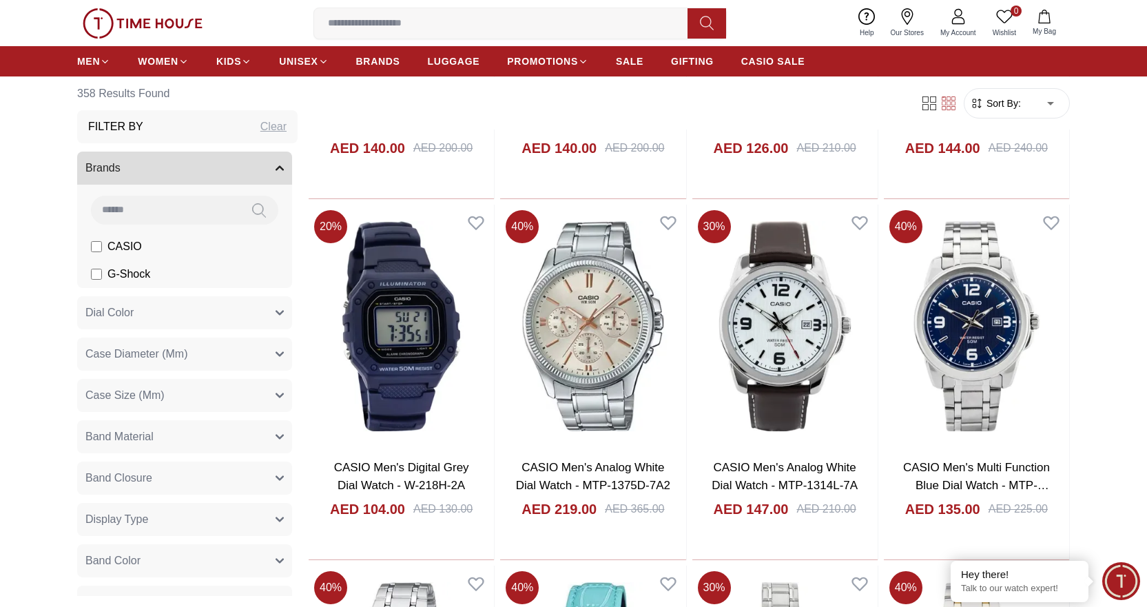
scroll to position [30390, 0]
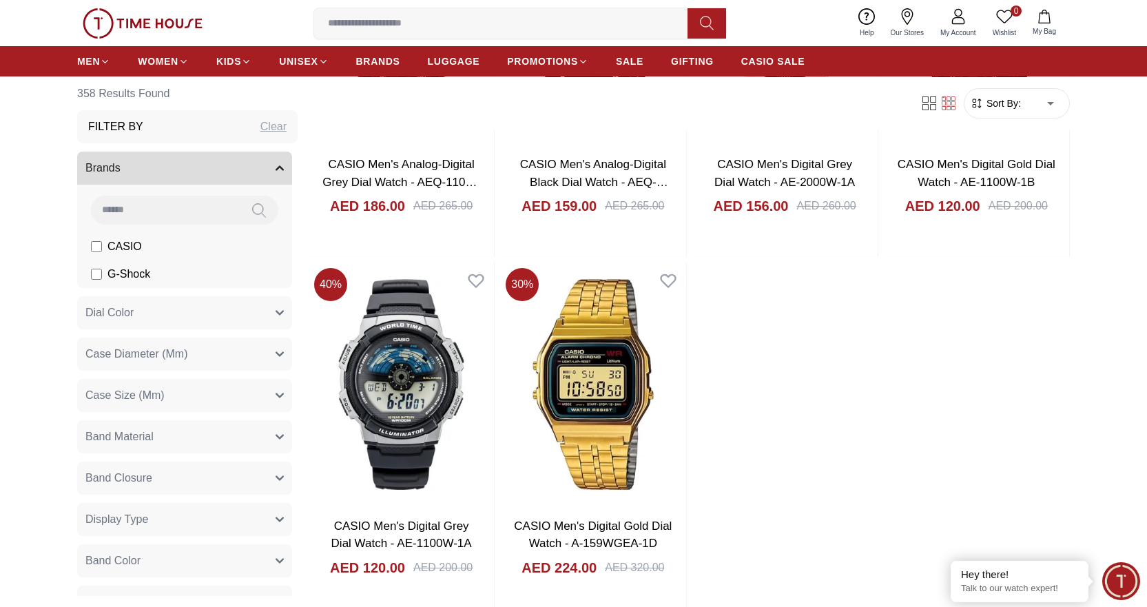
scroll to position [32526, 0]
